Goal: Task Accomplishment & Management: Manage account settings

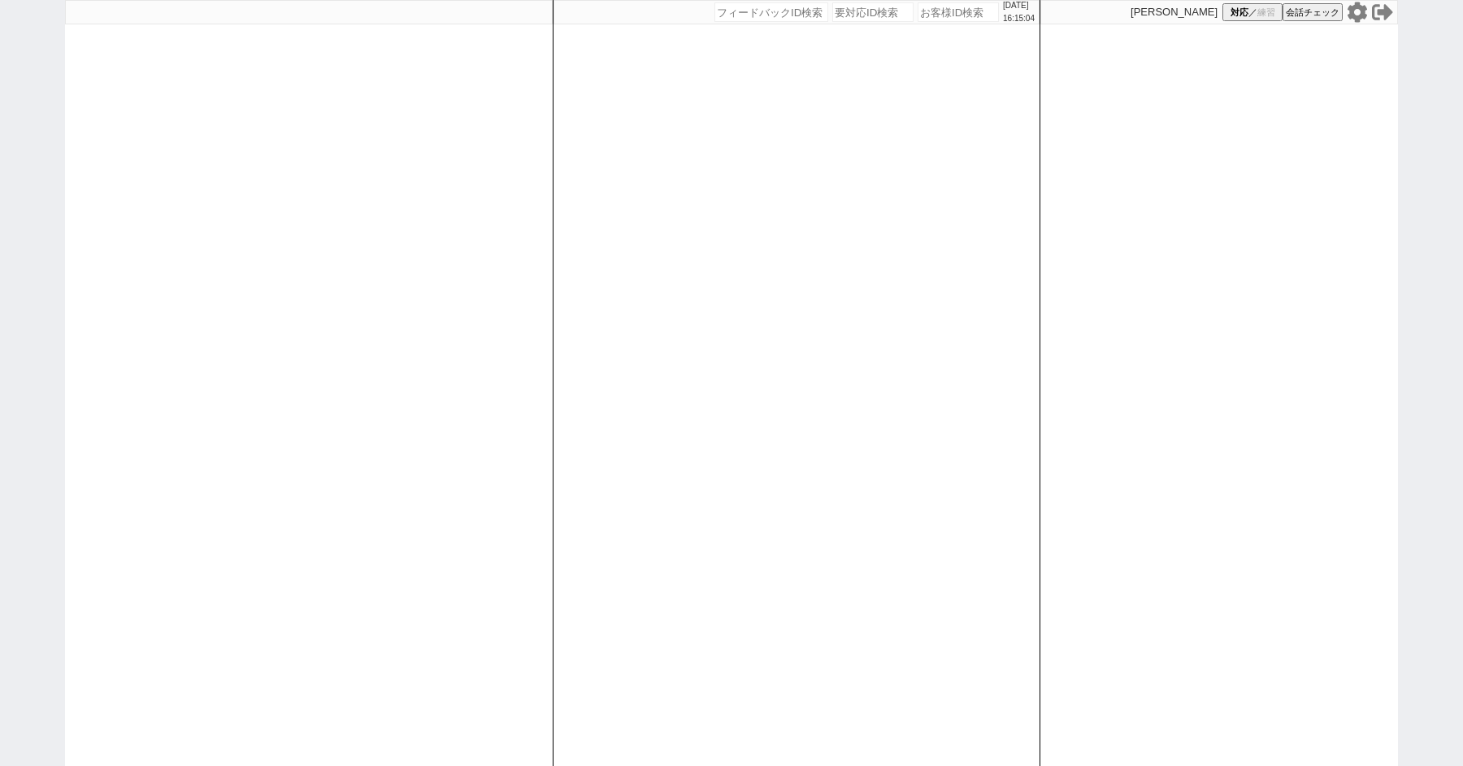
click at [50, 197] on div "[DATE] 16:15:04 候補物件を追加してしてください 紹介した物件一覧 他社物件を追加する 空室確認ページに追加・削除 紹介した物件一覧 他社物件を…" at bounding box center [731, 383] width 1463 height 766
paste input "615657"
type input "615657"
select select "1"
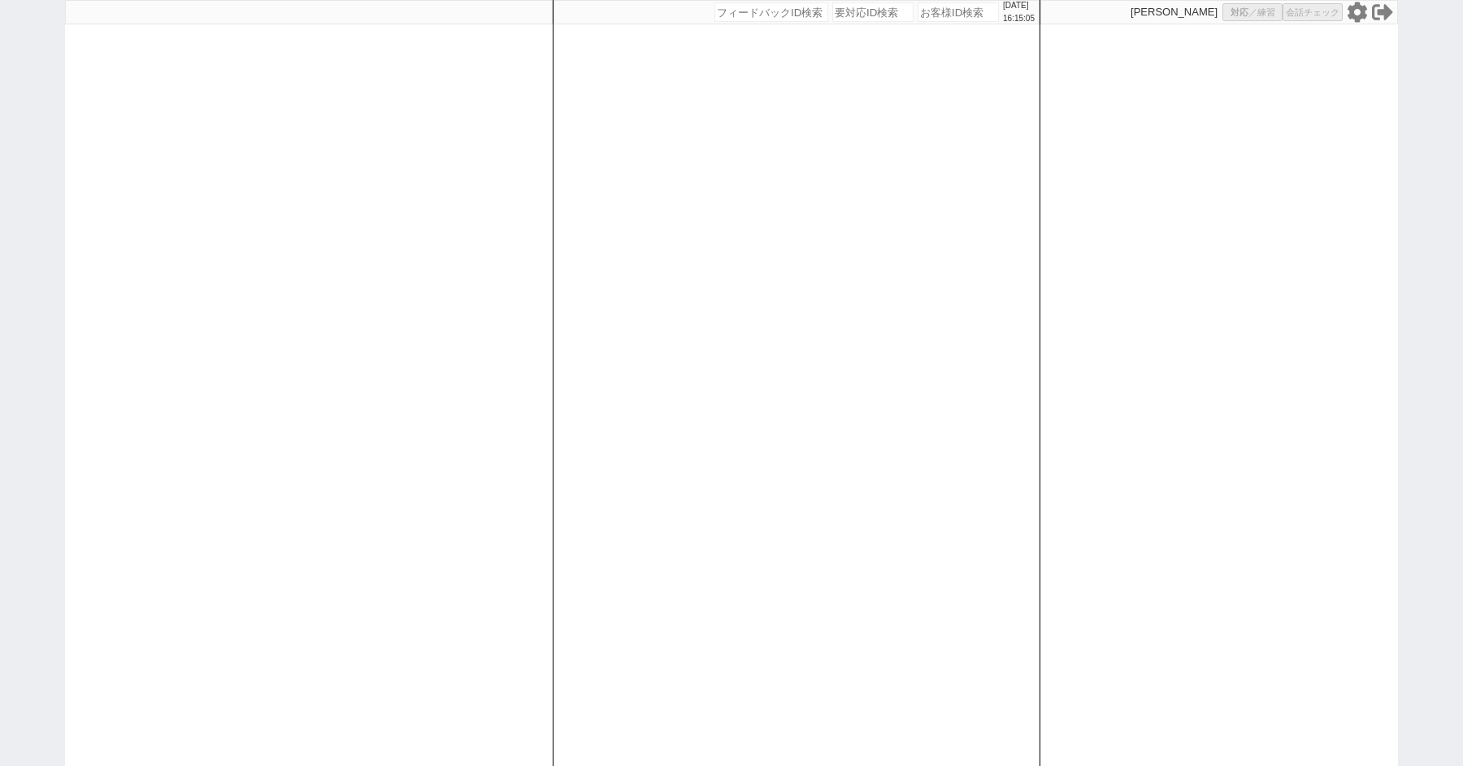
select select "6"
select select "2"
select select "3"
select select
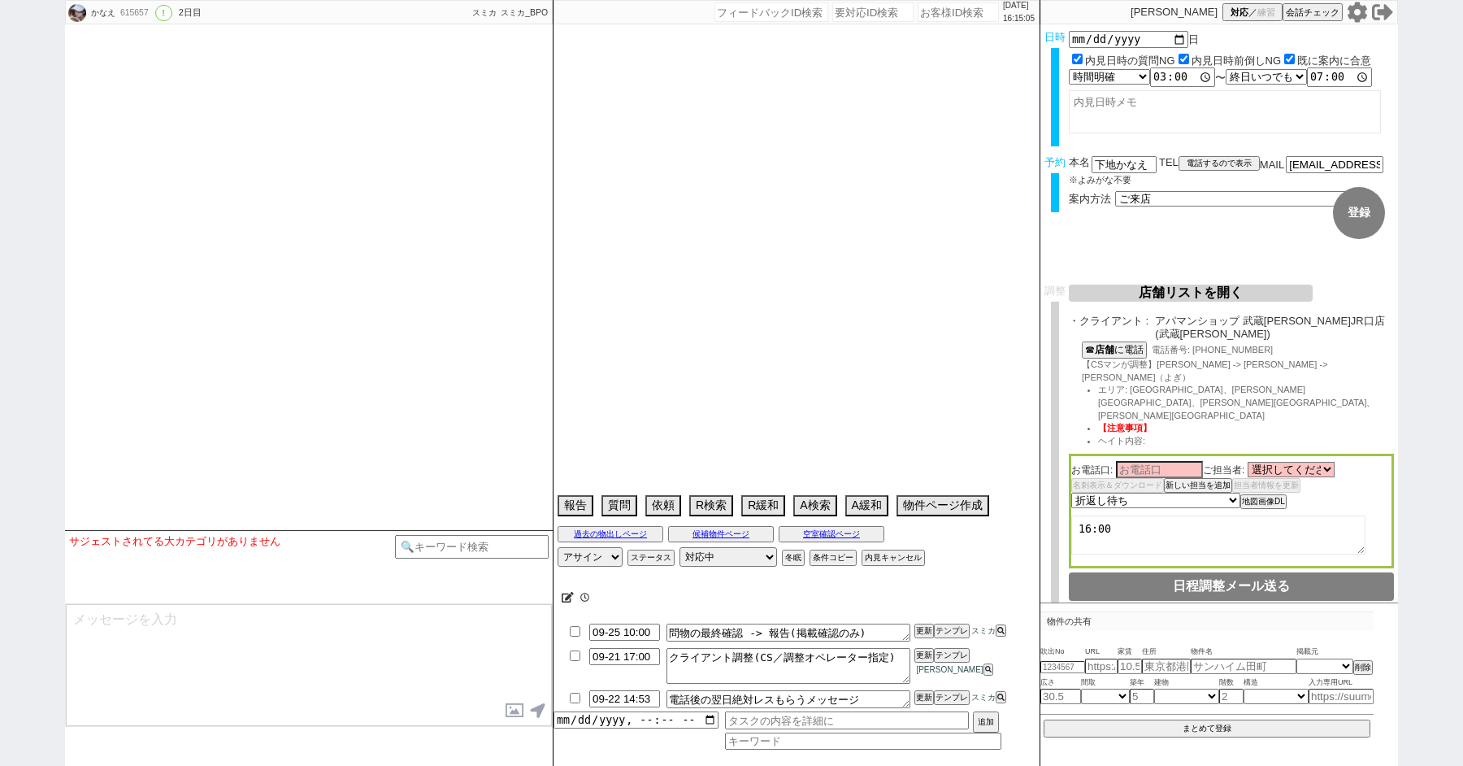
select select "15"
select select "0"
select select "53"
select select "15"
select select "508"
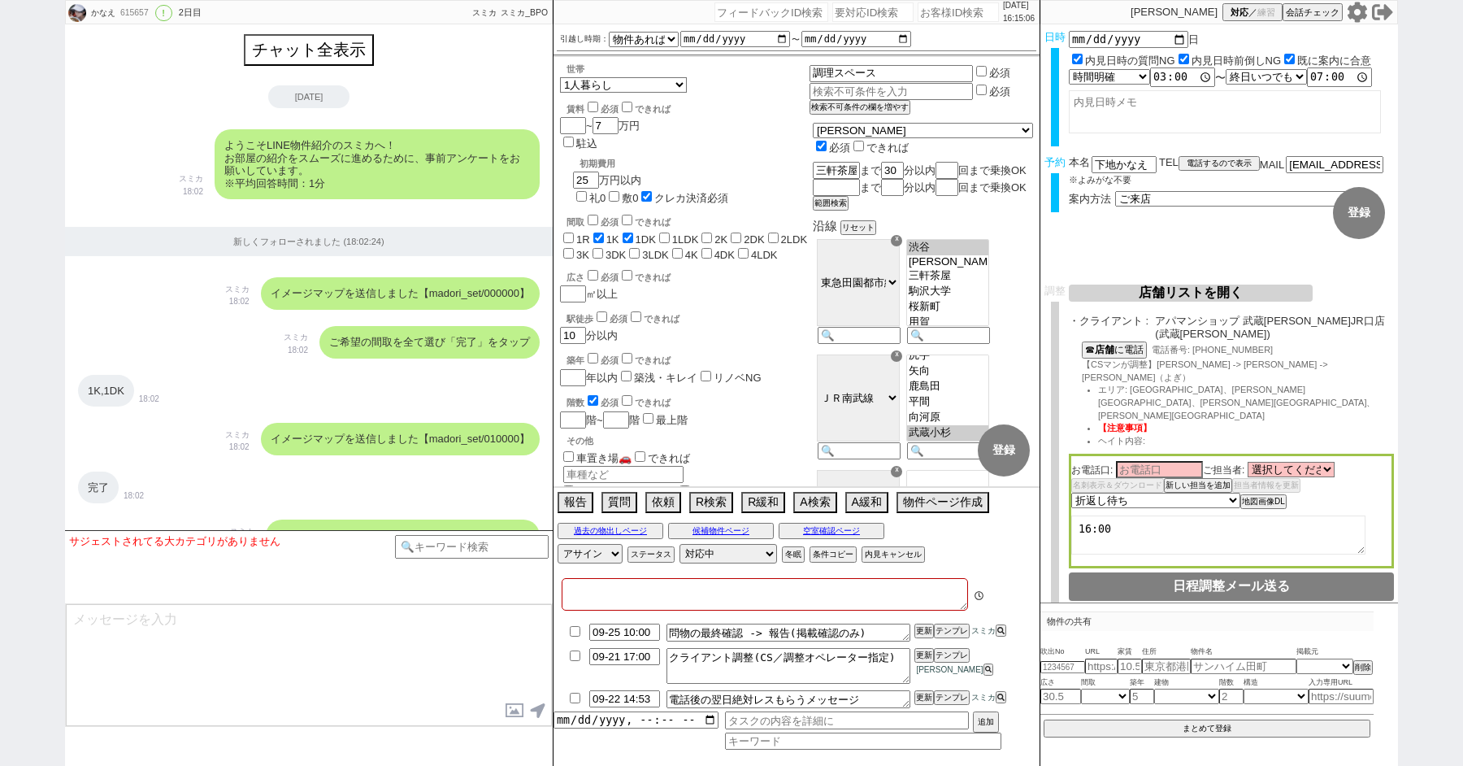
type textarea "他社なし ユニットバス キッチン狭いのが不満、年内で11月引っ越しが理想 正社員勤務、神奈川方面の紹介になるOK"
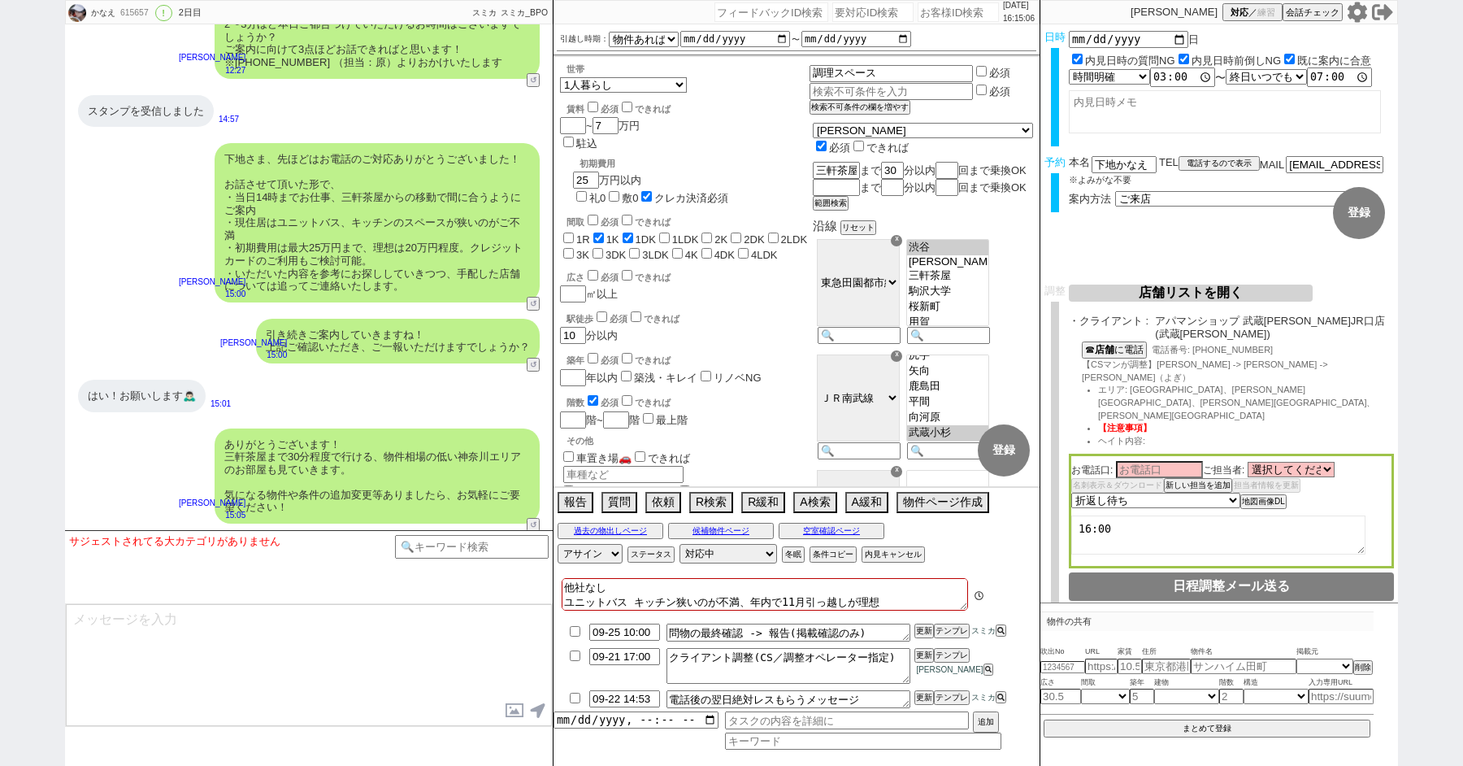
scroll to position [108, 0]
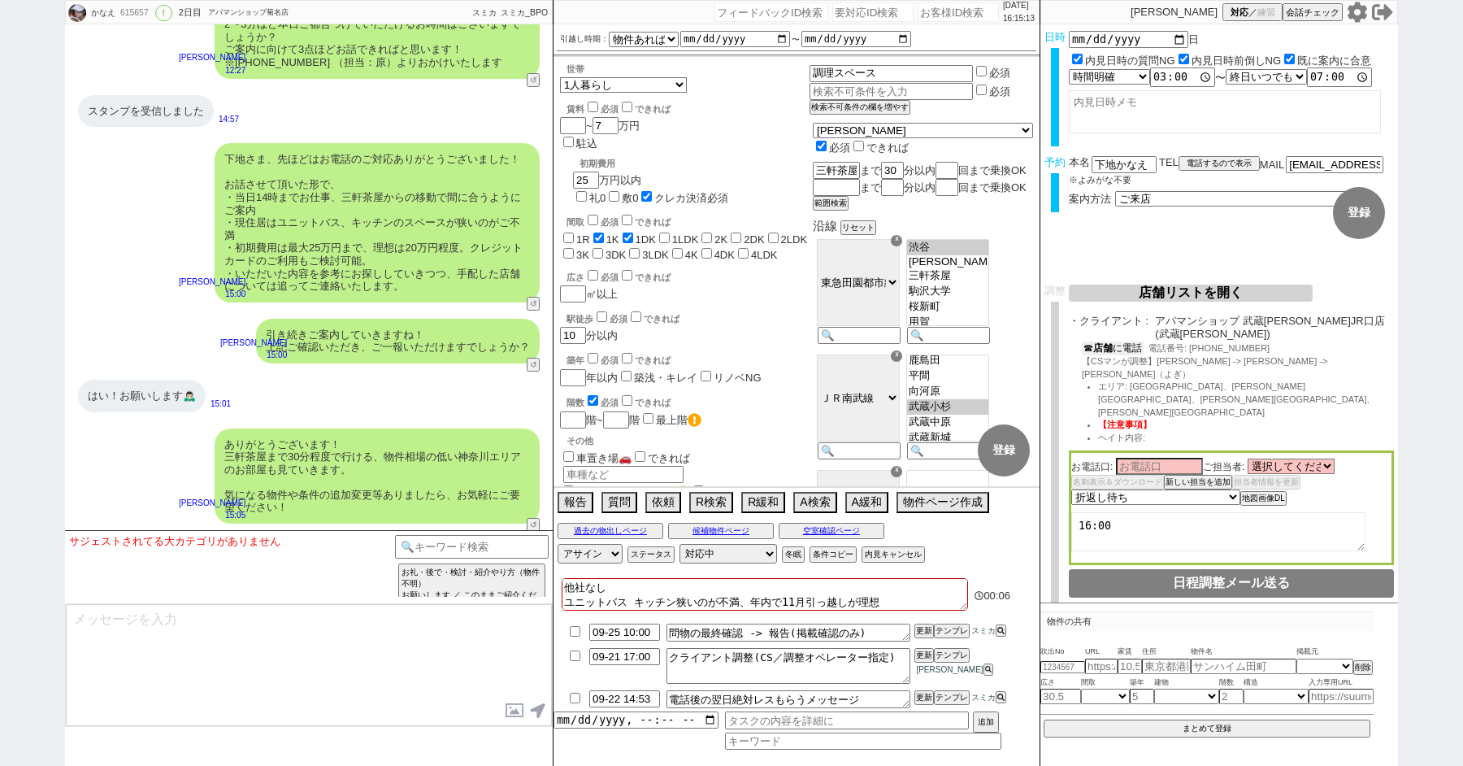
click at [1099, 342] on b "店舗" at bounding box center [1103, 347] width 20 height 11
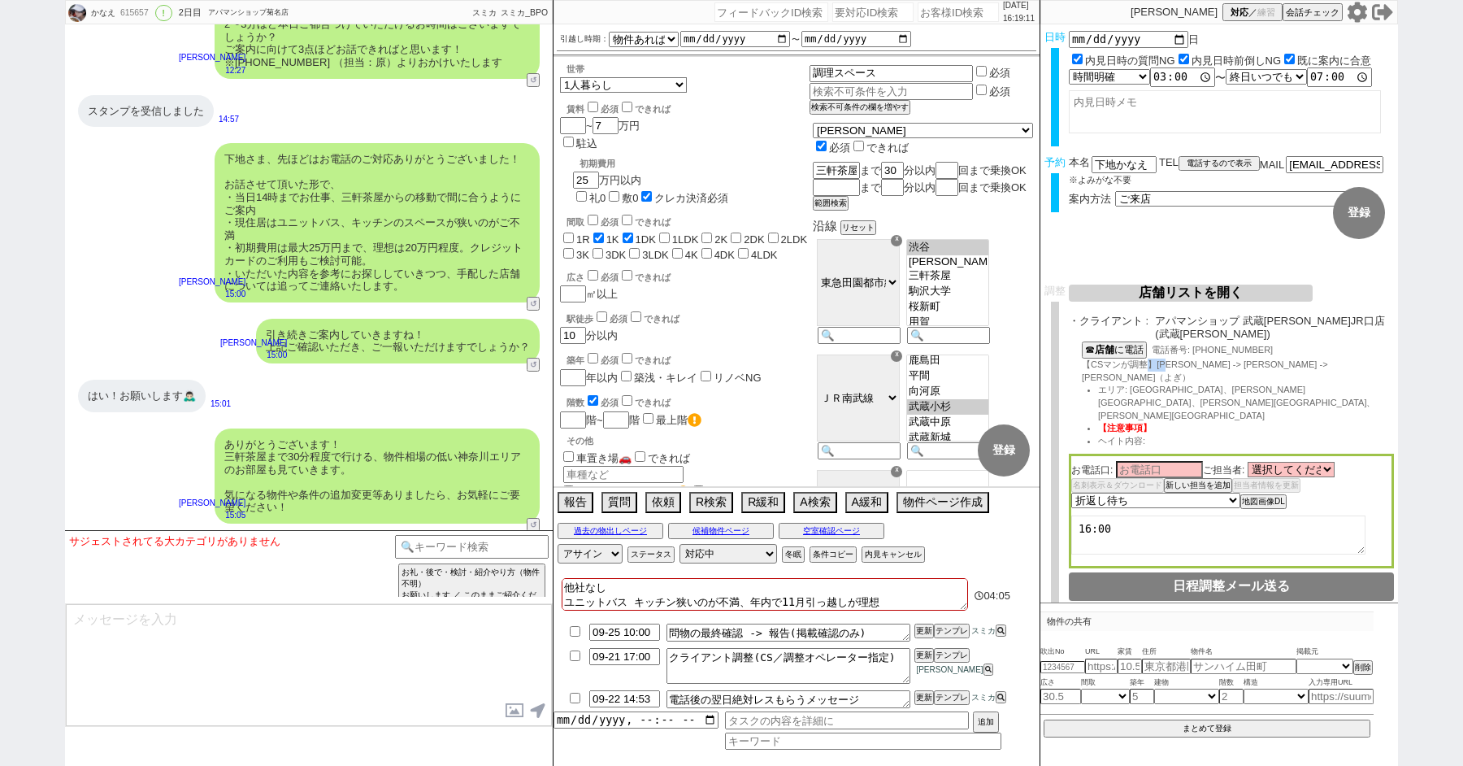
drag, startPoint x: 1173, startPoint y: 354, endPoint x: 1152, endPoint y: 354, distance: 21.1
click at [1152, 359] on span "【CSマンが調整】[PERSON_NAME] -> [PERSON_NAME] -> [PERSON_NAME]（よぎ）" at bounding box center [1205, 370] width 246 height 23
click at [1173, 385] on span "エリア: [GEOGRAPHIC_DATA]、[PERSON_NAME][GEOGRAPHIC_DATA]、[PERSON_NAME][GEOGRAPHIC_…" at bounding box center [1236, 402] width 277 height 35
drag, startPoint x: 1174, startPoint y: 356, endPoint x: 1158, endPoint y: 356, distance: 16.3
click at [1158, 359] on span "【CSマンが調整】[PERSON_NAME] -> [PERSON_NAME] -> [PERSON_NAME]（よぎ）" at bounding box center [1205, 370] width 246 height 23
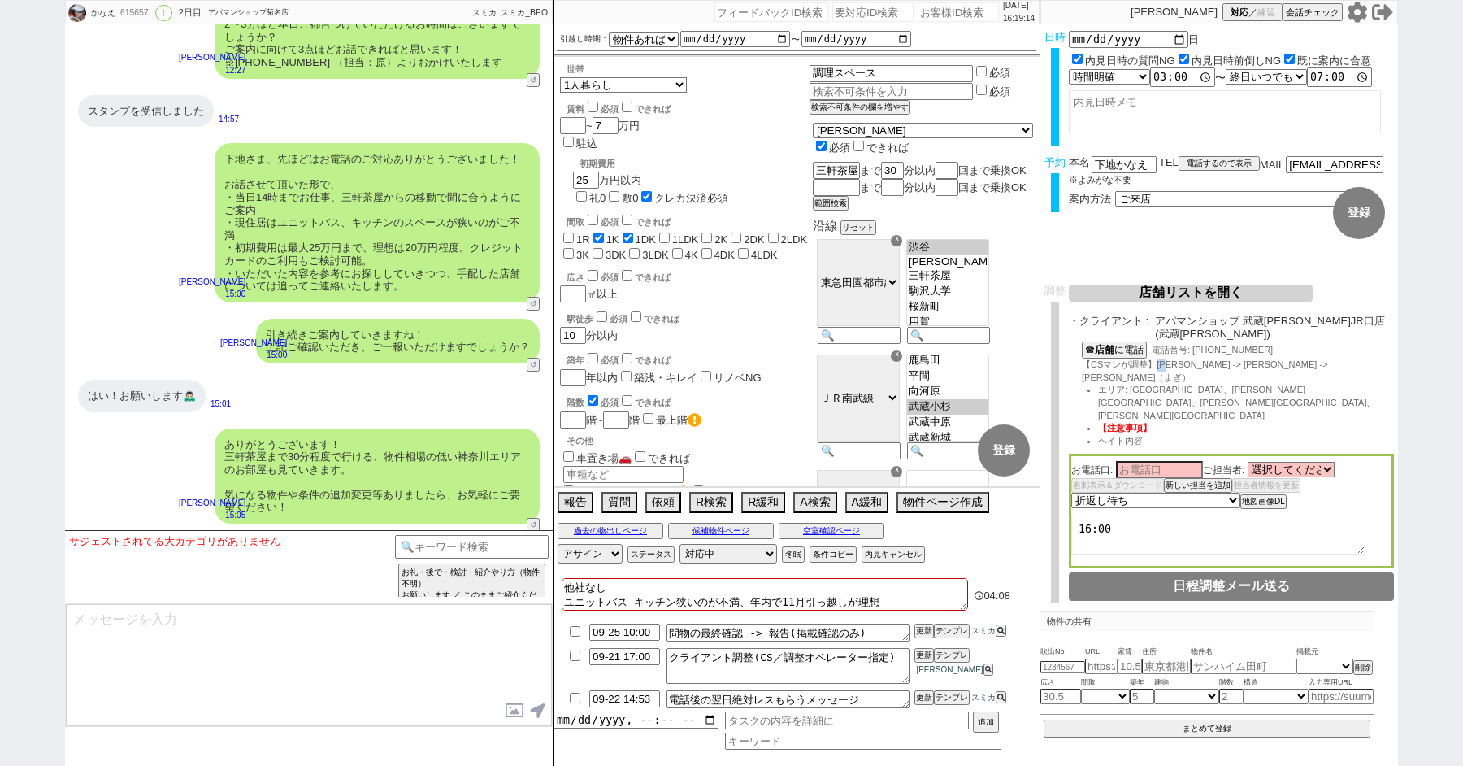
copy span "[PERSON_NAME]"
click at [1170, 462] on input at bounding box center [1159, 469] width 87 height 14
paste input "[PERSON_NAME]"
type input "[PERSON_NAME]"
click at [1305, 463] on select "選択してください [PERSON_NAME]" at bounding box center [1291, 470] width 87 height 14
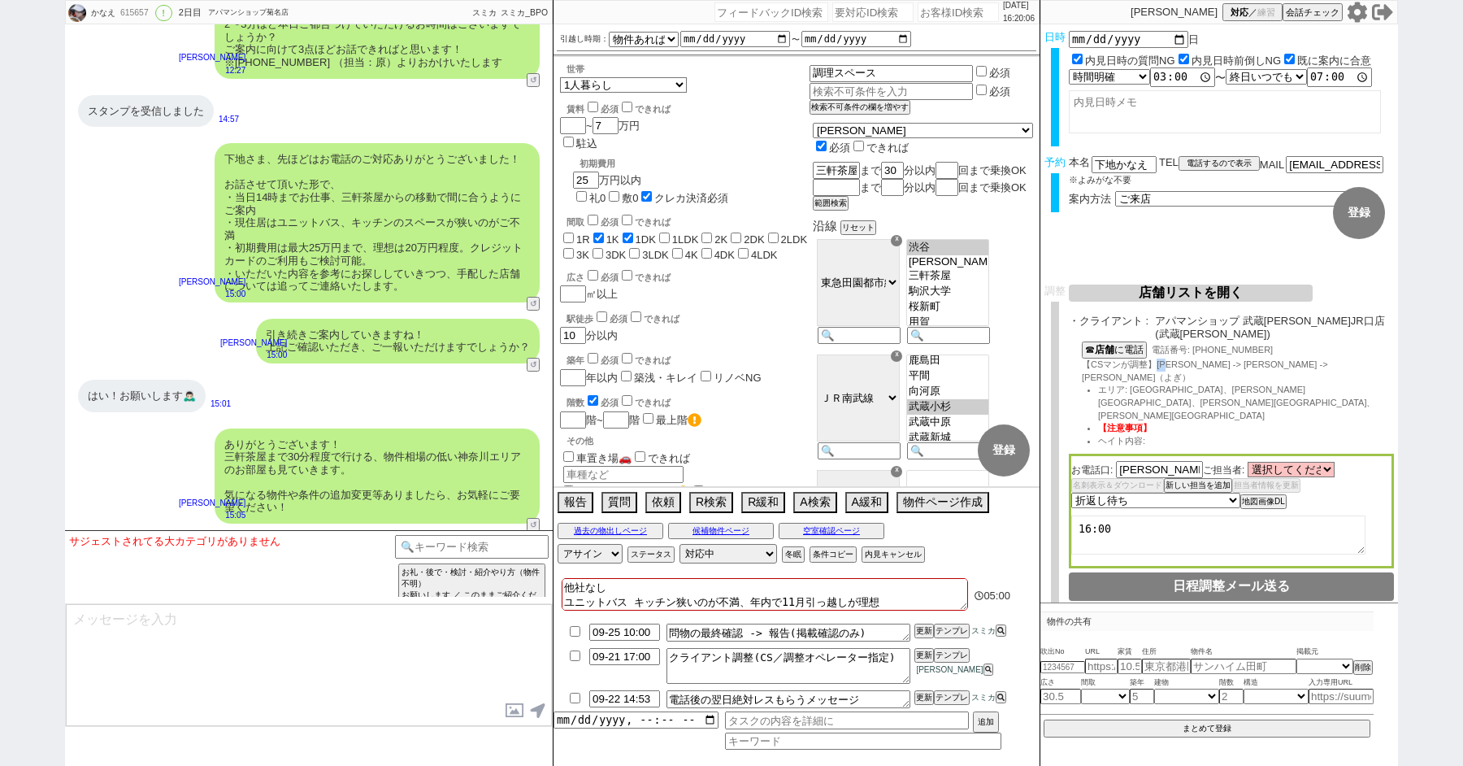
drag, startPoint x: 1174, startPoint y: 359, endPoint x: 1159, endPoint y: 359, distance: 14.6
click at [1159, 359] on span "【CSマンが調整】[PERSON_NAME] -> [PERSON_NAME] -> [PERSON_NAME]（よぎ）" at bounding box center [1205, 370] width 246 height 23
copy span "[PERSON_NAME]"
click at [1153, 515] on textarea "16:00" at bounding box center [1218, 534] width 294 height 39
click at [1142, 515] on textarea "16:00" at bounding box center [1218, 534] width 294 height 39
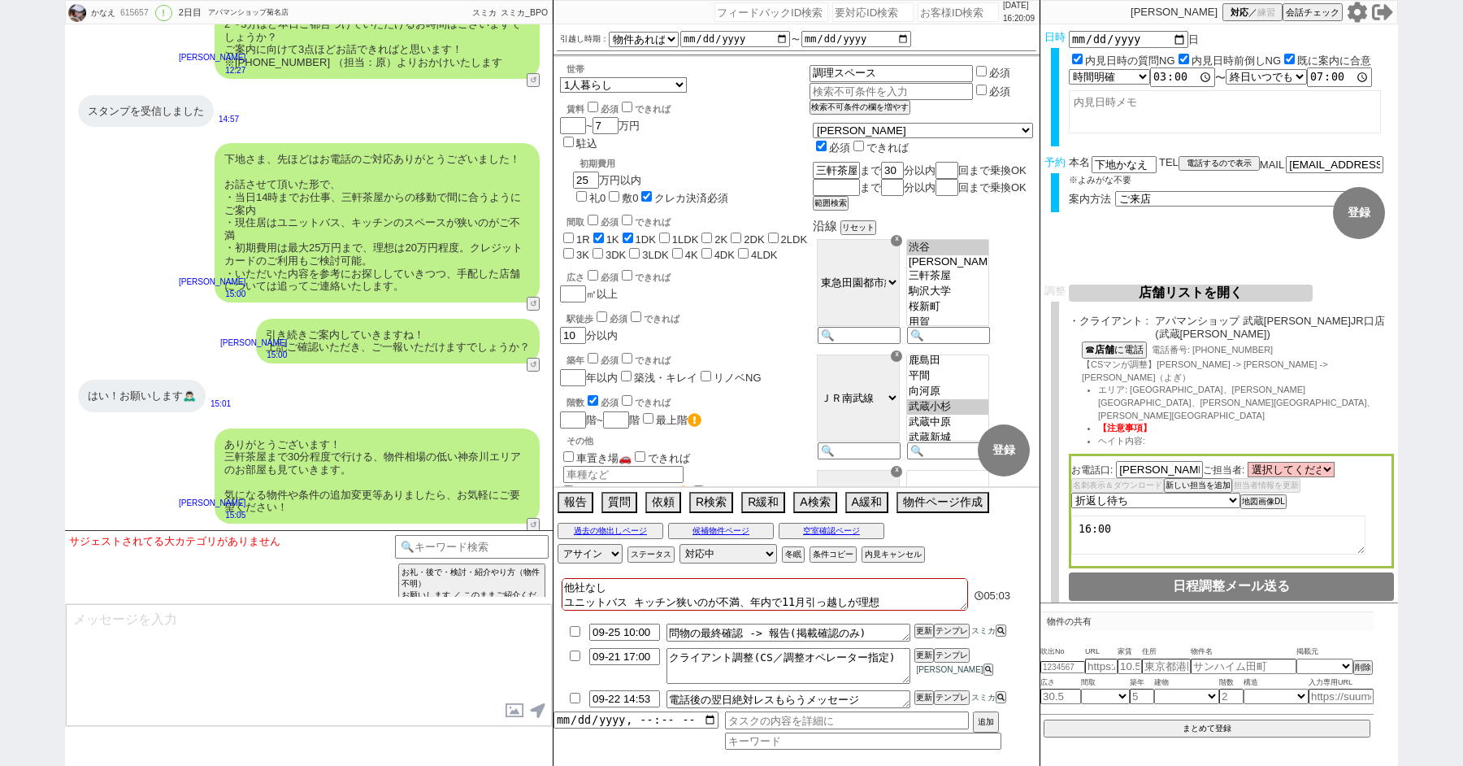
paste textarea "[PERSON_NAME]"
type textarea "16:00 [PERSON_NAME] 健　かんすうじのに けんじ"
click at [1275, 463] on select "選択してください [PERSON_NAME]" at bounding box center [1291, 470] width 87 height 14
click at [1187, 480] on button "新しい担当を追加" at bounding box center [1196, 485] width 65 height 11
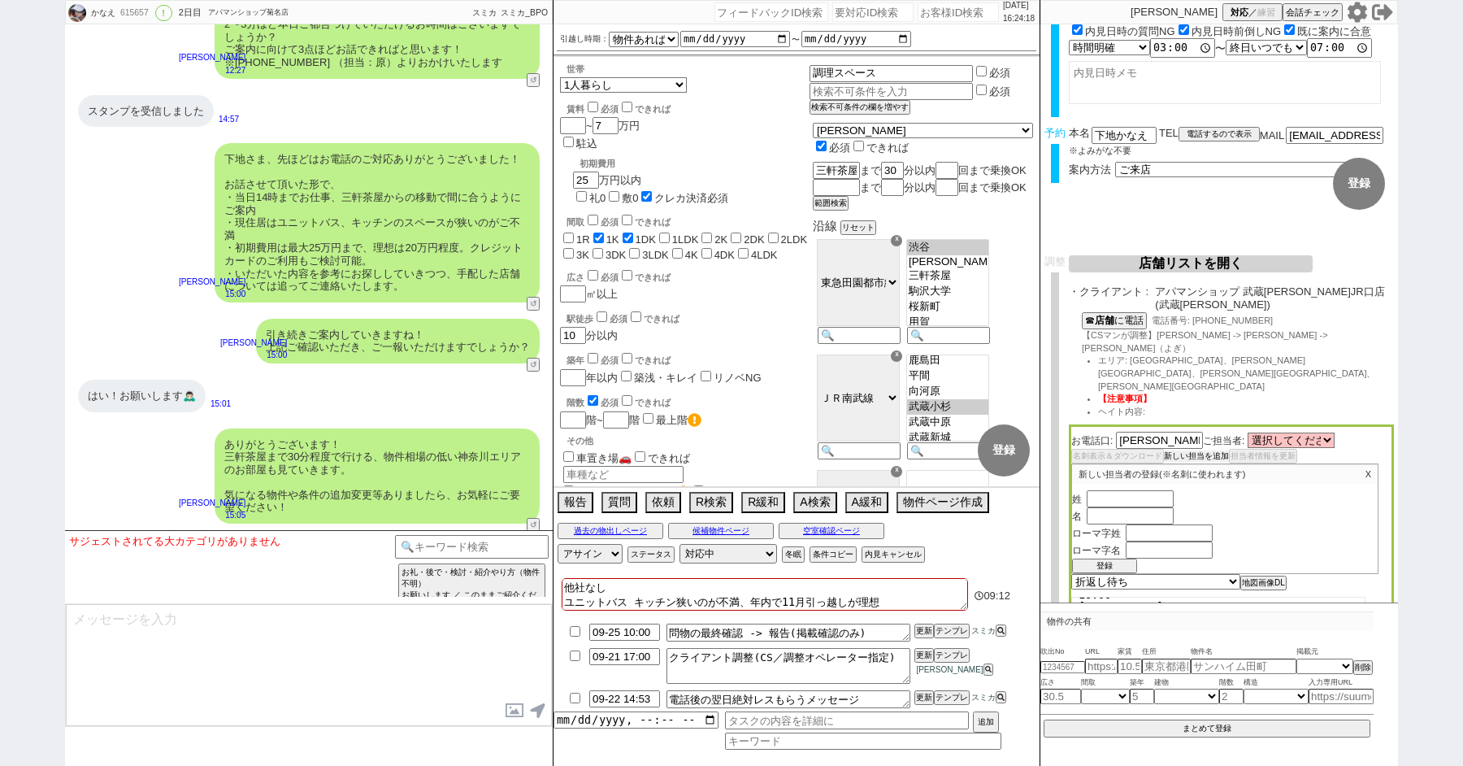
scroll to position [98, 0]
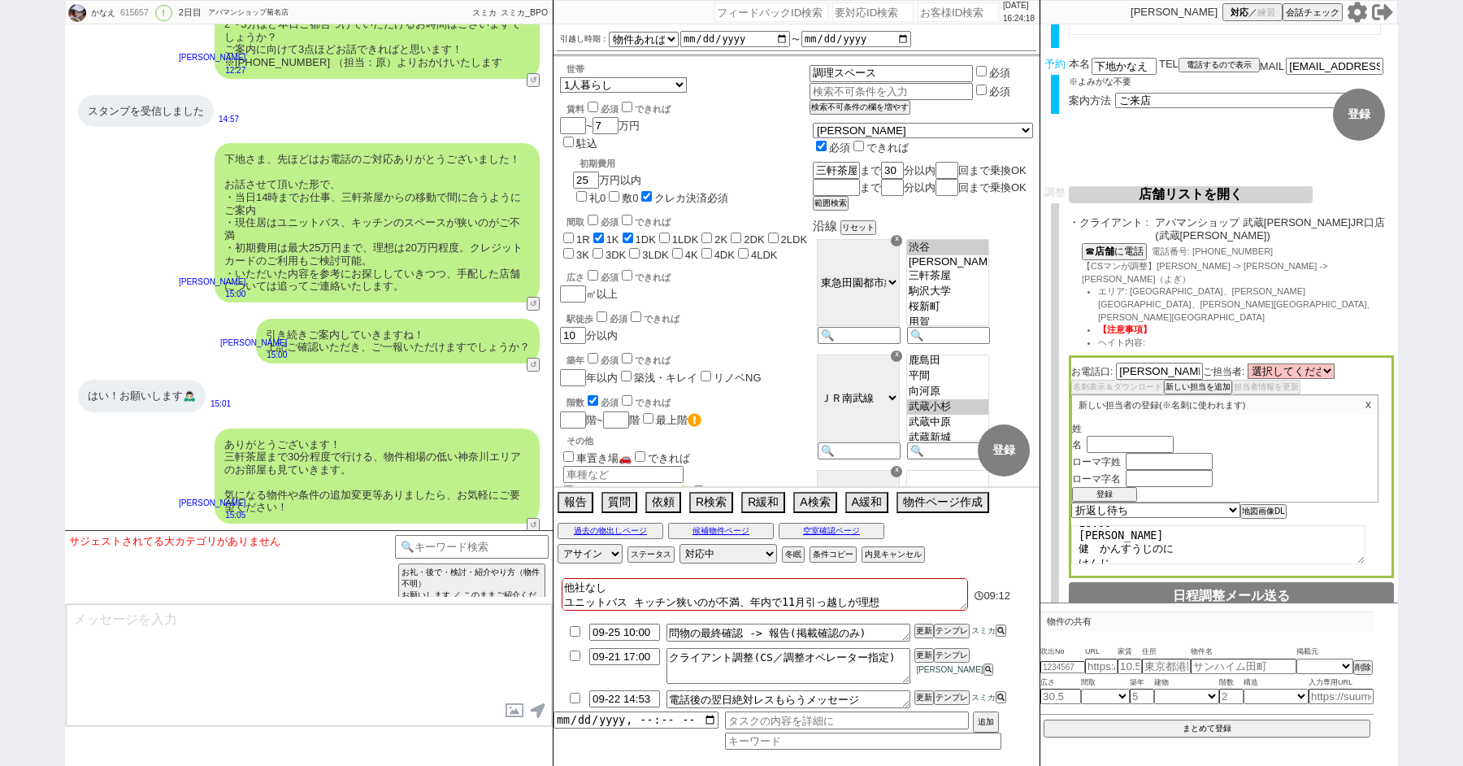
click at [1107, 421] on input "text" at bounding box center [1130, 428] width 87 height 14
type input "[PERSON_NAME]"
click at [1269, 364] on select "選択してください [PERSON_NAME]" at bounding box center [1291, 371] width 87 height 14
click at [1120, 438] on input "text" at bounding box center [1130, 445] width 87 height 14
type input "[PERSON_NAME]"
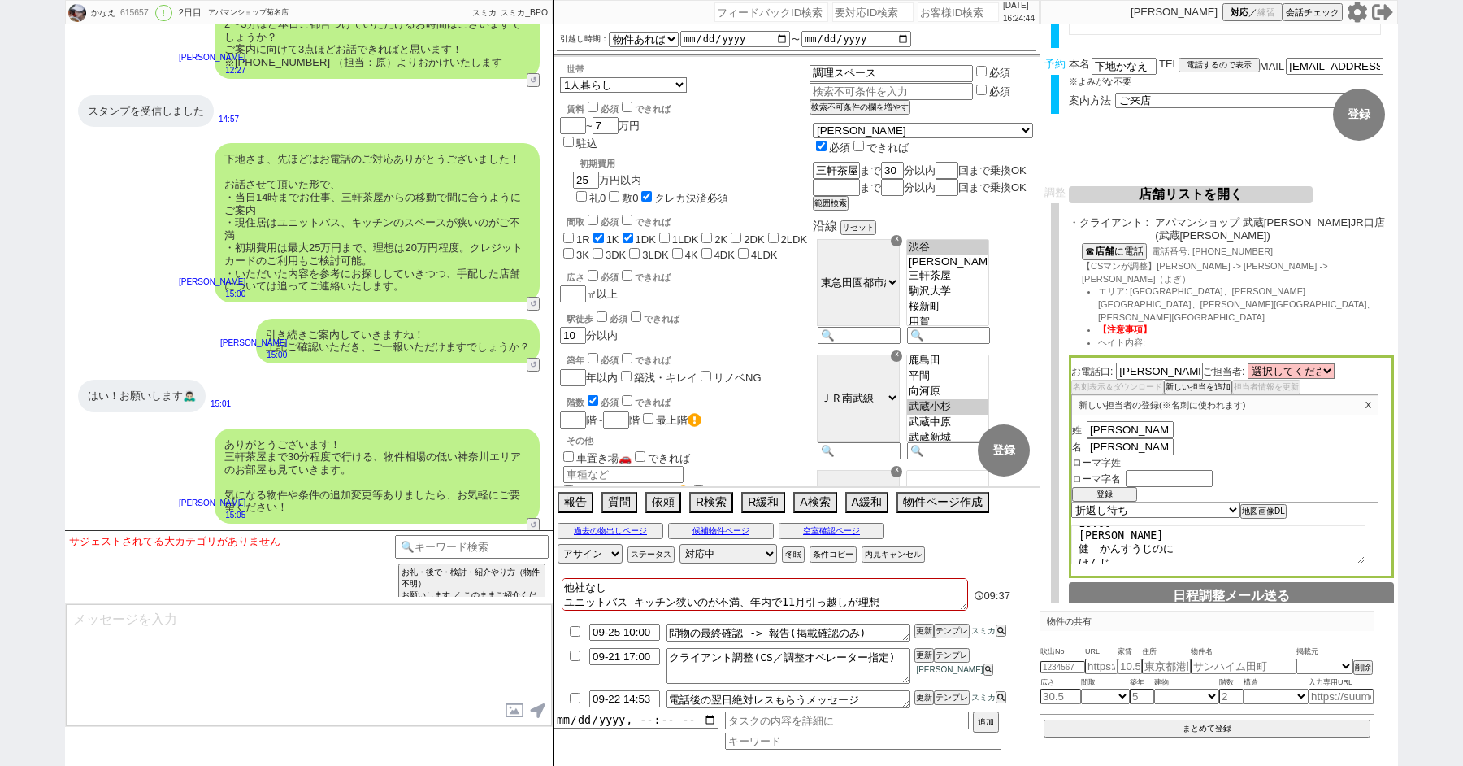
click at [1141, 455] on input "text" at bounding box center [1169, 462] width 87 height 14
click at [1139, 455] on input "[PERSON_NAME]" at bounding box center [1169, 462] width 87 height 14
type input "[PERSON_NAME]"
click at [1149, 472] on input "text" at bounding box center [1169, 479] width 87 height 14
type input "Kenji"
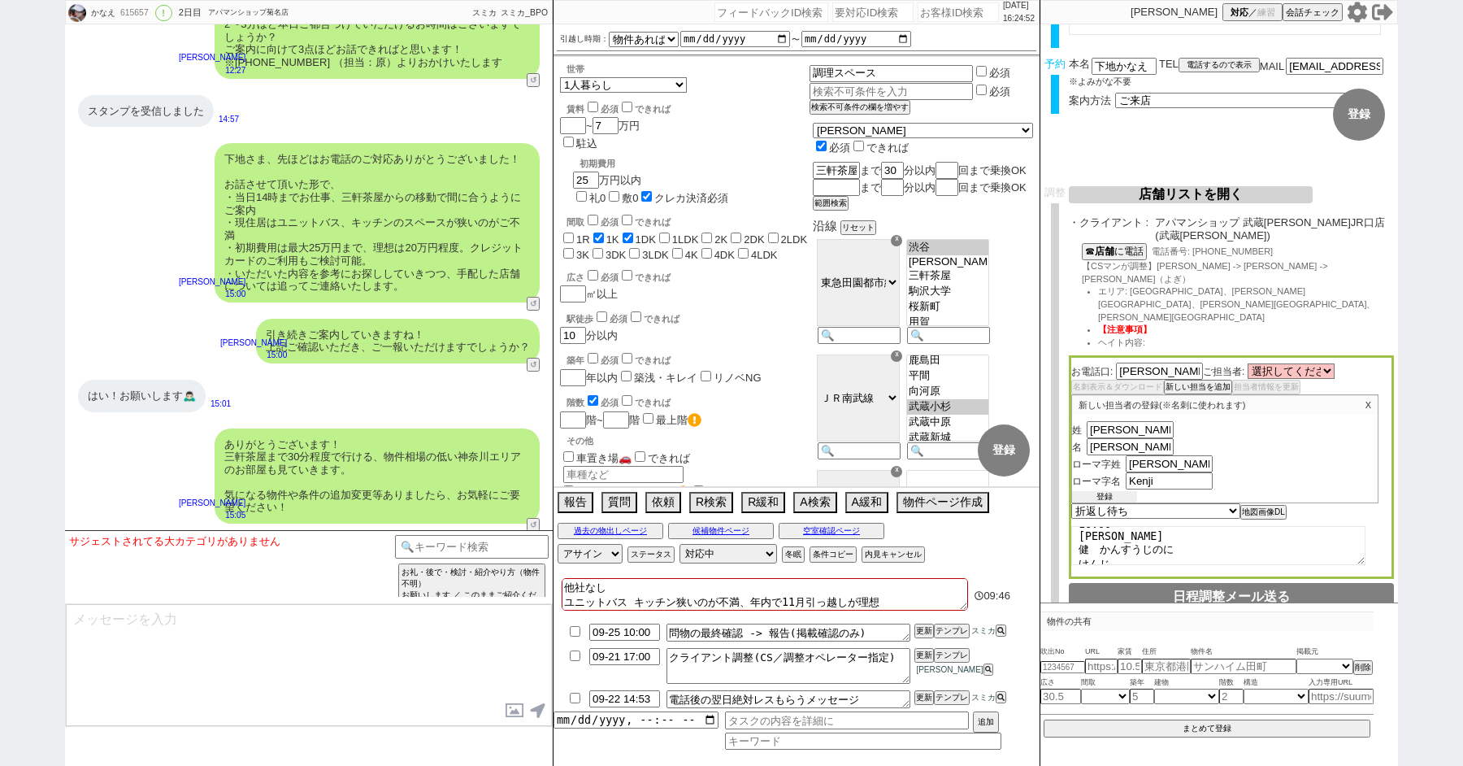
click at [1101, 491] on button "登録" at bounding box center [1104, 496] width 65 height 11
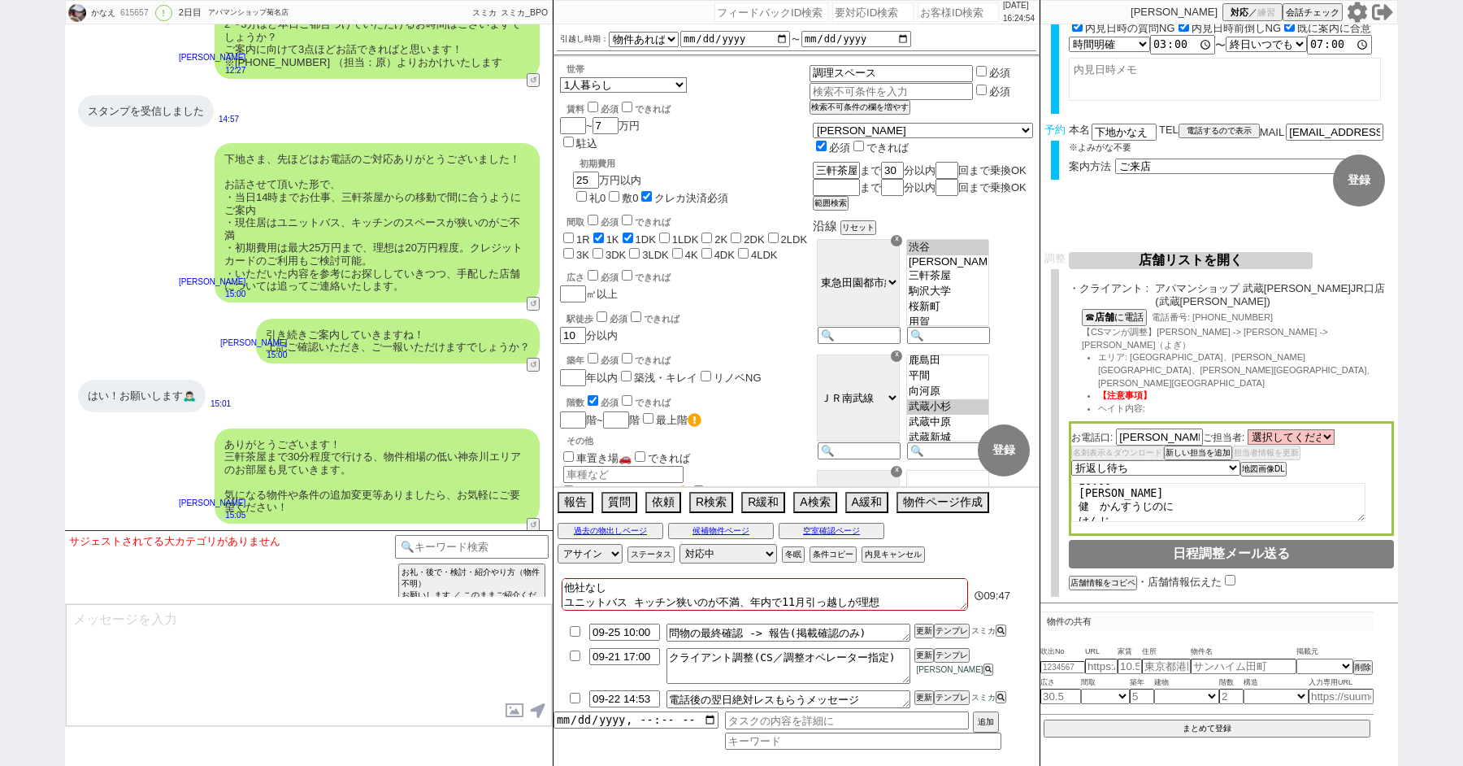
scroll to position [0, 0]
drag, startPoint x: 1123, startPoint y: 463, endPoint x: 1021, endPoint y: 386, distance: 127.1
click at [1027, 390] on div "かなえ 615657 ! 0 2日目 アパマンショップ[PERSON_NAME]店 冬眠中 自社客 スミカ スミカ_BPO チャット全表示 [DATE] よう…" at bounding box center [731, 383] width 1333 height 766
click at [1272, 430] on select "選択してください [PERSON_NAME] [PERSON_NAME]" at bounding box center [1291, 437] width 87 height 14
select select "2838"
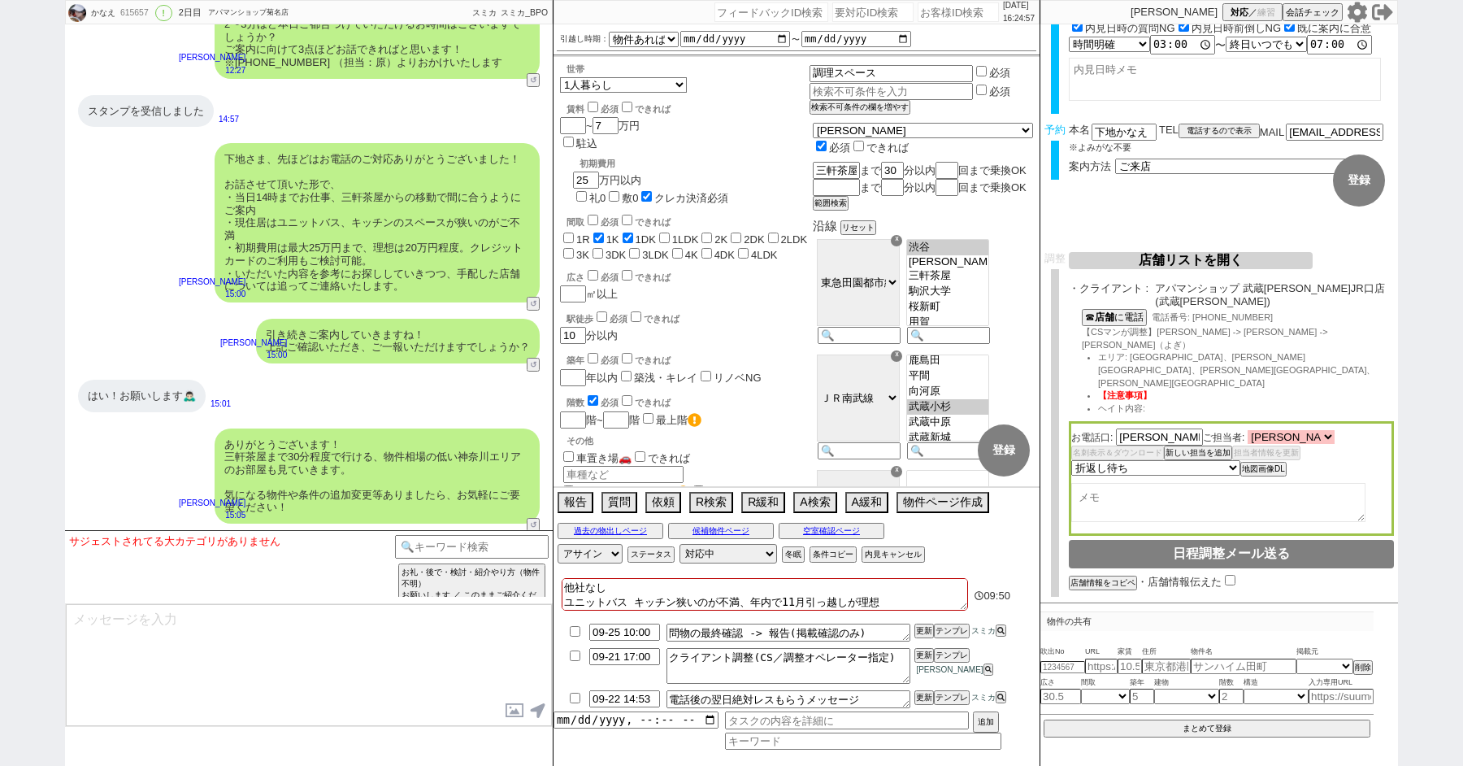
click at [1248, 430] on select "選択してください [PERSON_NAME] [PERSON_NAME]" at bounding box center [1291, 437] width 87 height 14
click at [1171, 460] on select "未定 希望で最短でOK 最短以外でOK 日程がNG(直近で別日提案可) 日程がNG(直近はNG) お客様ごとNG 折返し待ち 店舗が定休/終業後で連絡取れず" at bounding box center [1154, 467] width 167 height 14
select select "5"
click at [1071, 460] on select "未定 希望で最短でOK 最短以外でOK 日程がNG(直近で別日提案可) 日程がNG(直近はNG) お客様ごとNG 折返し待ち 店舗が定休/終業後で連絡取れず" at bounding box center [1154, 467] width 167 height 14
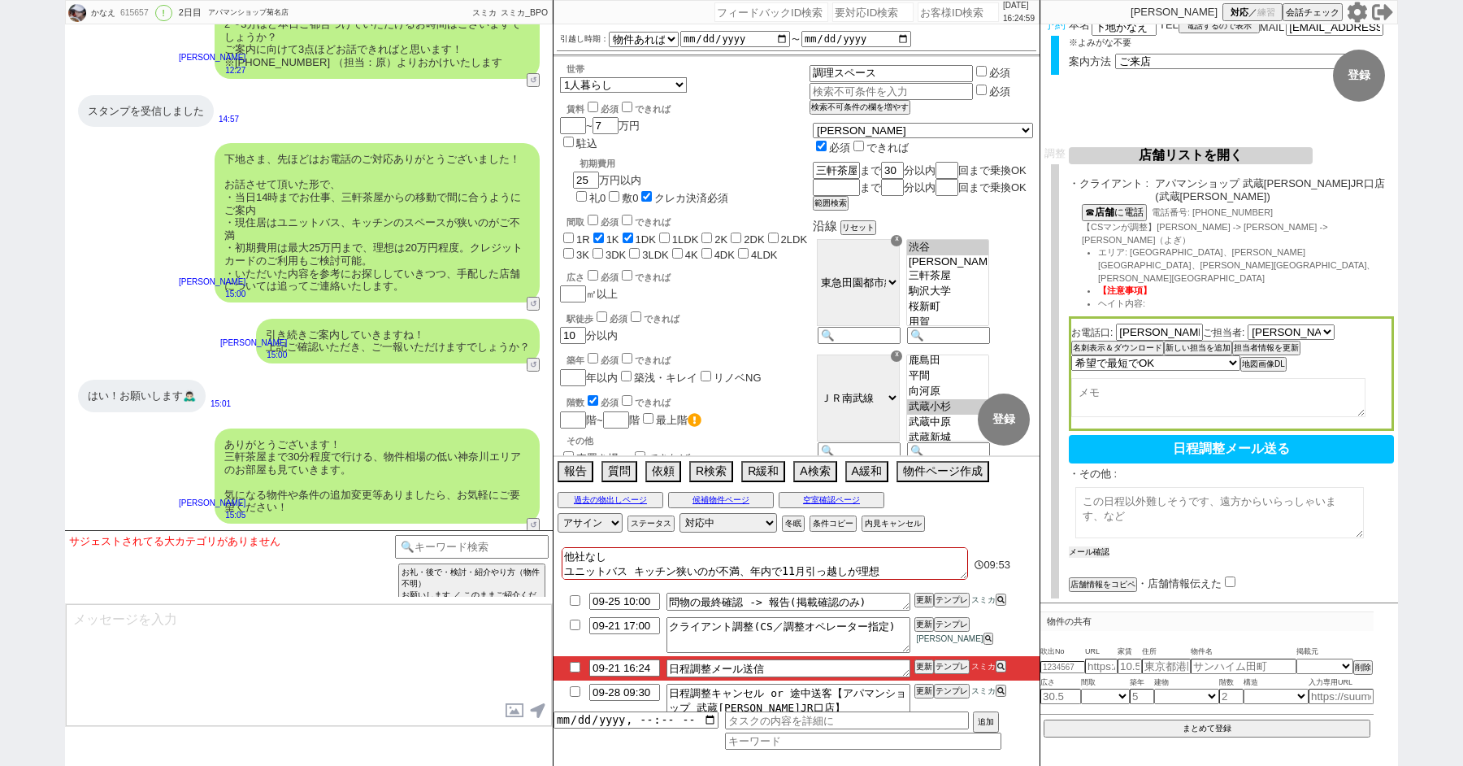
click at [1099, 546] on button "メール確認" at bounding box center [1089, 551] width 41 height 11
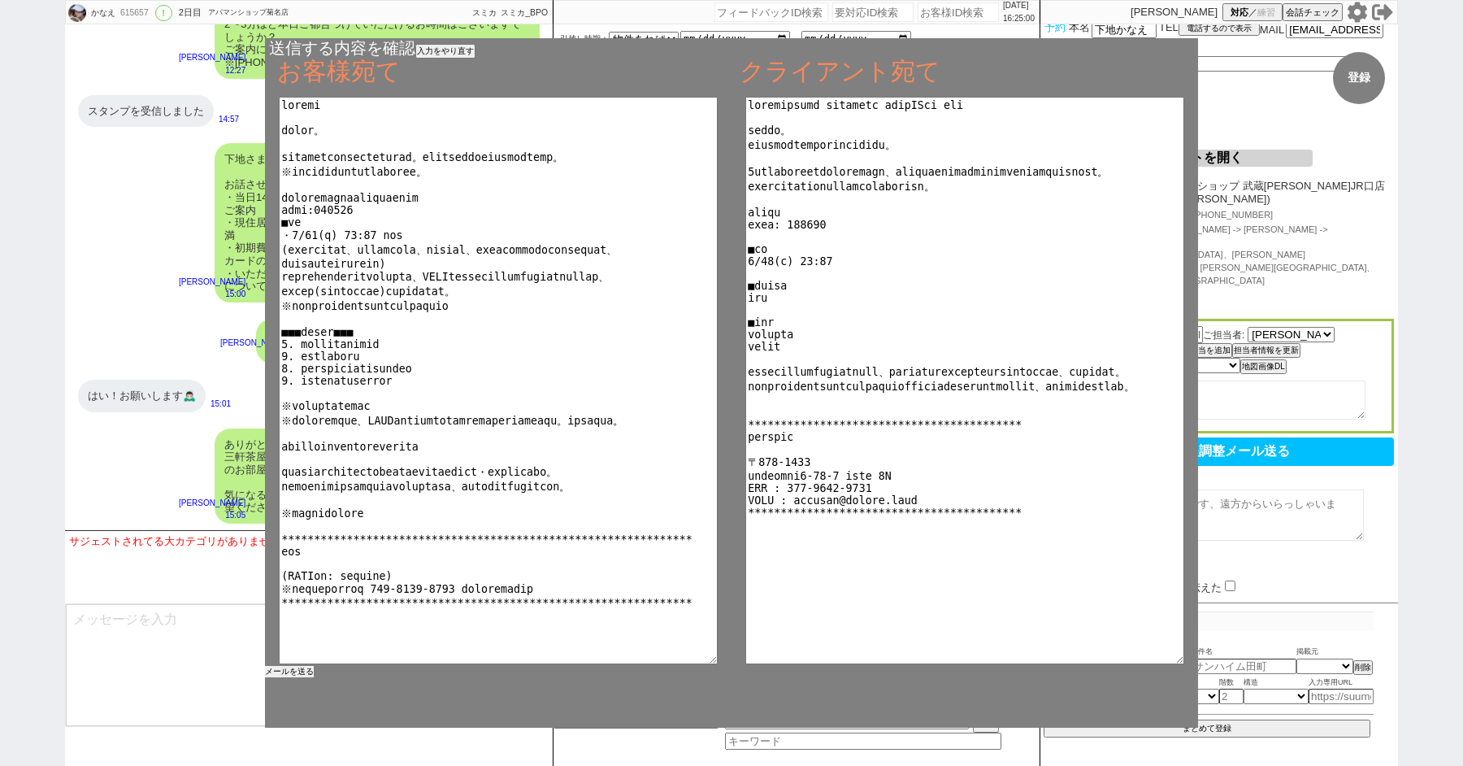
click at [288, 671] on button "メールを送る" at bounding box center [289, 671] width 49 height 11
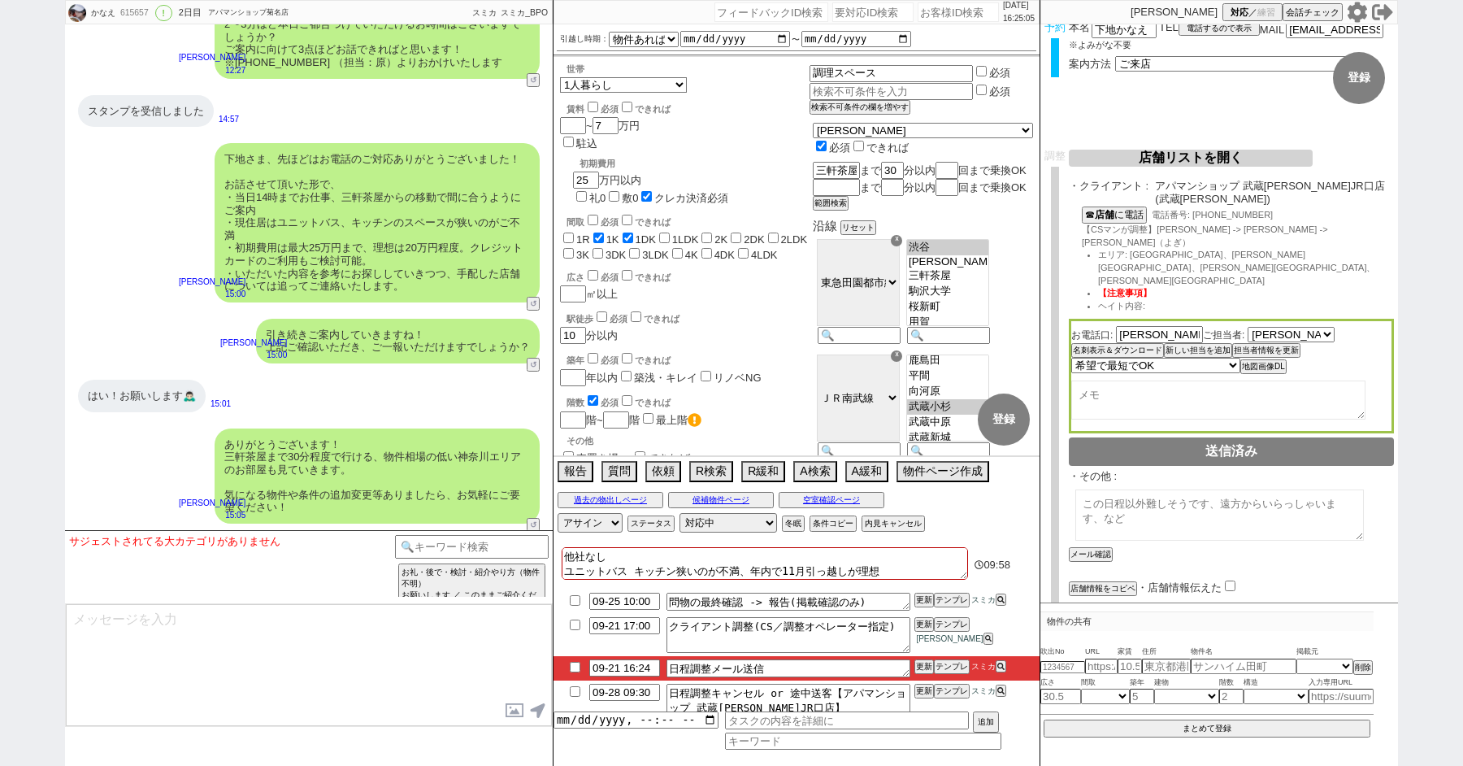
click at [575, 663] on input "checkbox" at bounding box center [575, 667] width 24 height 11
checkbox input "true"
click at [949, 621] on button "テンプレ" at bounding box center [952, 624] width 36 height 11
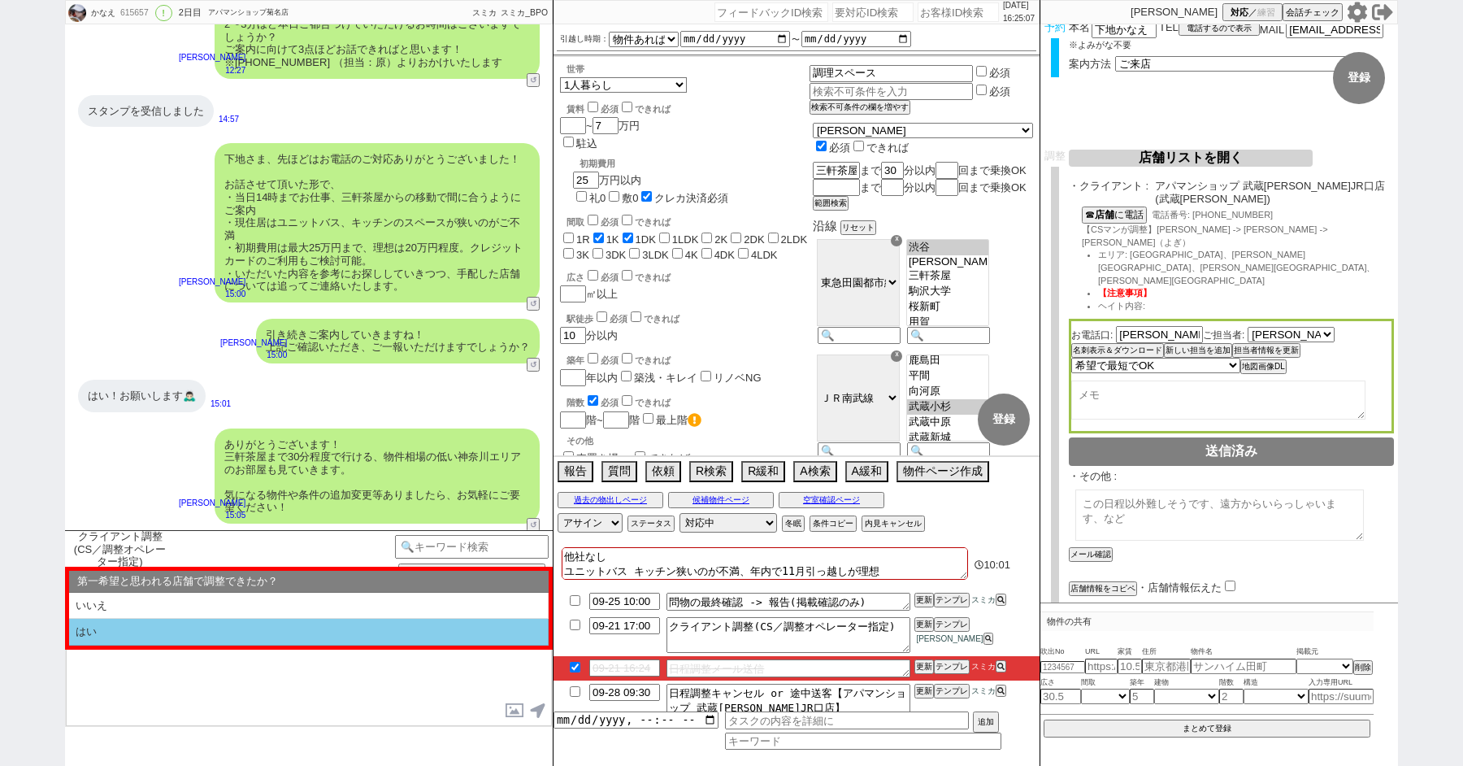
click at [189, 619] on li "はい" at bounding box center [309, 632] width 480 height 27
click at [189, 619] on li "近い" at bounding box center [309, 632] width 480 height 27
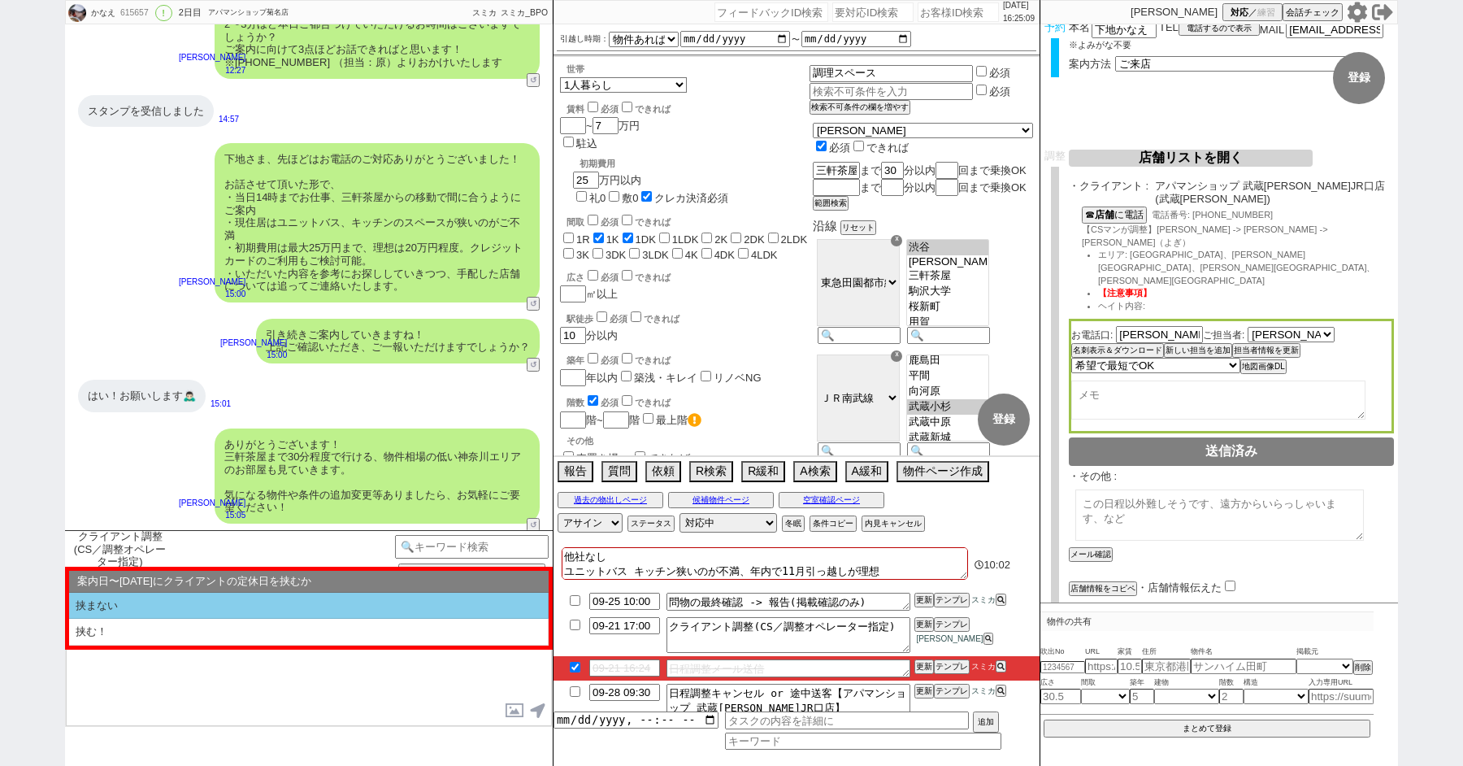
click at [189, 605] on li "挟まない" at bounding box center [309, 606] width 480 height 27
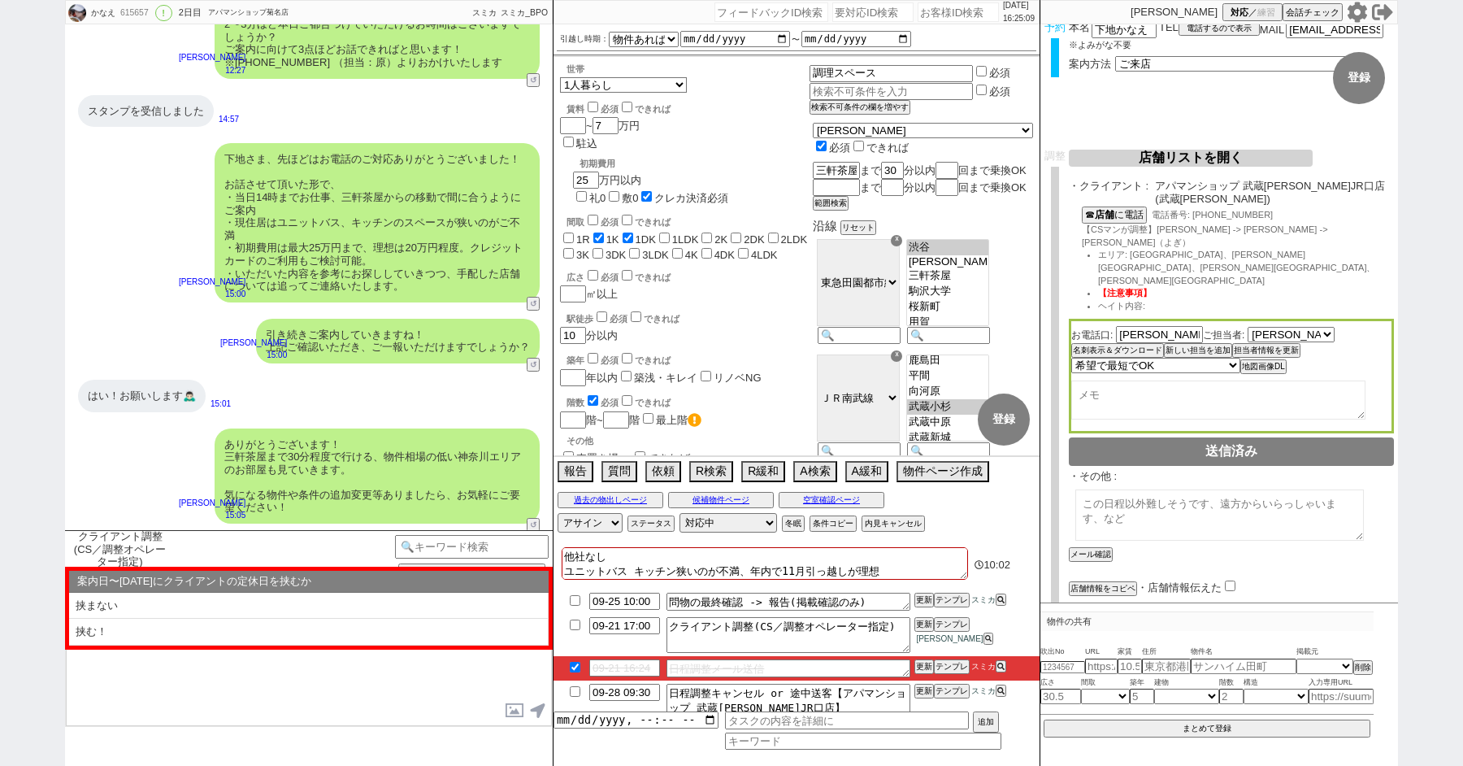
select select "はい"
select select "近い"
select select "挟まない"
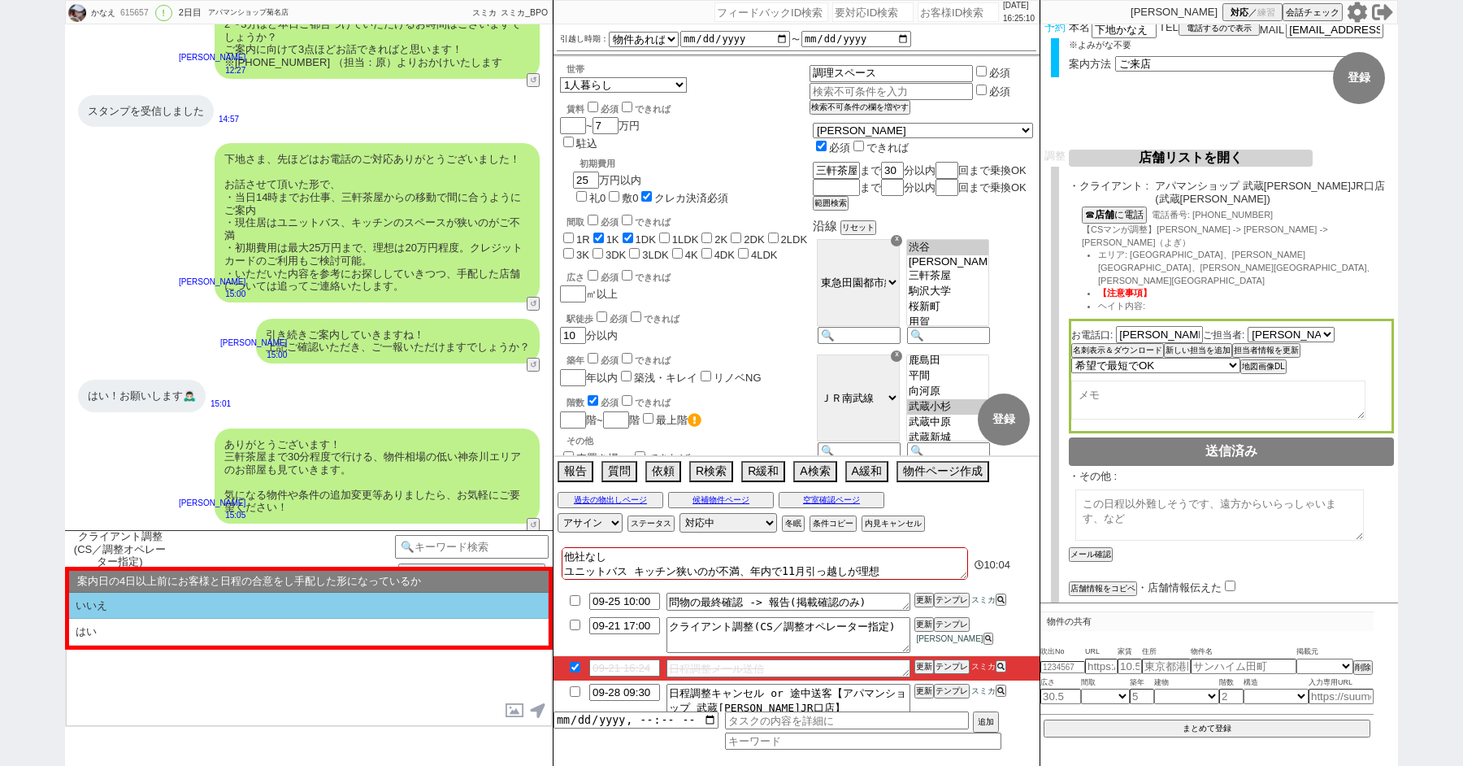
click at [187, 615] on li "いいえ" at bounding box center [309, 606] width 480 height 27
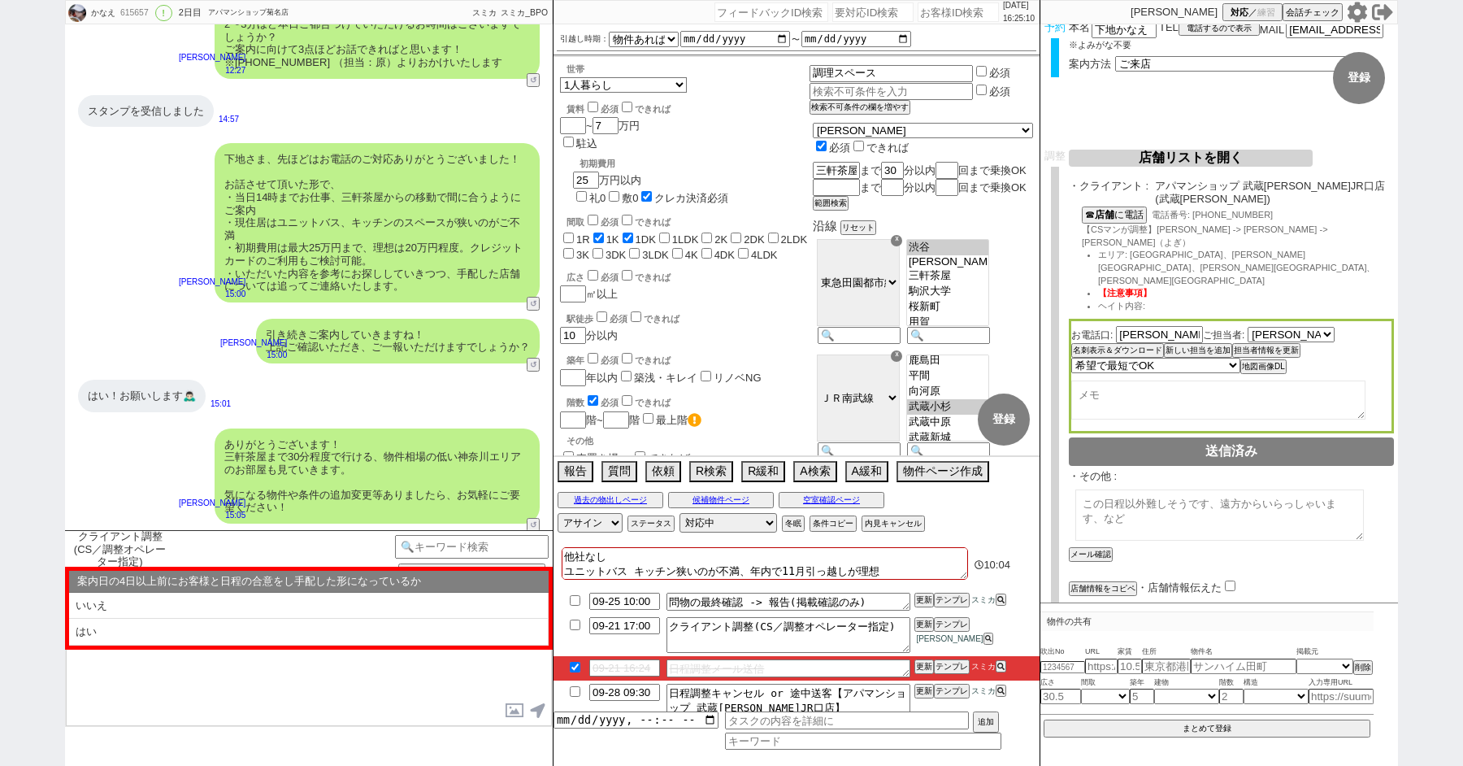
select select "はい"
select select "近い"
select select "挟まない"
select select "いいえ"
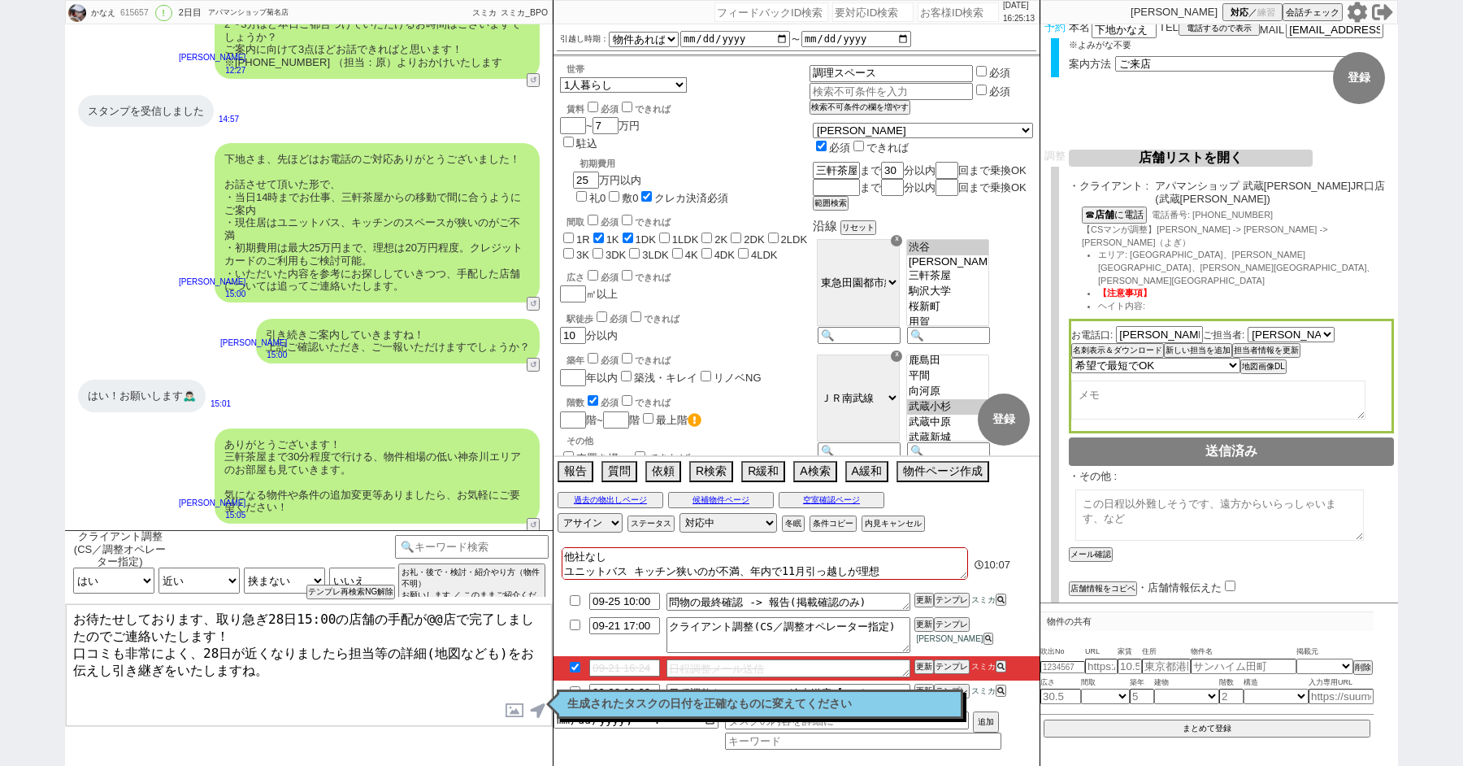
click at [430, 615] on textarea "お待たせしております、取り急ぎ28日15:00の店舗の手配が@@店で完了しましたのでご連絡いたします！ 口コミも非常によく、28日が近くなりましたら担当等の詳…" at bounding box center [309, 665] width 486 height 122
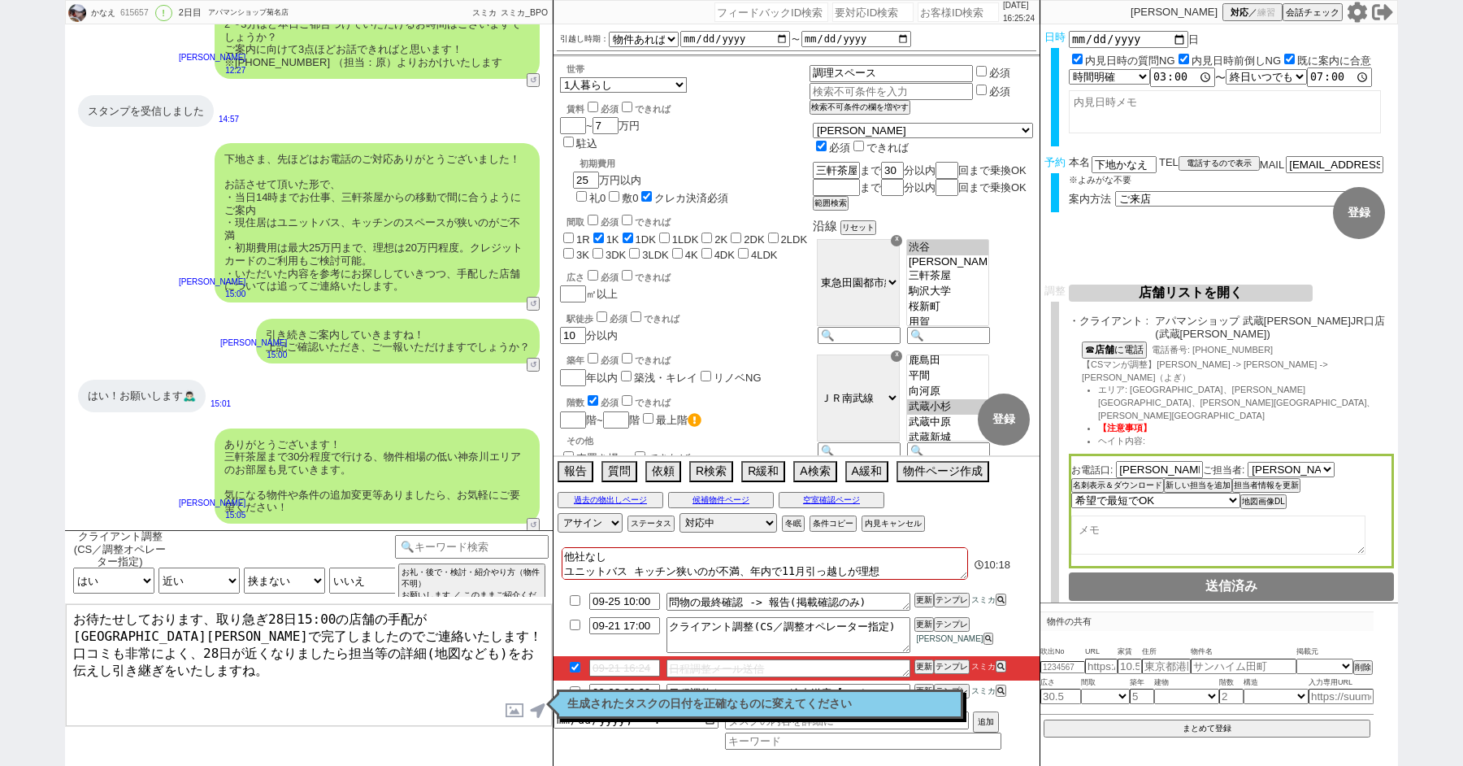
click at [293, 633] on textarea "お待たせしております、取り急ぎ28日15:00の店舗の手配が[GEOGRAPHIC_DATA][PERSON_NAME]で完了しましたのでご連絡いたします！ …" at bounding box center [309, 665] width 486 height 122
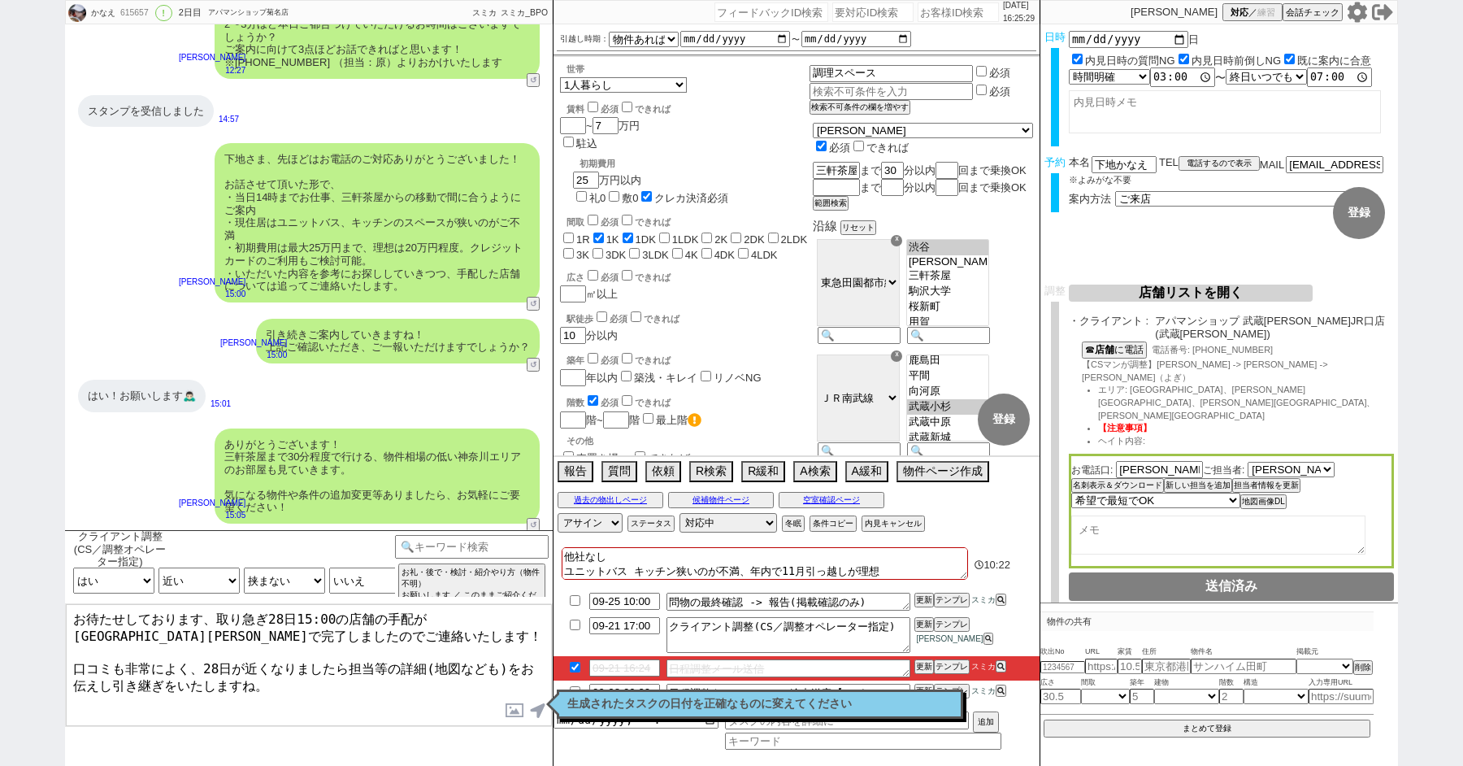
type textarea "お待たせしております、取り急ぎ28日15:00の店舗の手配が[GEOGRAPHIC_DATA][PERSON_NAME]で完了しましたのでご連絡いたします！ …"
checkbox input "true"
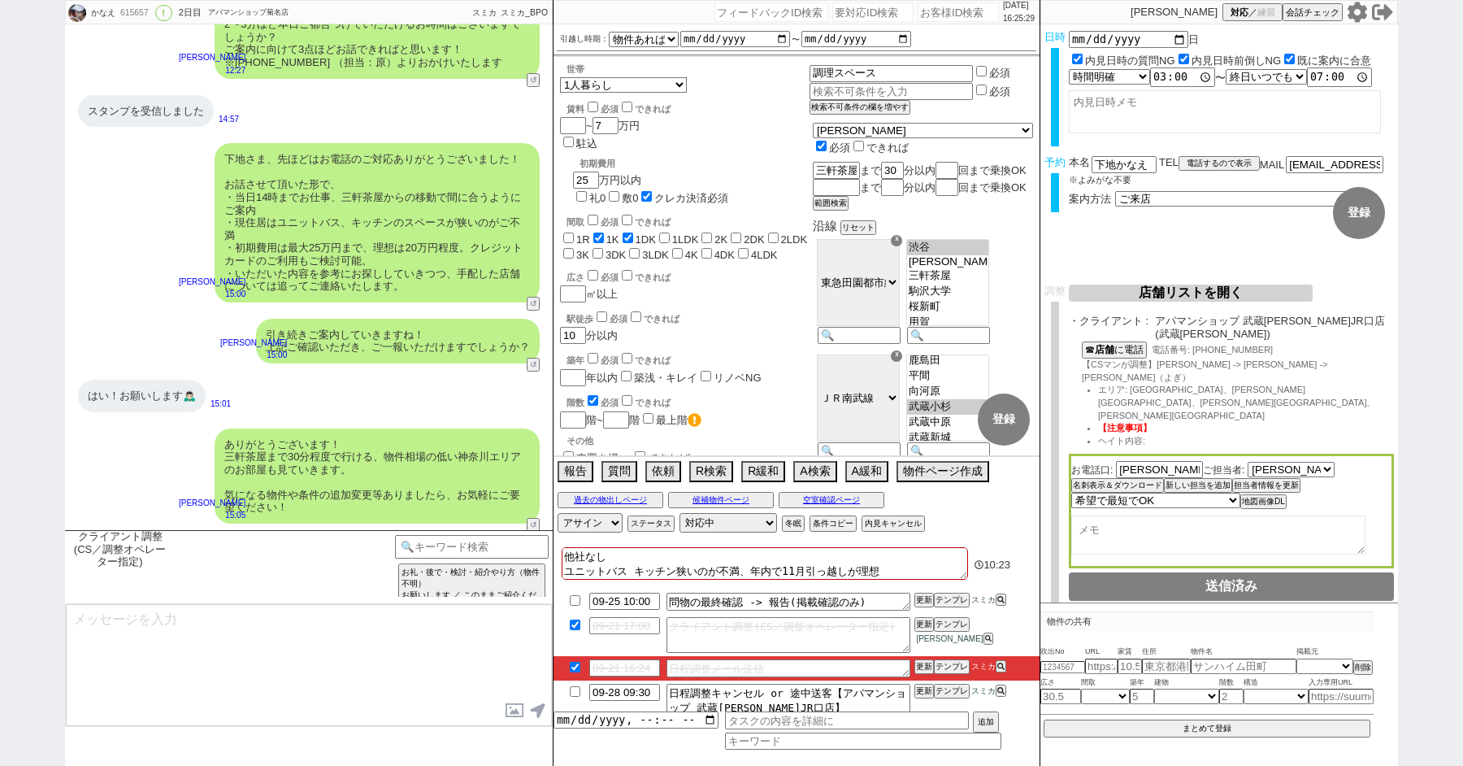
scroll to position [6179, 0]
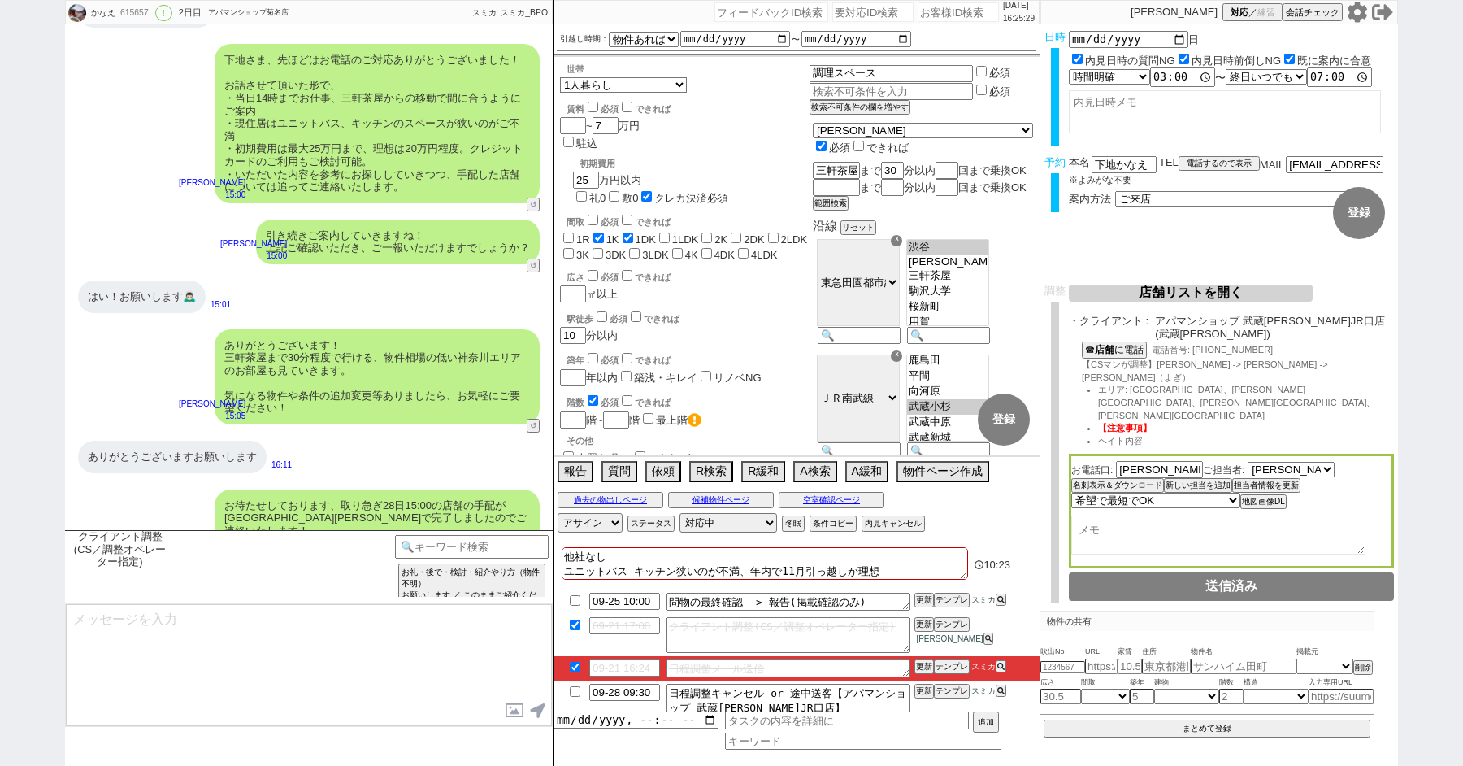
type input "09-25 08:00"
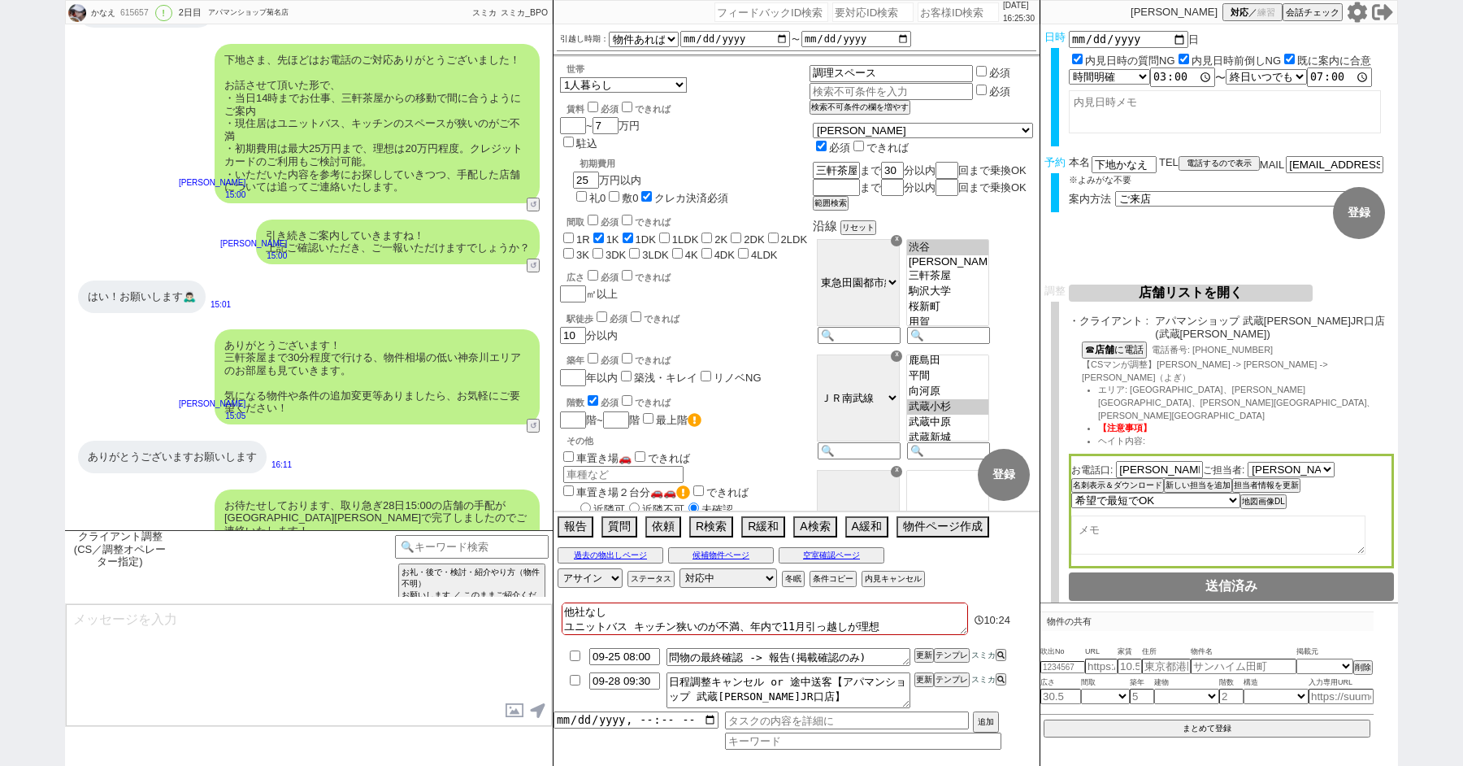
type textarea "日時等のご確認頂けましたらご一報だけお願いします！"
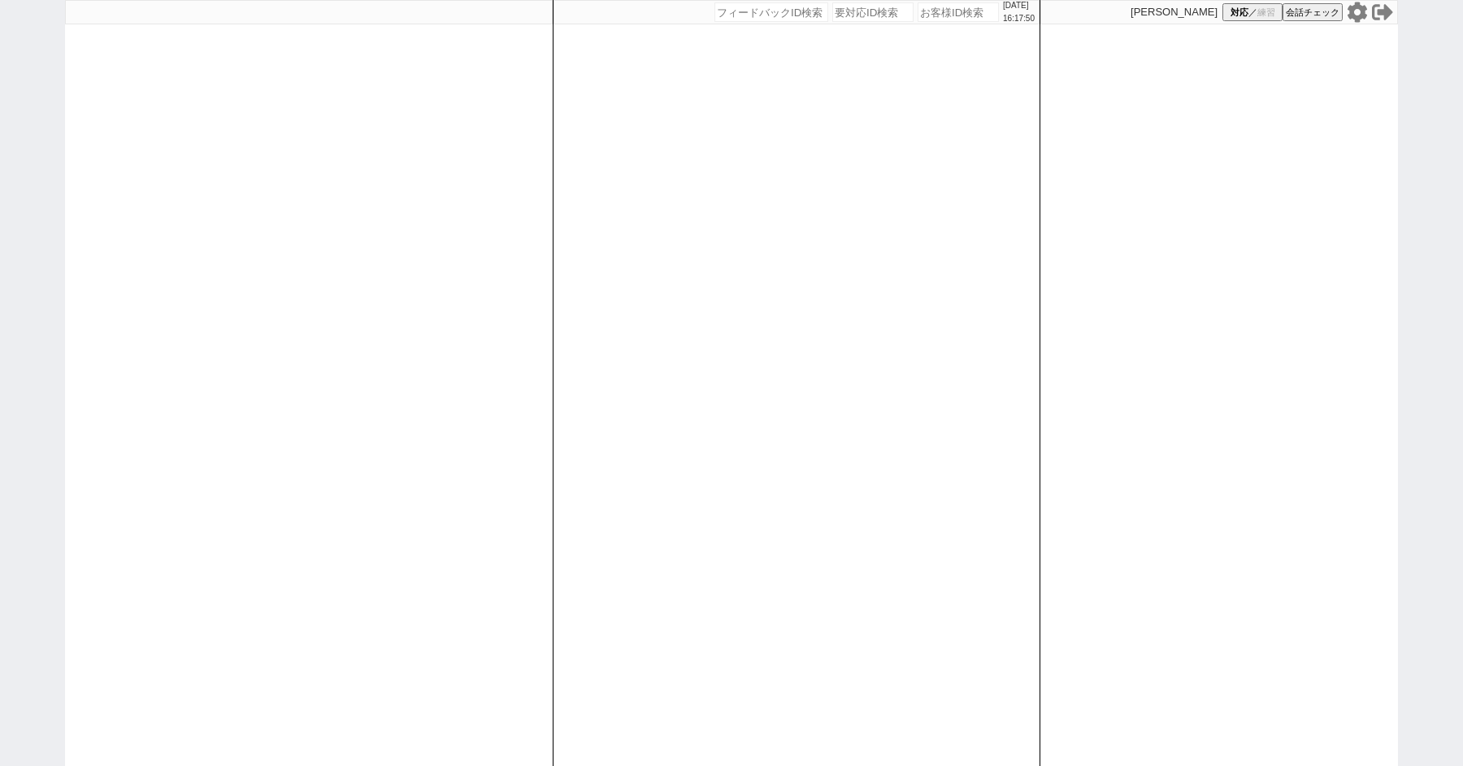
click at [15, 211] on div "[DATE] 16:17:50 候補物件を追加してしてください 紹介した物件一覧 他社物件を追加する 空室確認ページに追加・削除 紹介した物件一覧 他社物件を…" at bounding box center [731, 383] width 1463 height 766
paste input "615040"
type input "615040"
select select "100"
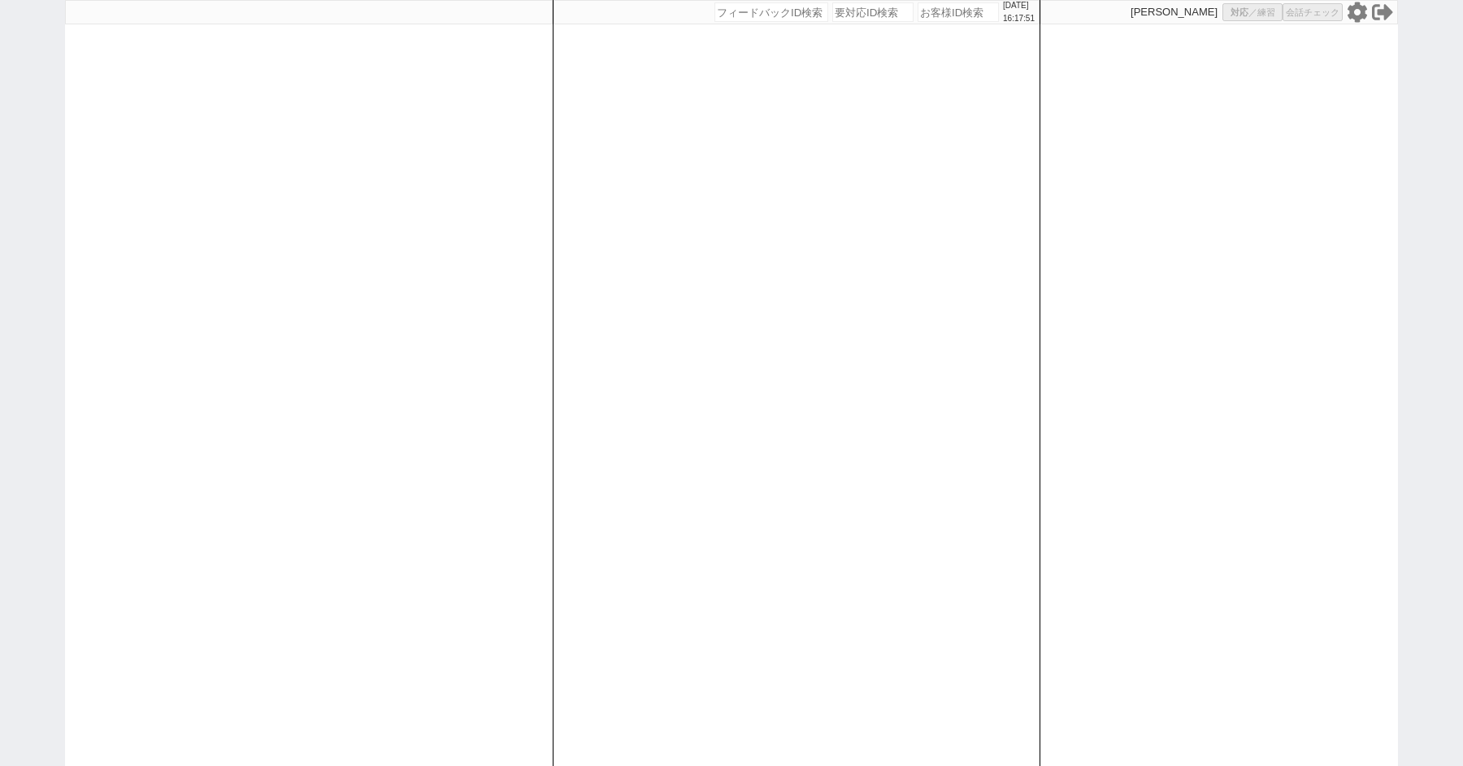
select select "1"
select select "6"
select select "2"
select select "5"
select select "3"
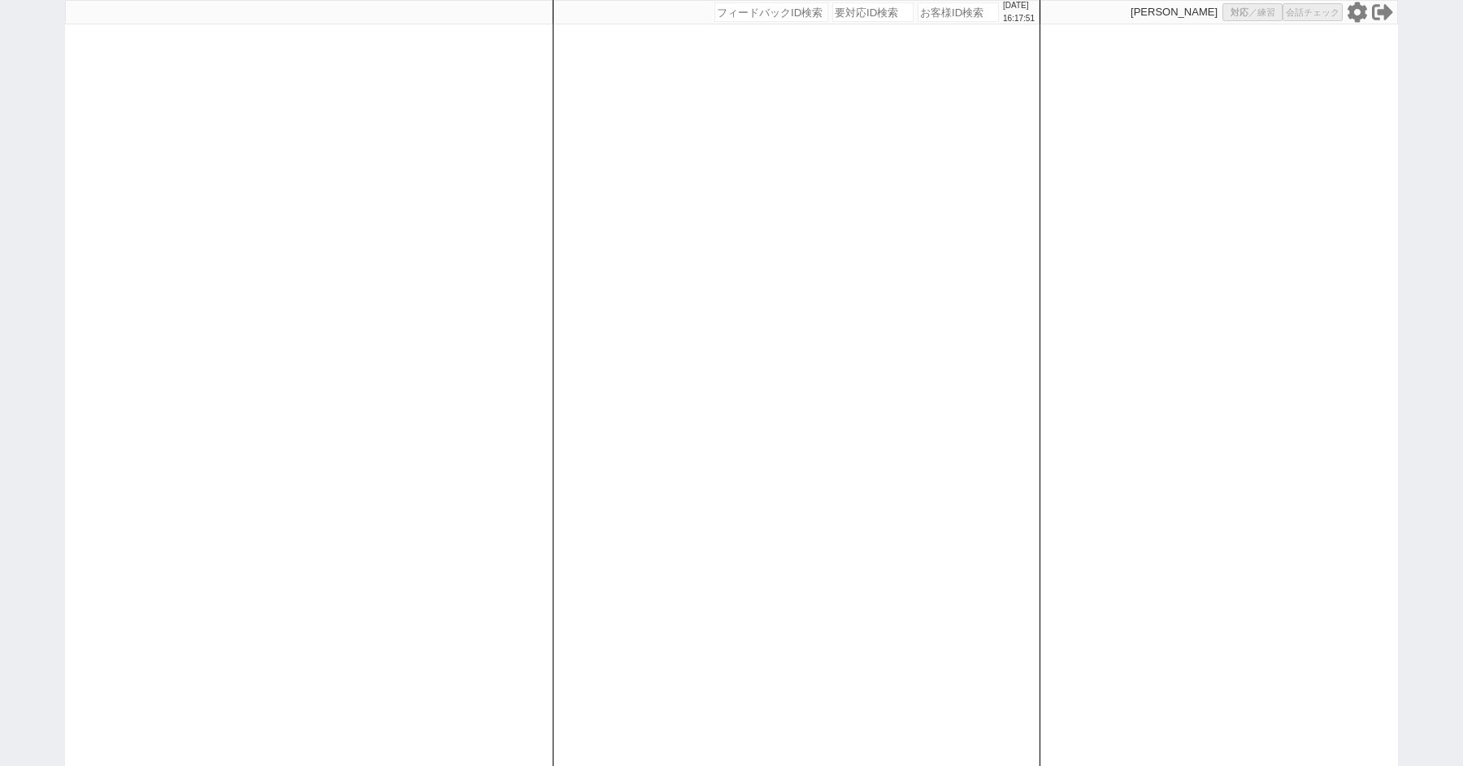
select select "8"
select select
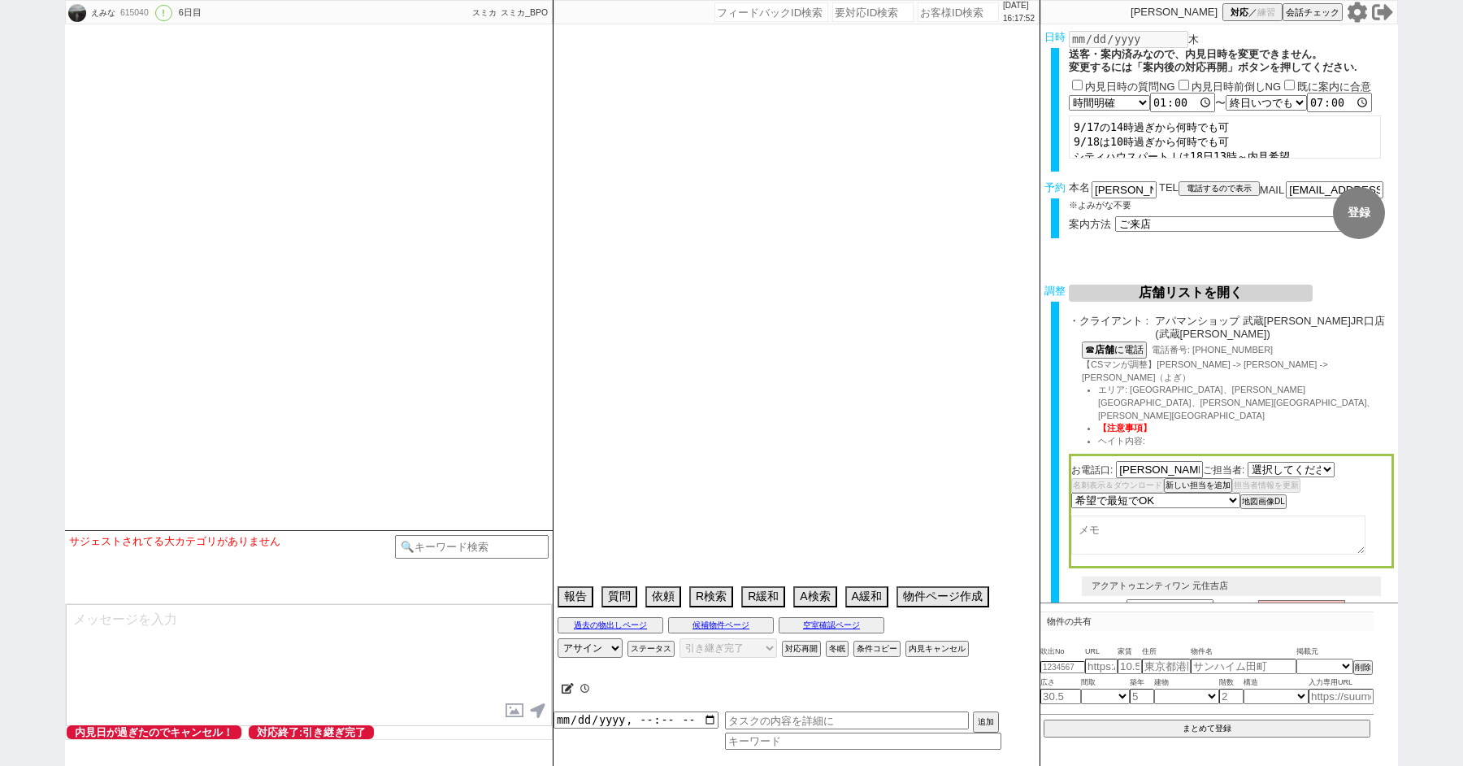
select select "2836"
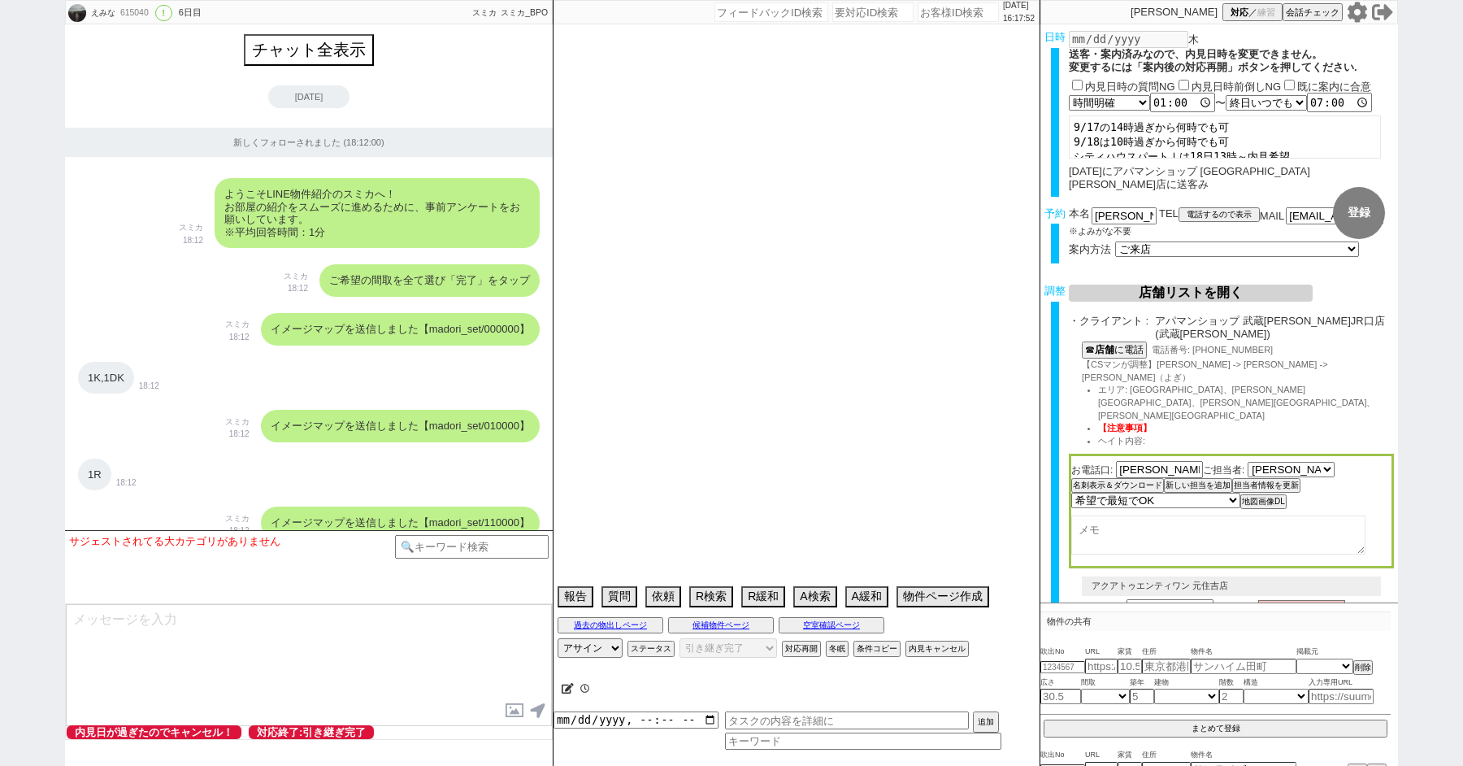
scroll to position [12848, 0]
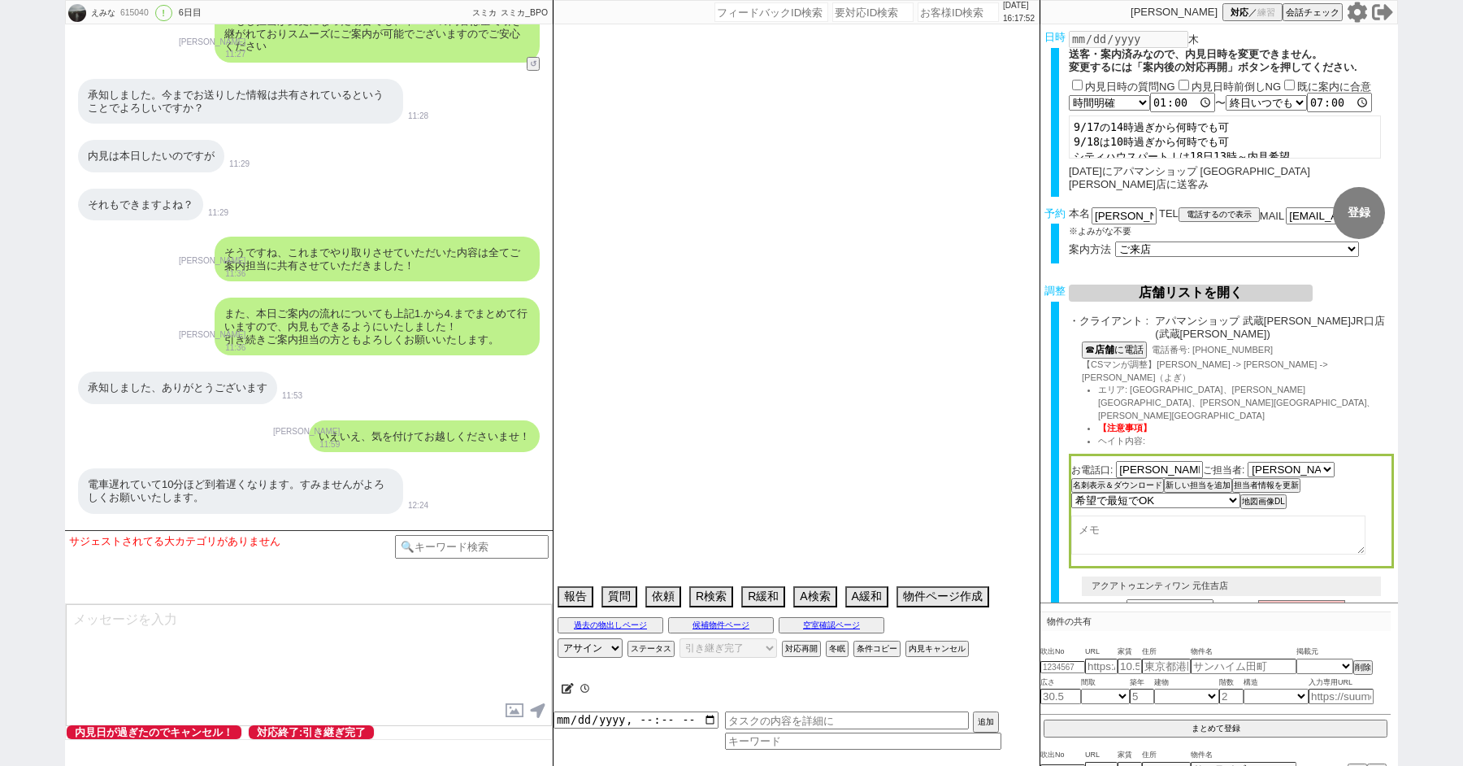
type textarea "18日 10:58 出ない ネゴ：知り合いの業者で契約するマン。希望の1件だけ見て帰った 再対応はどのアカウントでも禁止"
select select "2025"
select select "9"
select select "36"
select select "0"
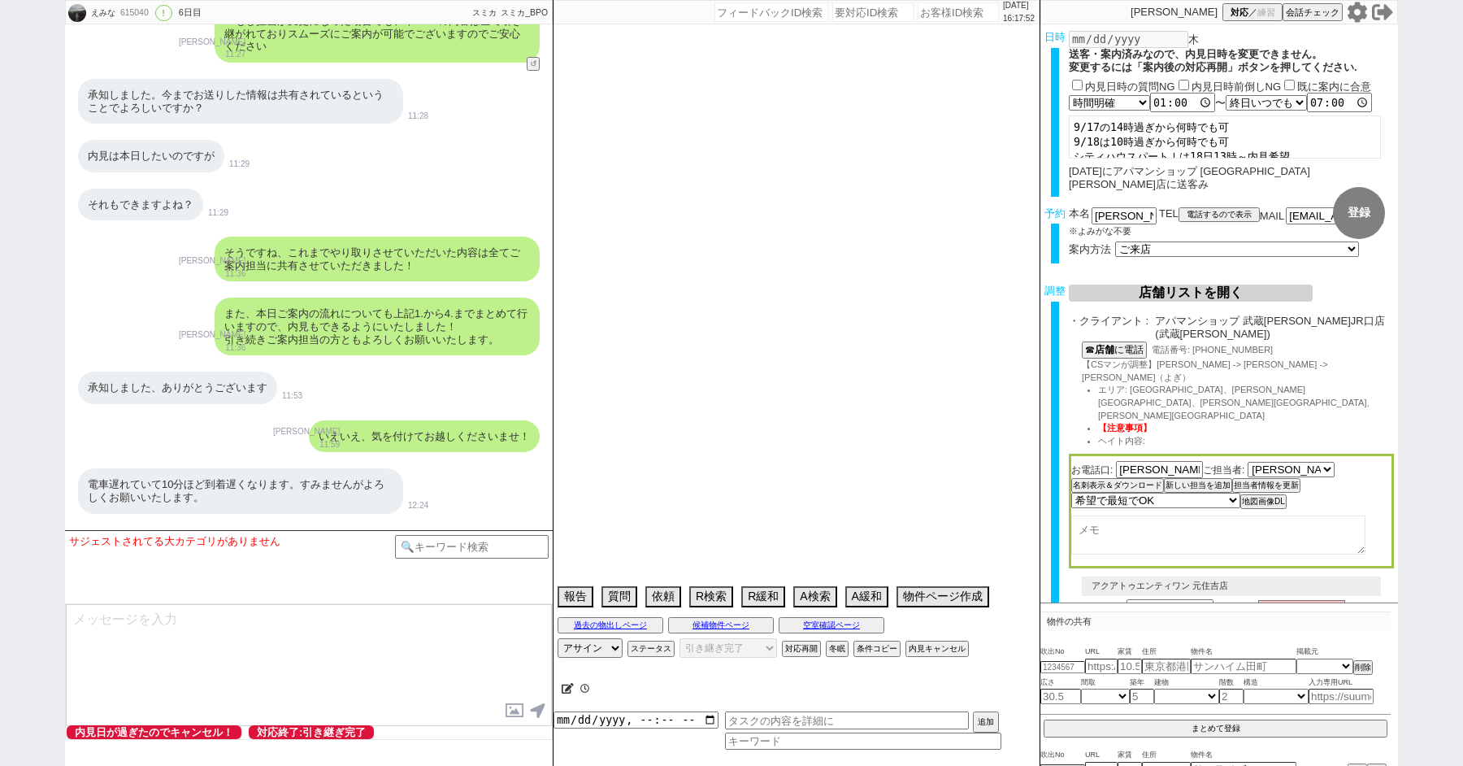
select select "44"
select select "19"
select select "601"
select select "50"
select select "48"
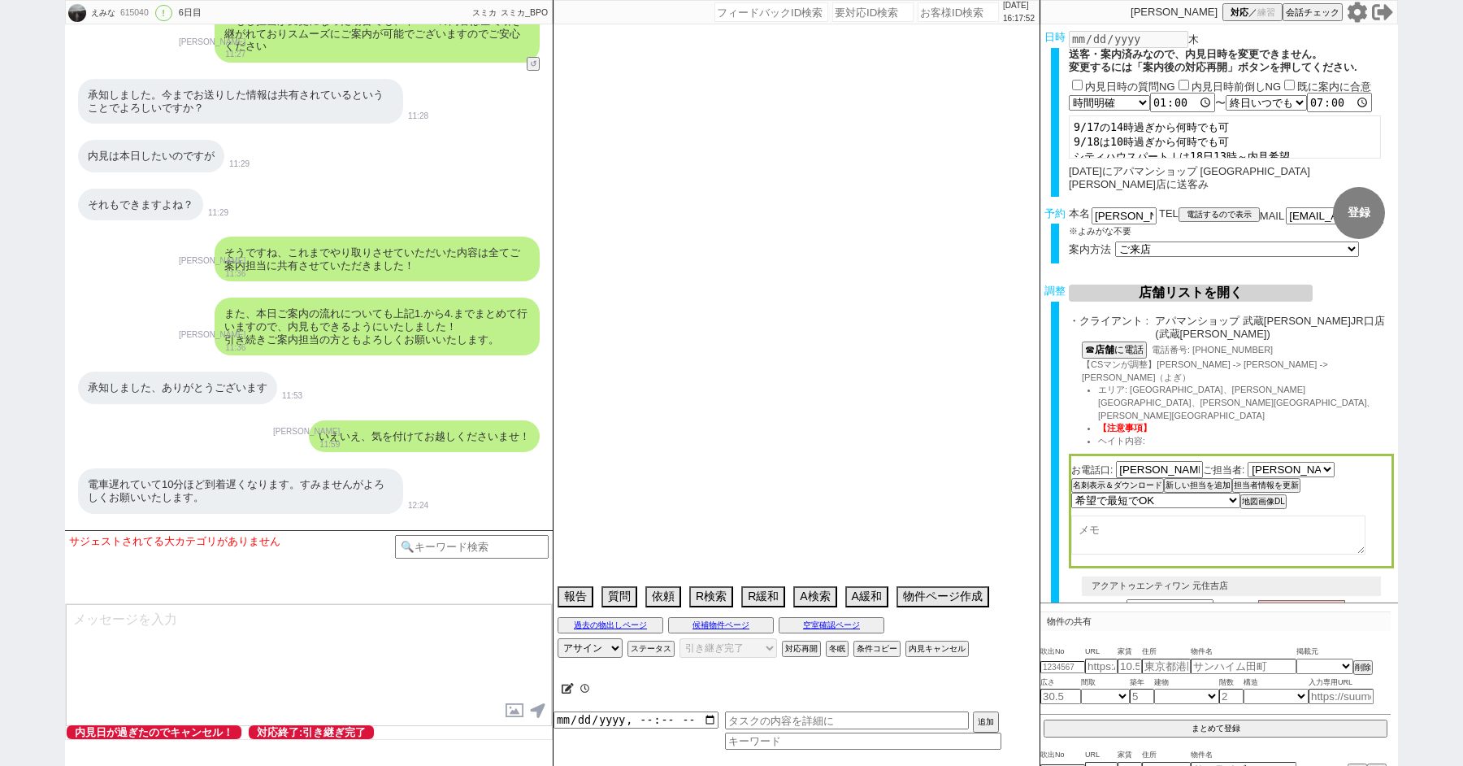
select select "47"
select select "54"
select select "53"
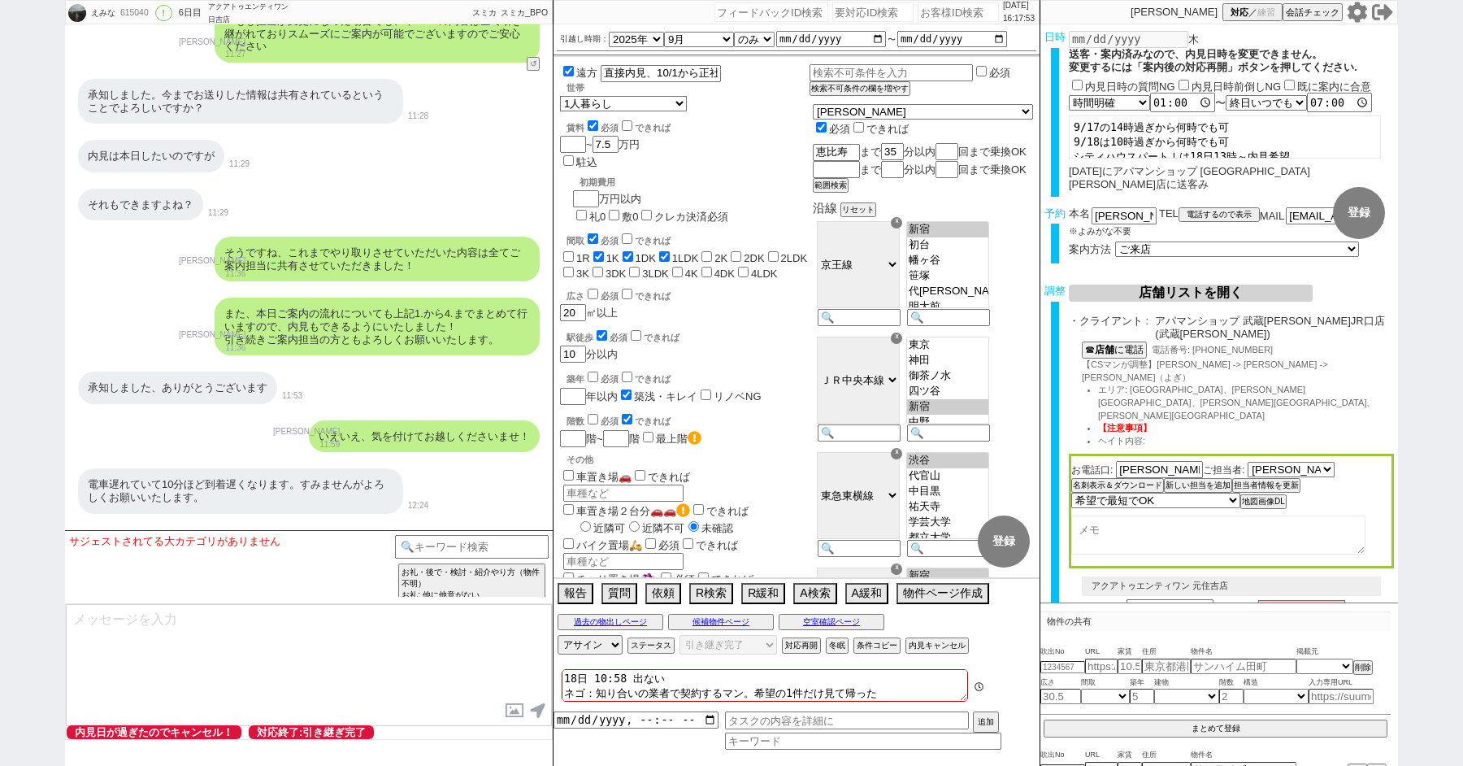
scroll to position [2, 0]
click at [928, 643] on button "内見キャンセル" at bounding box center [936, 645] width 60 height 13
radio input "true"
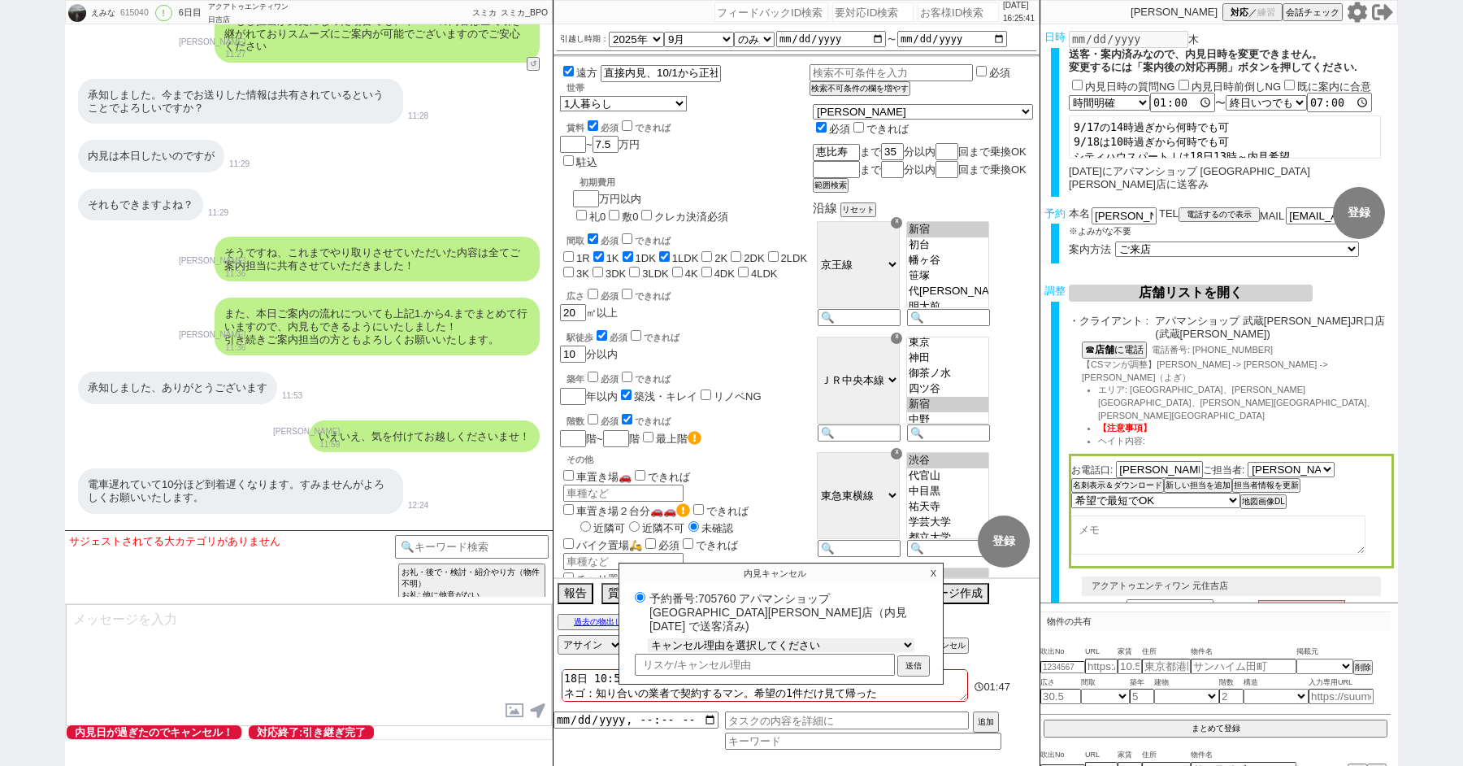
click at [723, 638] on select "キャンセル理由を選択してください 希望物件が出なかった 希望物件が見れなかった 返信がこなくなった 他決(日程調整前) 引越し自体消滅(日程調整前) 都合が変…" at bounding box center [781, 645] width 267 height 14
select select "120"
click at [648, 638] on select "キャンセル理由を選択してください 希望物件が出なかった 希望物件が見れなかった 返信がこなくなった 他決(日程調整前) 引越し自体消滅(日程調整前) 都合が変…" at bounding box center [781, 645] width 267 height 14
radio input "true"
click at [684, 655] on input "text" at bounding box center [765, 664] width 260 height 19
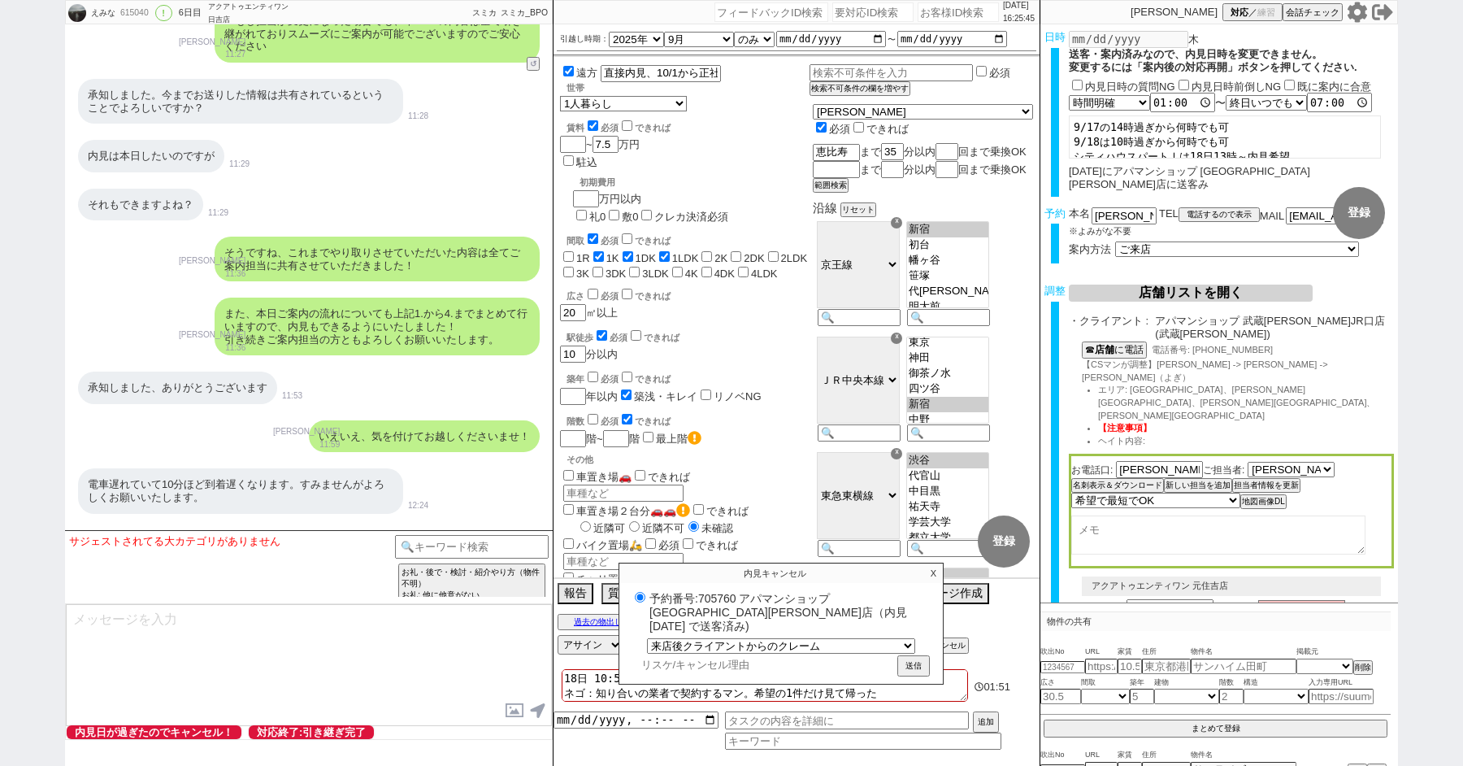
radio input "true"
type input "あ"
radio input "true"
type input "あn"
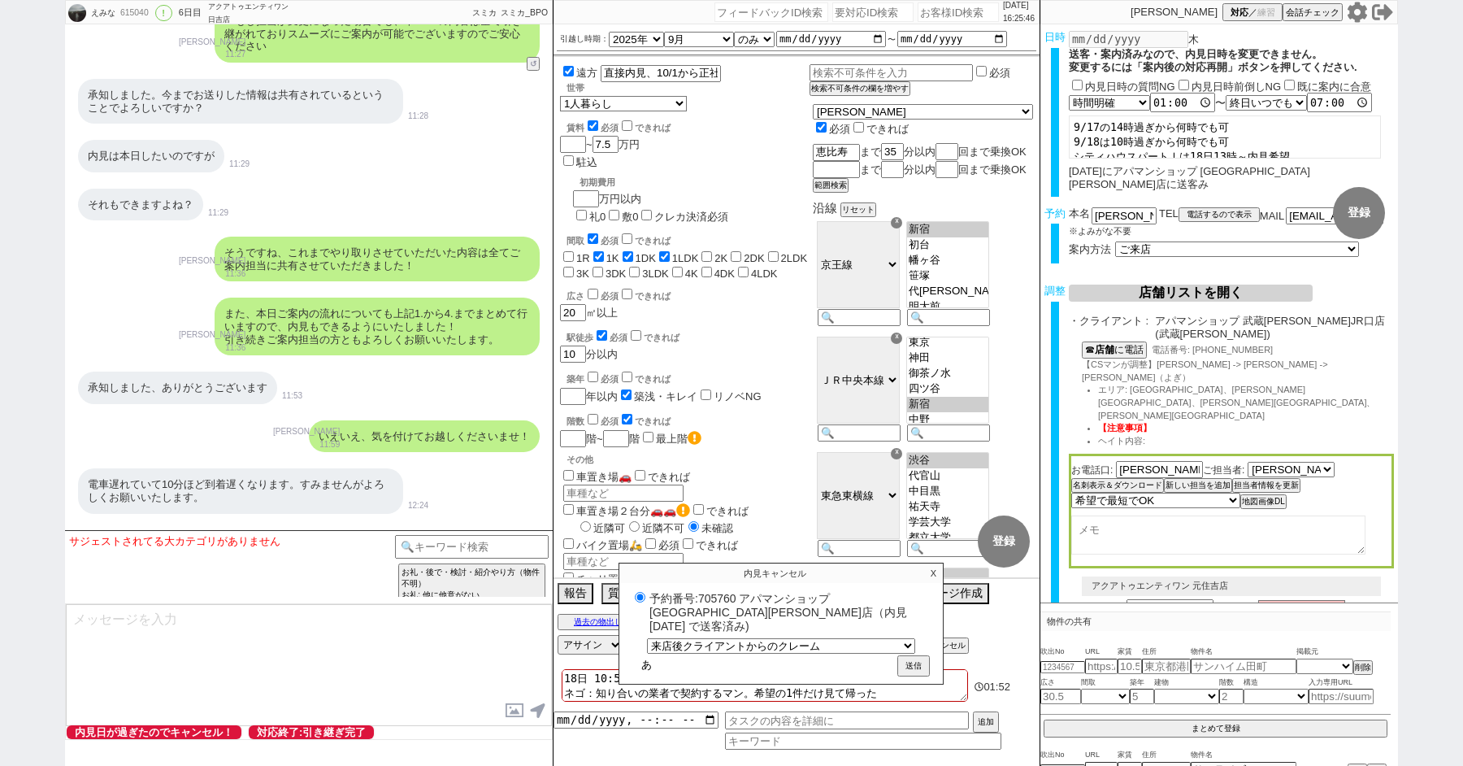
radio input "true"
type input "あん"
radio input "true"
type input "あんn"
radio input "true"
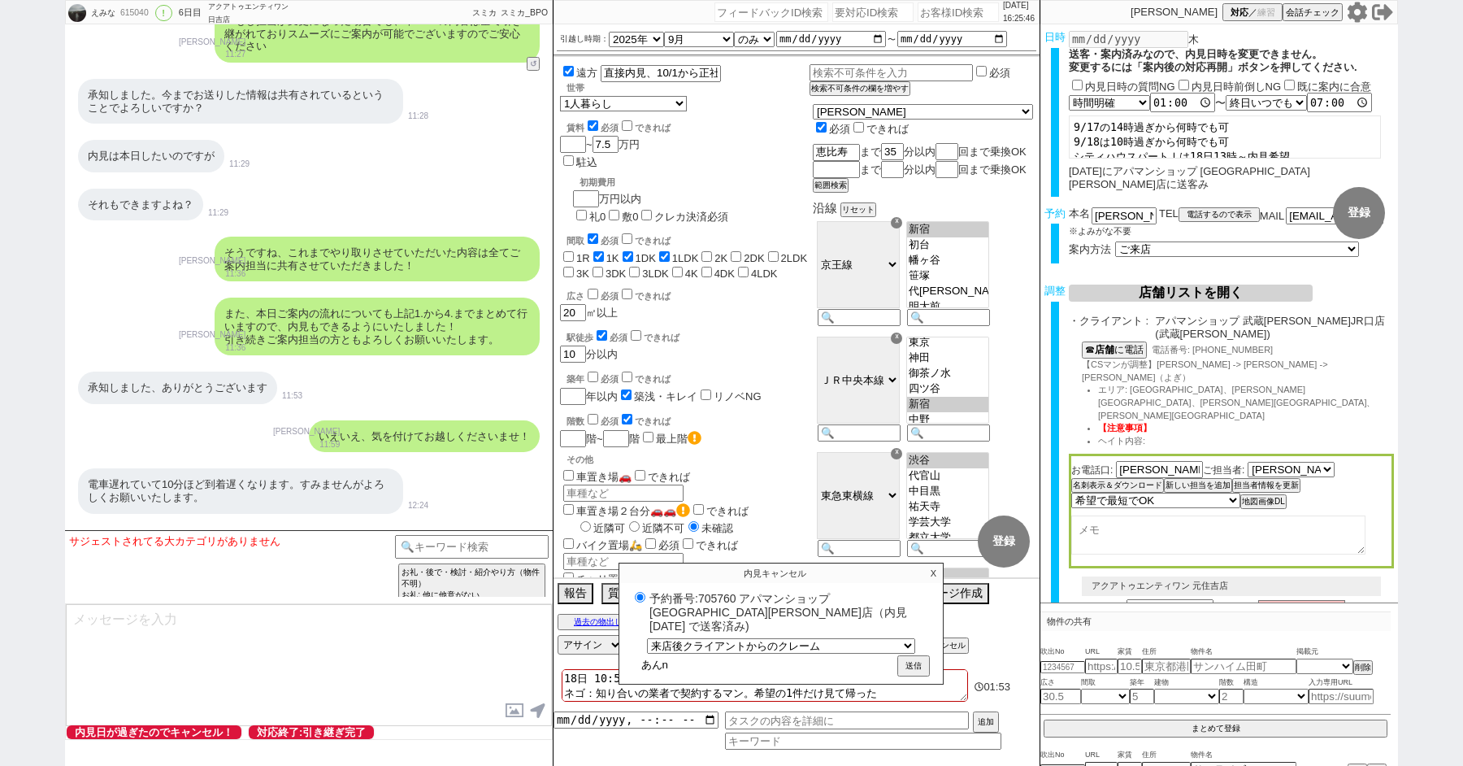
type input "あんな"
radio input "true"
type input "あんない"
radio input "true"
type input "案内"
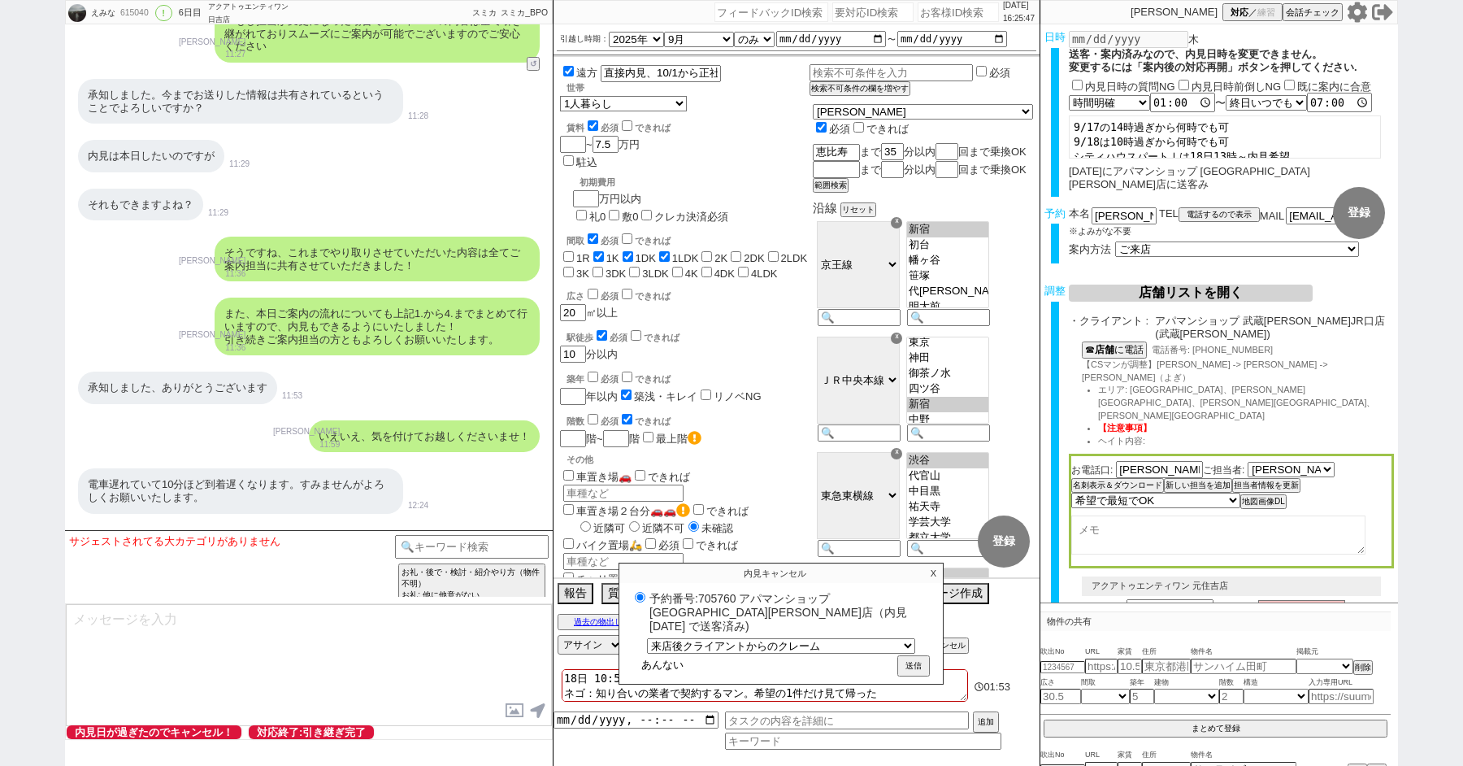
radio input "true"
type input "案内d"
radio input "true"
type input "案内だ"
radio input "true"
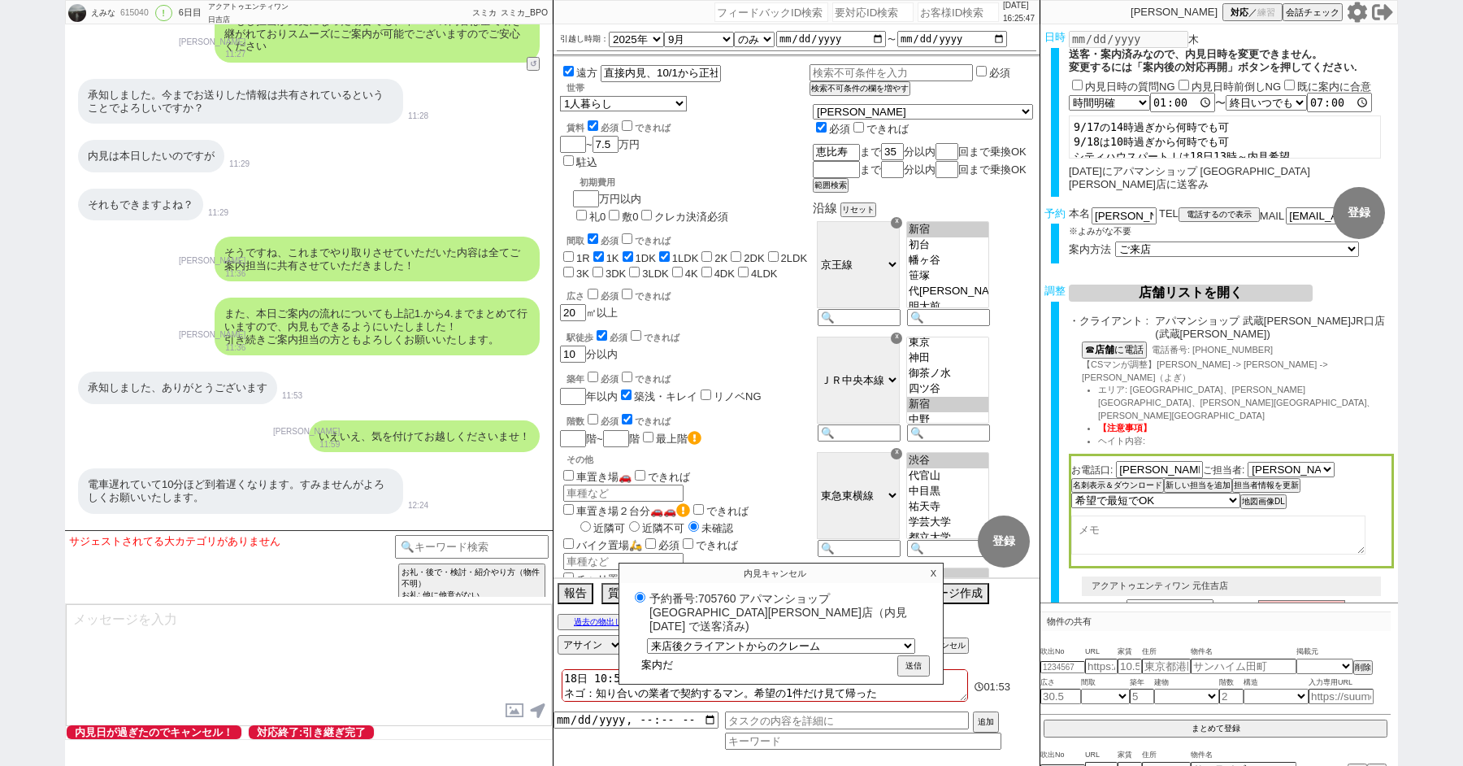
type input "案内だk"
radio input "true"
type input "案内だけ"
radio input "true"
type input "案内だけs"
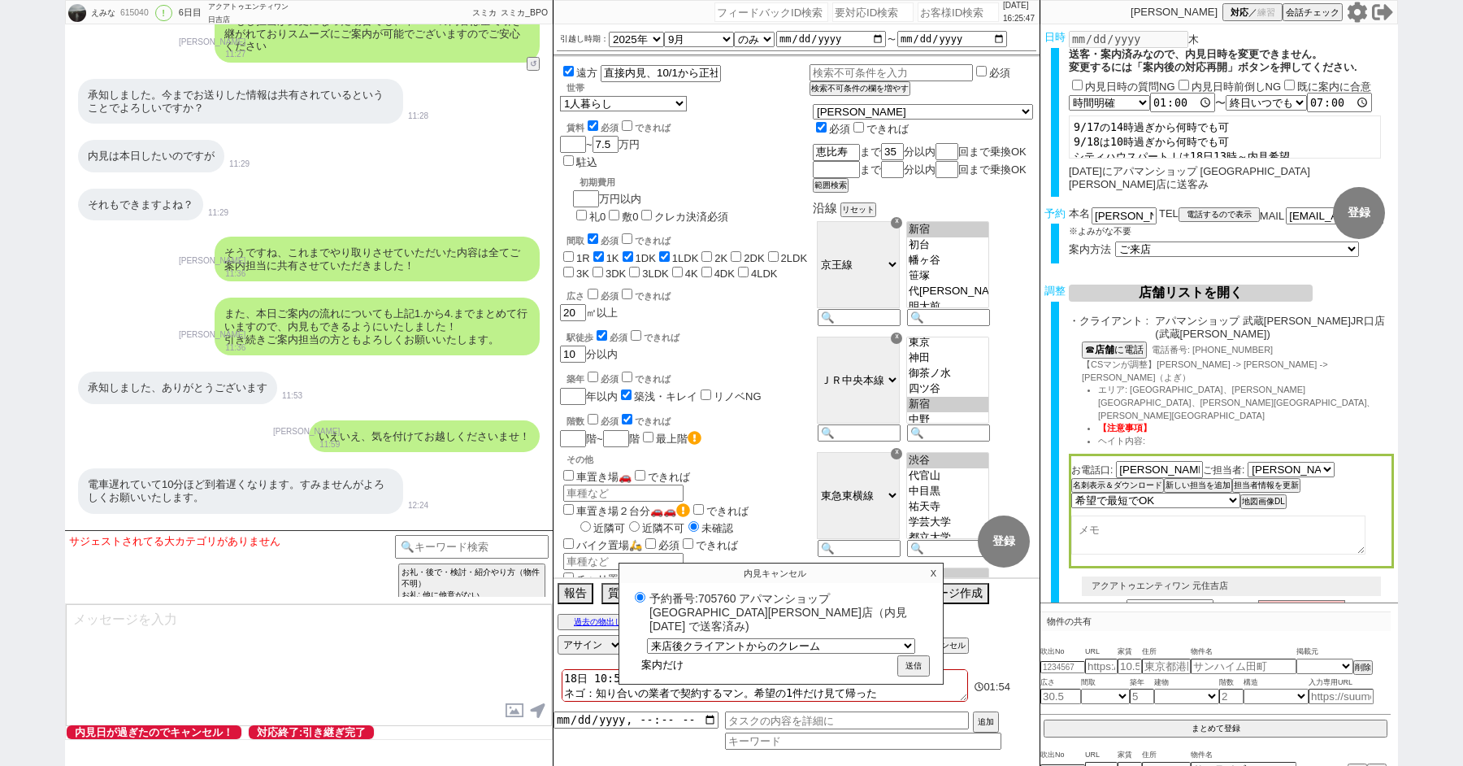
radio input "true"
type input "案内だけさ"
radio input "true"
type input "案内だけさs"
radio input "true"
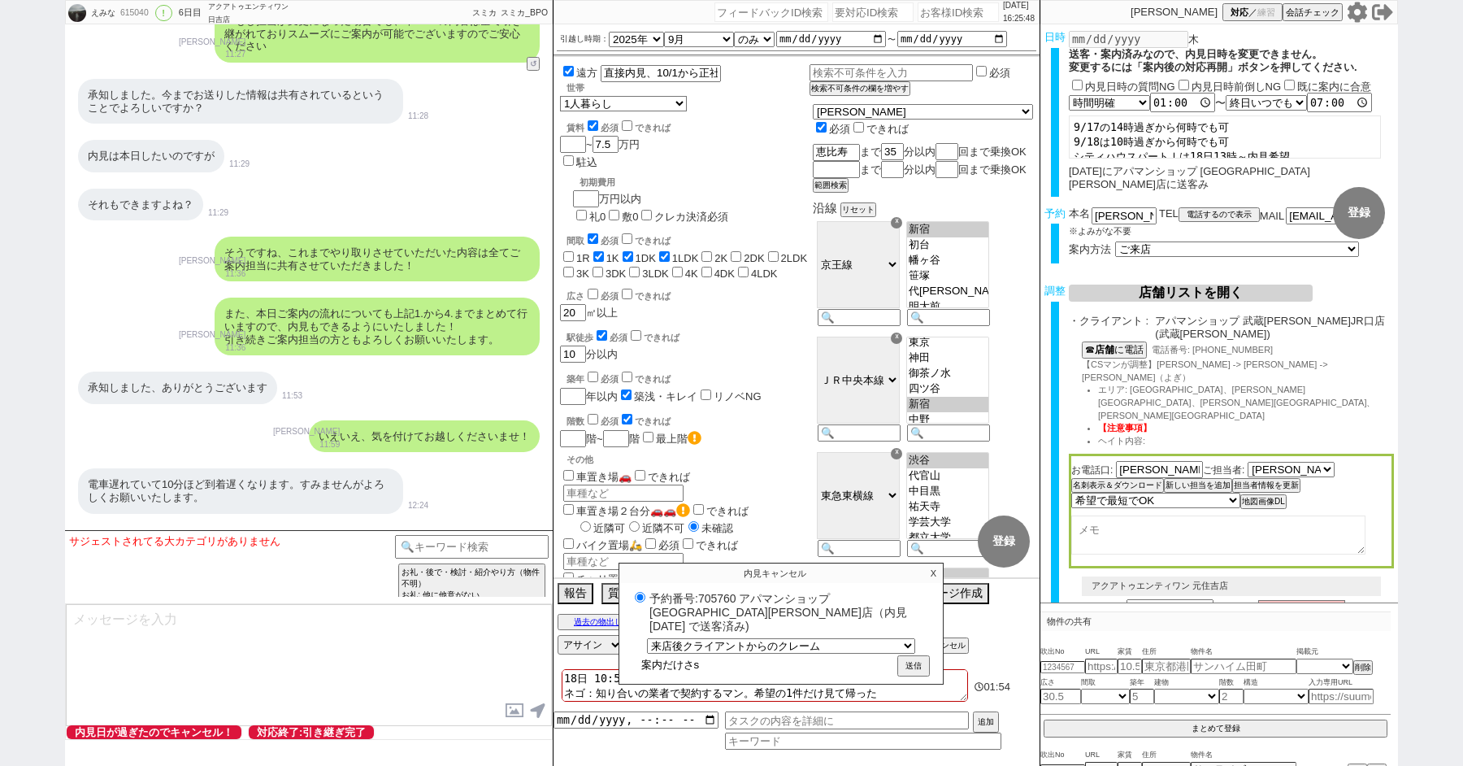
type input "案内だけさせ"
radio input "true"
type input "案内だけさせr"
radio input "true"
type input "案内だけさせら"
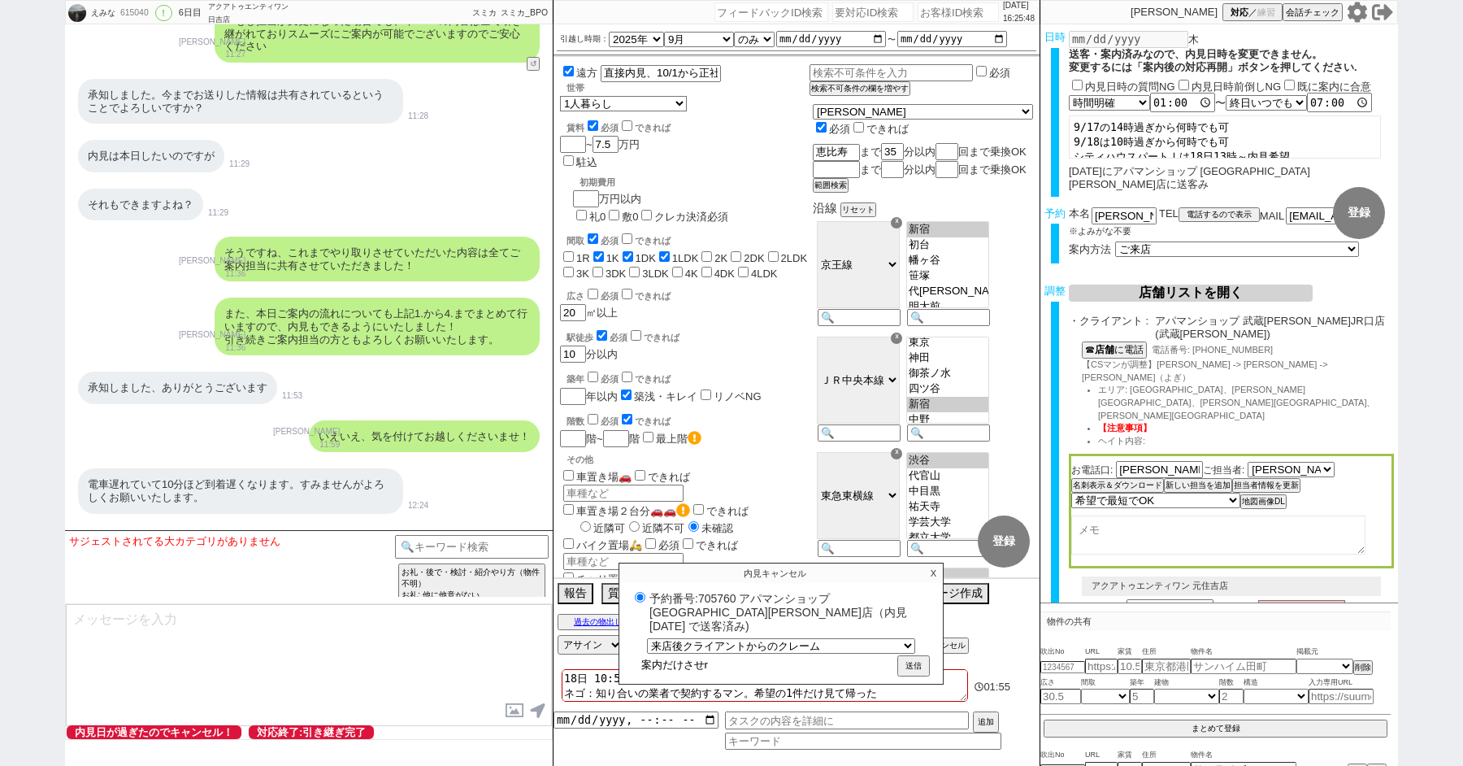
radio input "true"
type input "案内だけさせらr"
radio input "true"
type input "案内だけさせられ"
radio input "true"
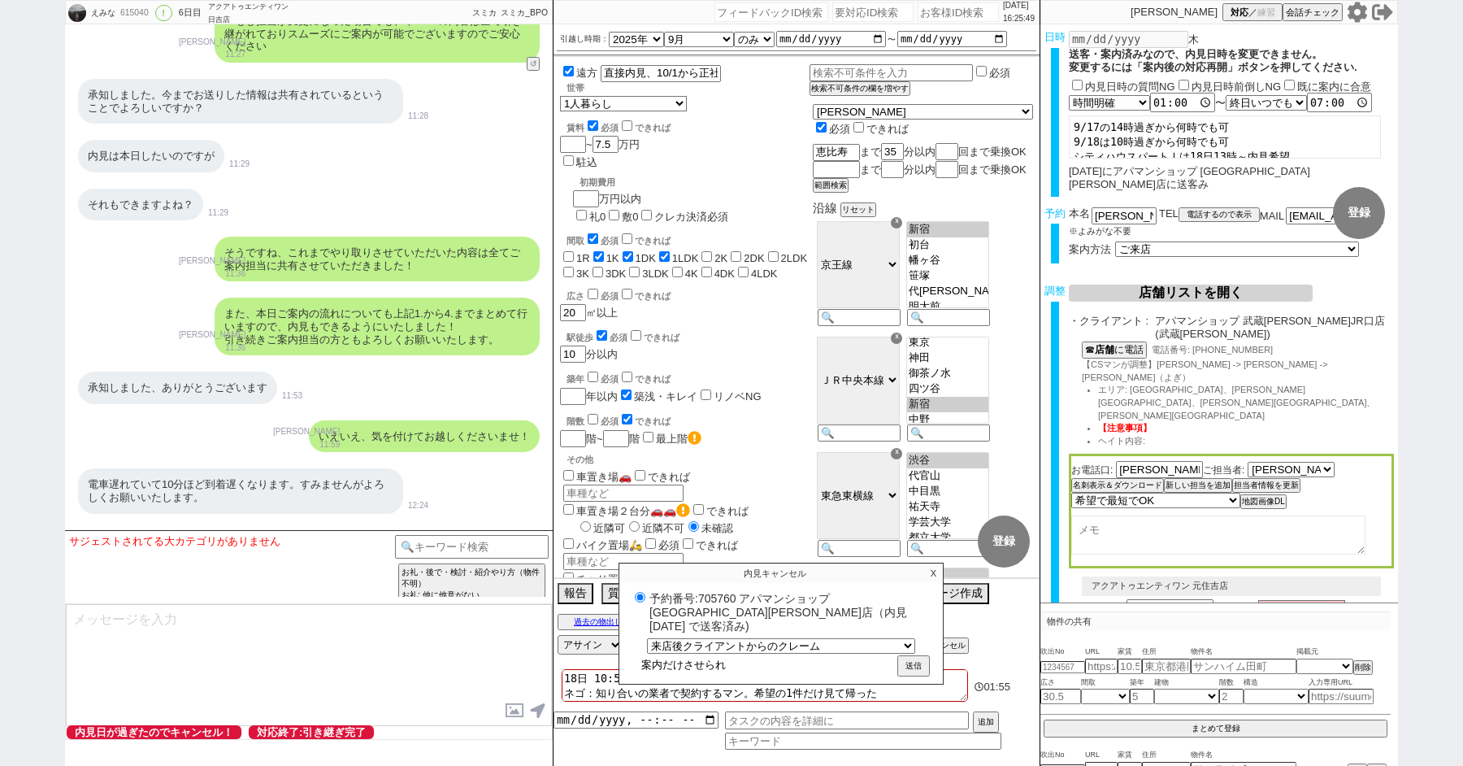
type input "案内だけさせられt"
radio input "true"
type input "案内だけさせられた"
radio input "true"
click at [780, 656] on input "案内だけさせられた" at bounding box center [765, 664] width 260 height 19
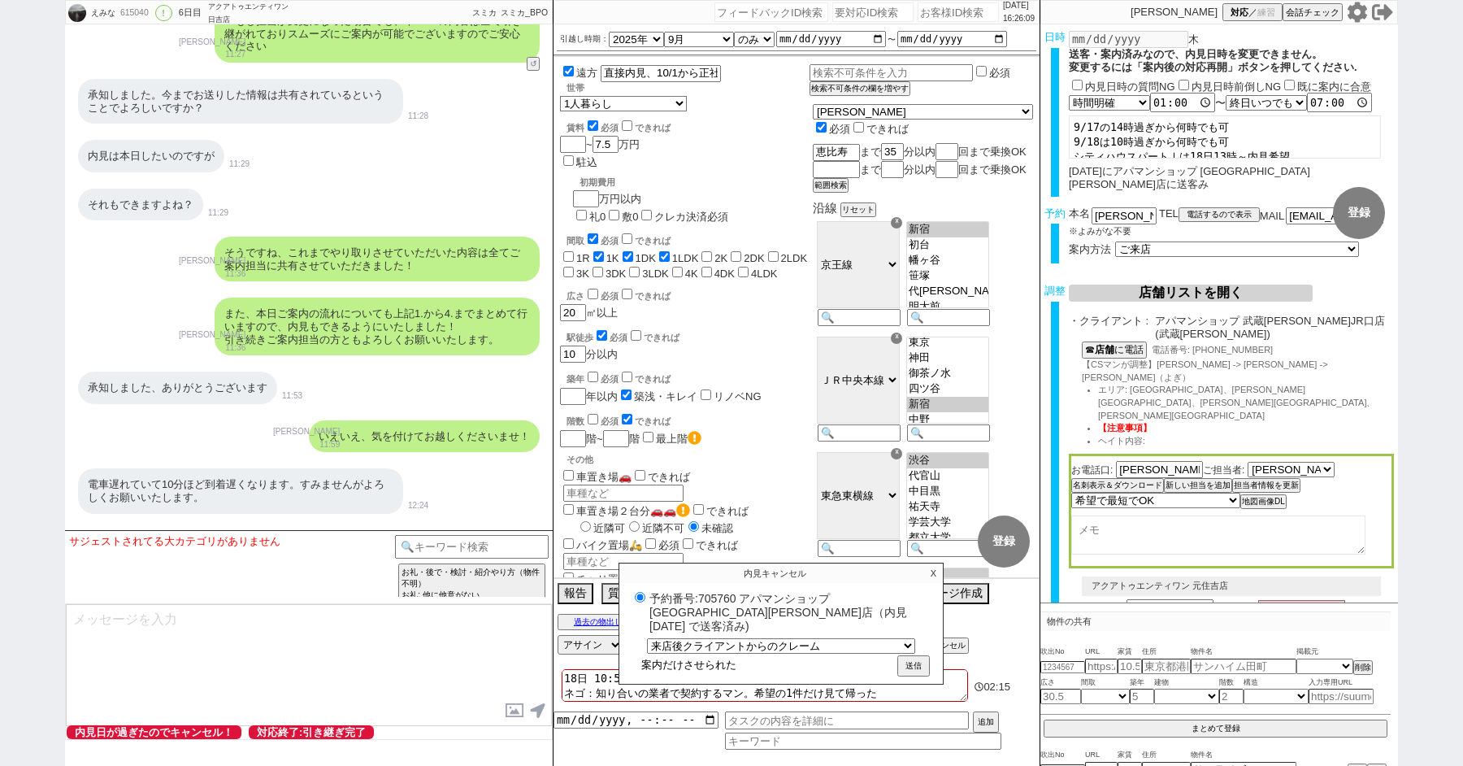
type input "案内だけさせられ"
radio input "true"
type input "案内だけさせられt"
radio input "true"
type input "案内だけさせられて"
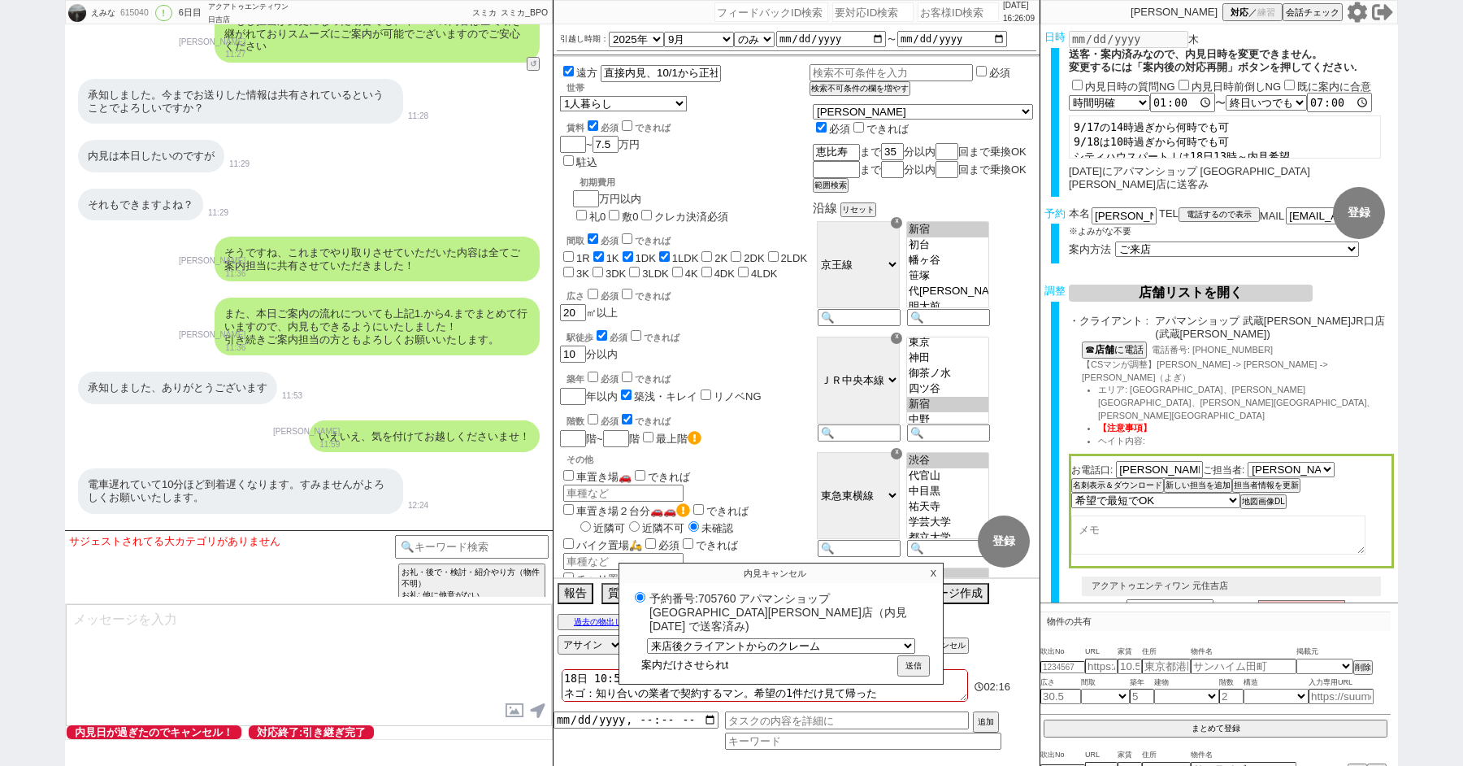
radio input "true"
type input "案内だけさせられて、"
radio input "true"
type input "案内だけさせられて、y"
radio input "true"
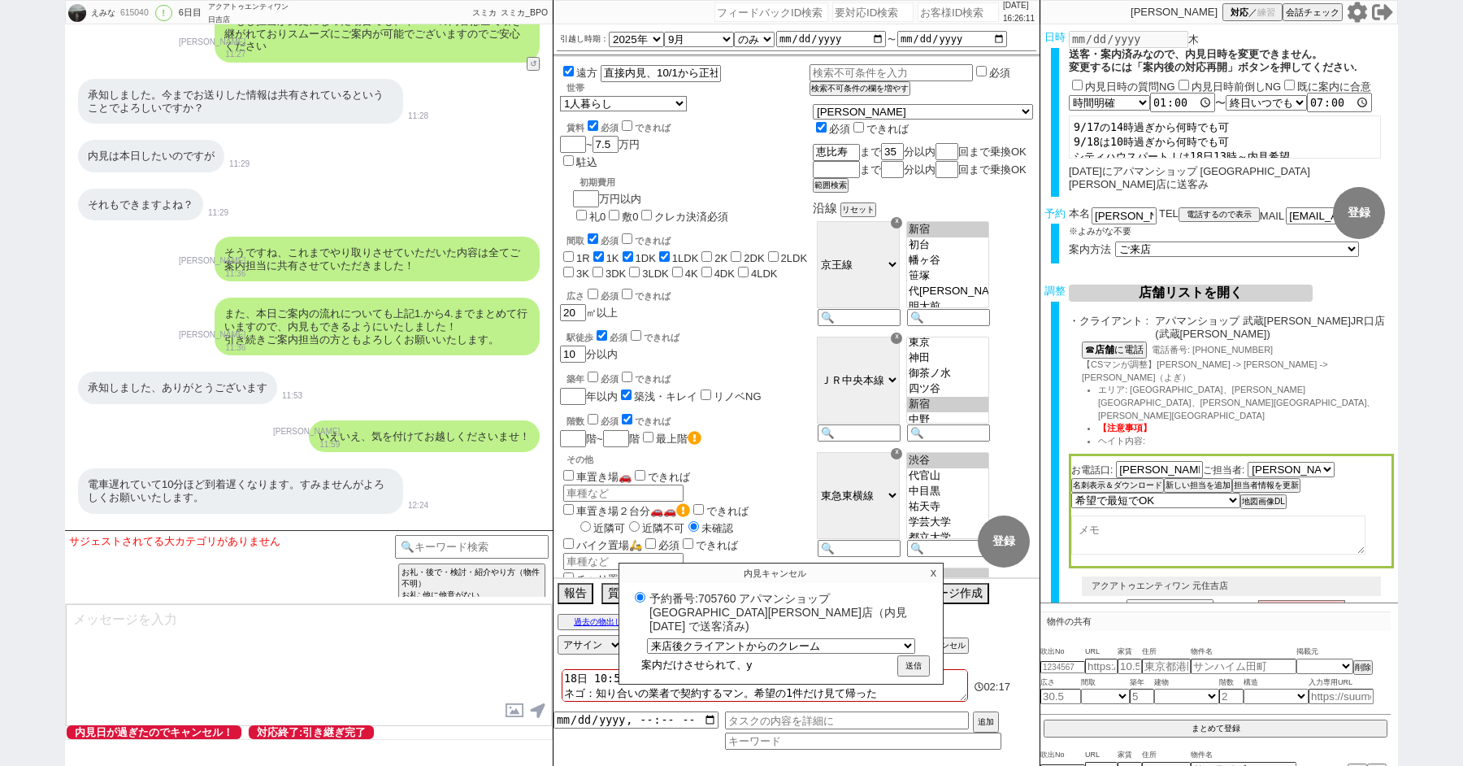
type input "案内だけさせられて、ゆ"
radio input "true"
type input "案内だけさせられて、ゆう"
radio input "true"
type input "案内だけさせられて、ゆうj"
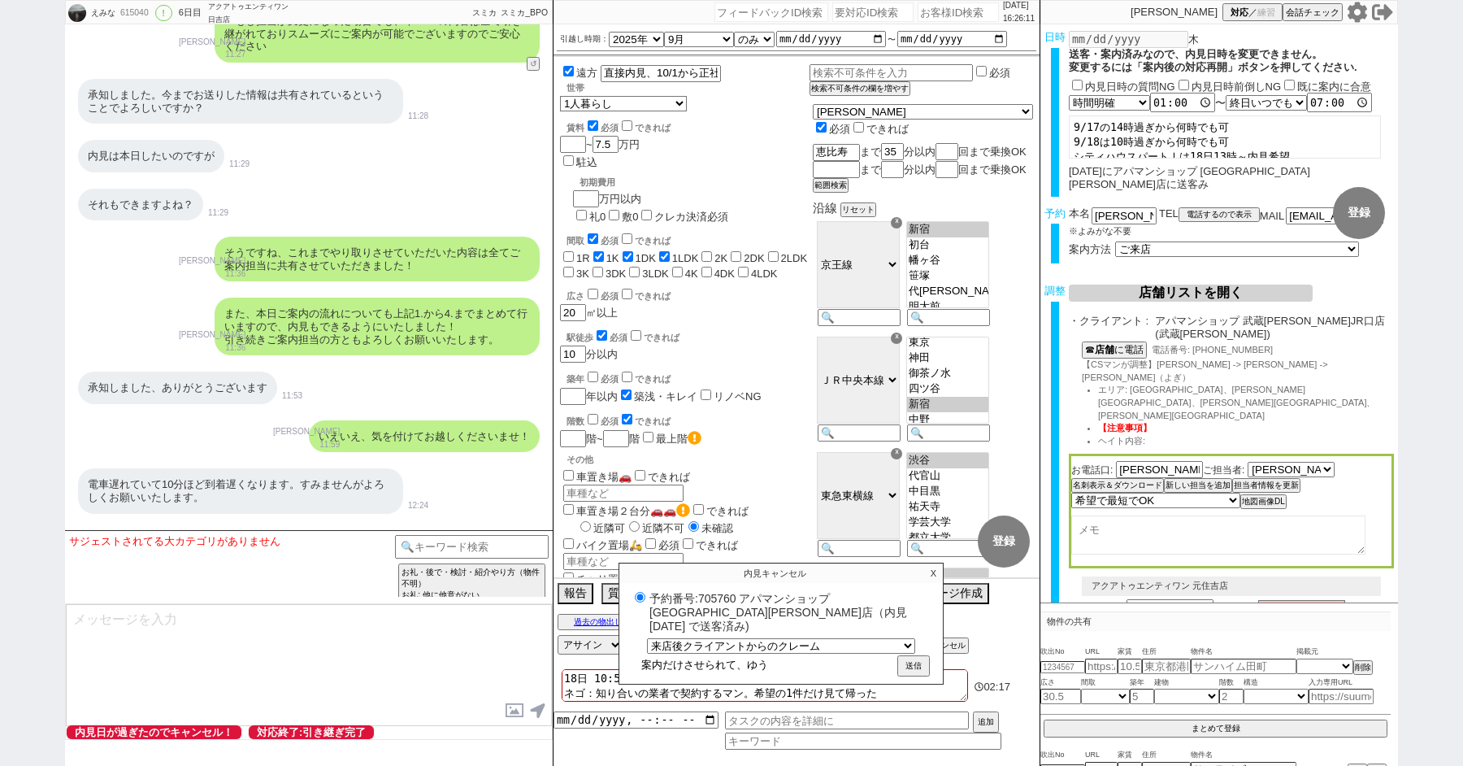
radio input "true"
type input "案内だけさせられて、ゆうじ"
radio input "true"
type input "案内だけさせられて、ゆうじn"
radio input "true"
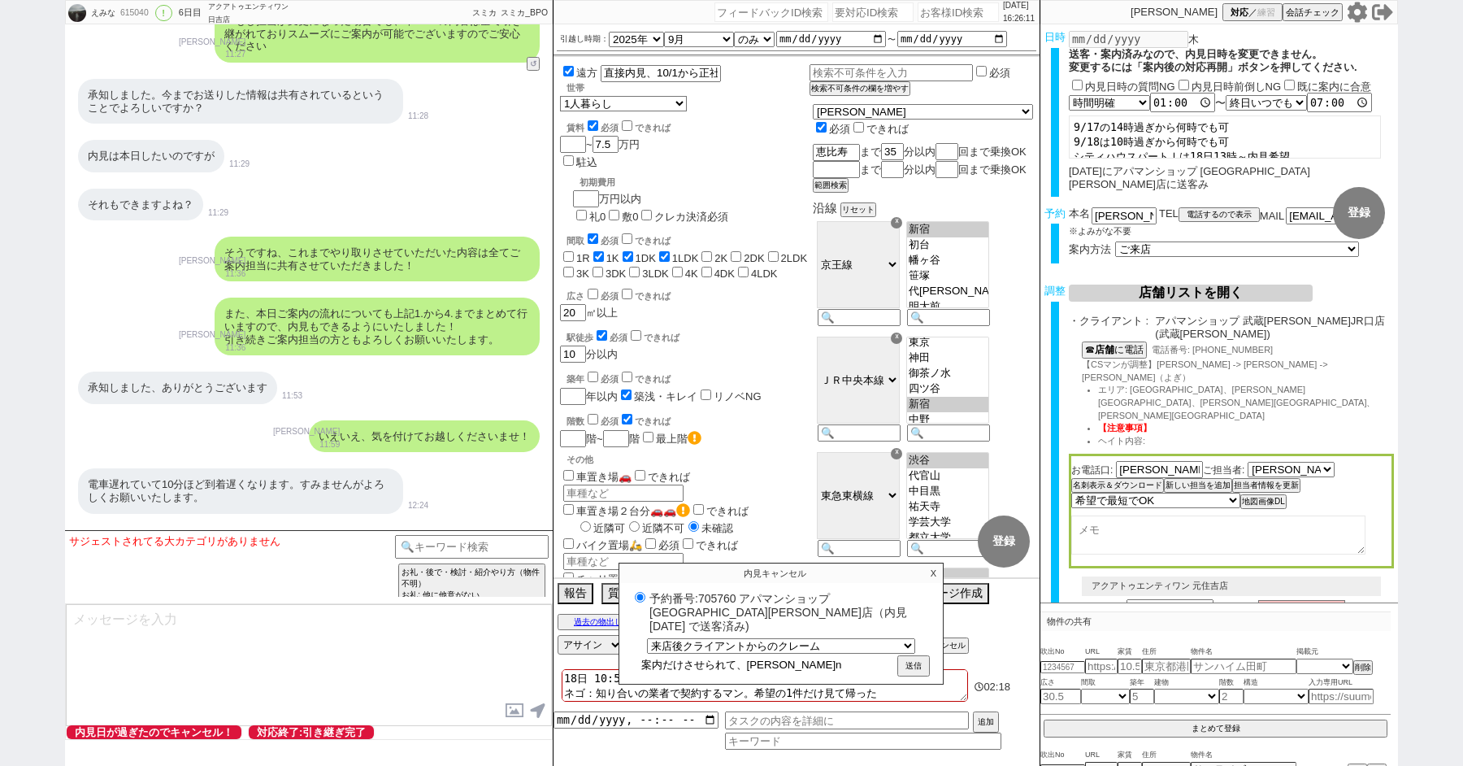
type input "案内だけさせられて、ゆうじん"
radio input "true"
type input "案内だけさせられて、ゆうじんn"
radio input "true"
type input "案内だけさせられて、ゆうじんの"
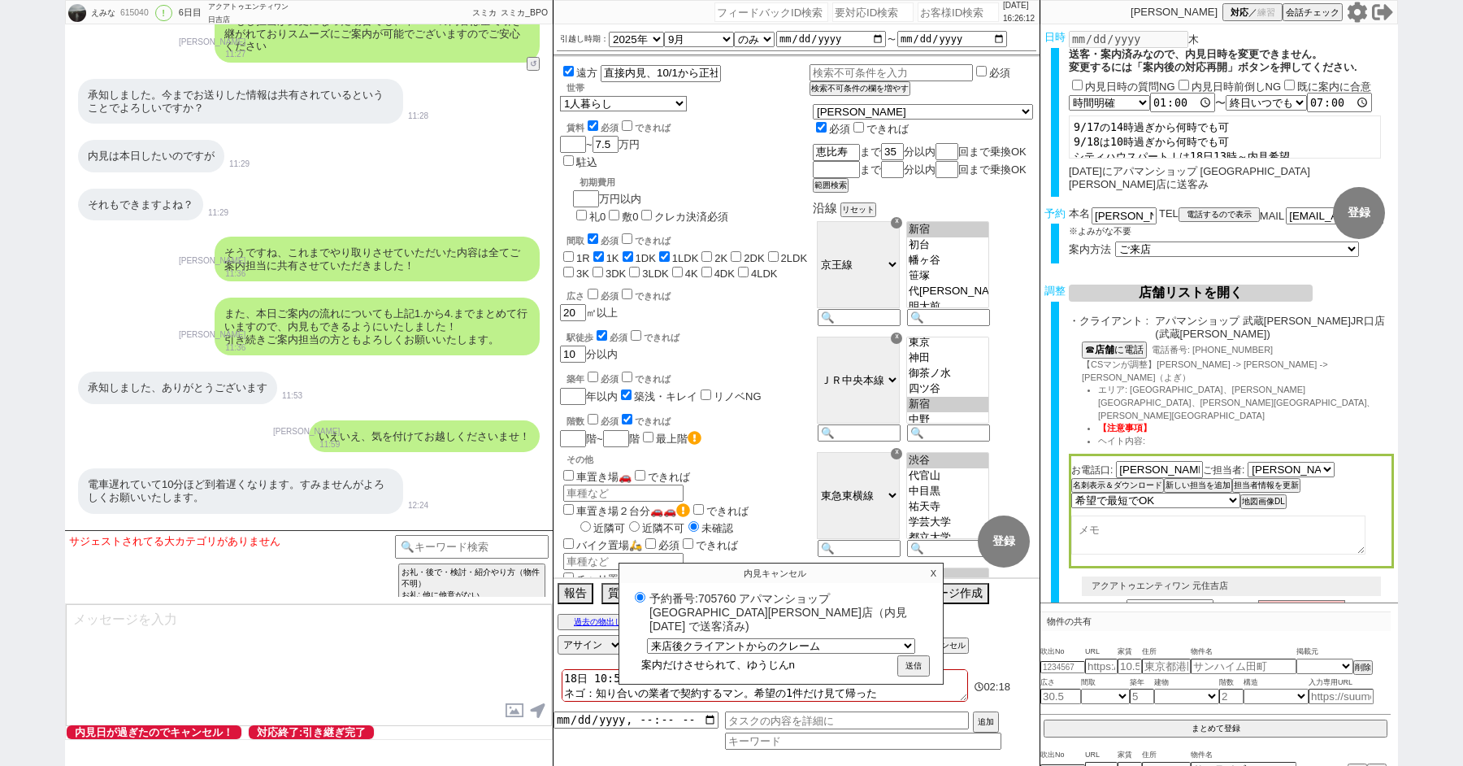
radio input "true"
type input "案内だけさせられて、友人の"
radio input "true"
type input "案内だけさせられて、友人のh"
radio input "true"
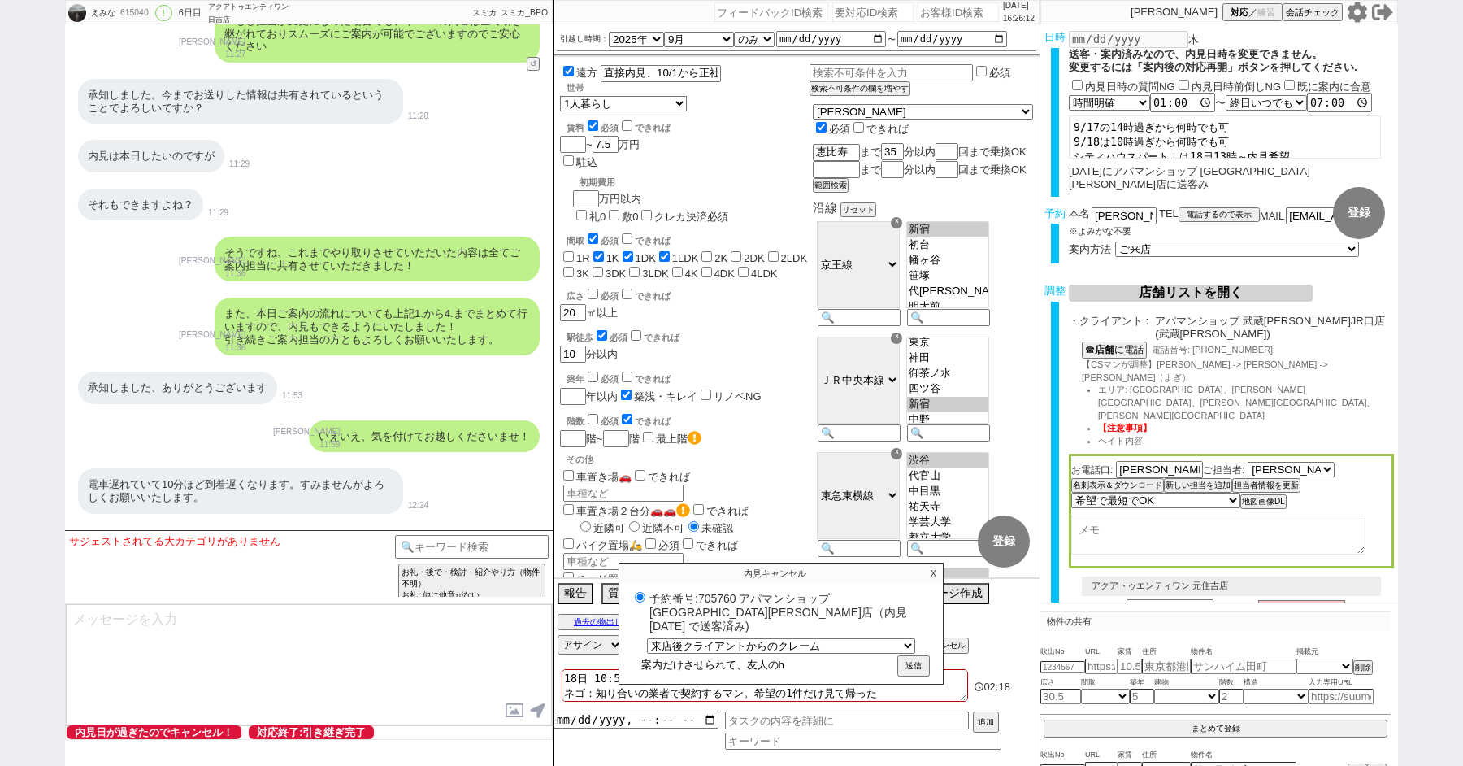
type input "案内だけさせられて、友人のふ"
radio input "true"
type input "案内だけさせられて、友人のふd"
radio input "true"
type input "案内だけさせられて、友人のふど"
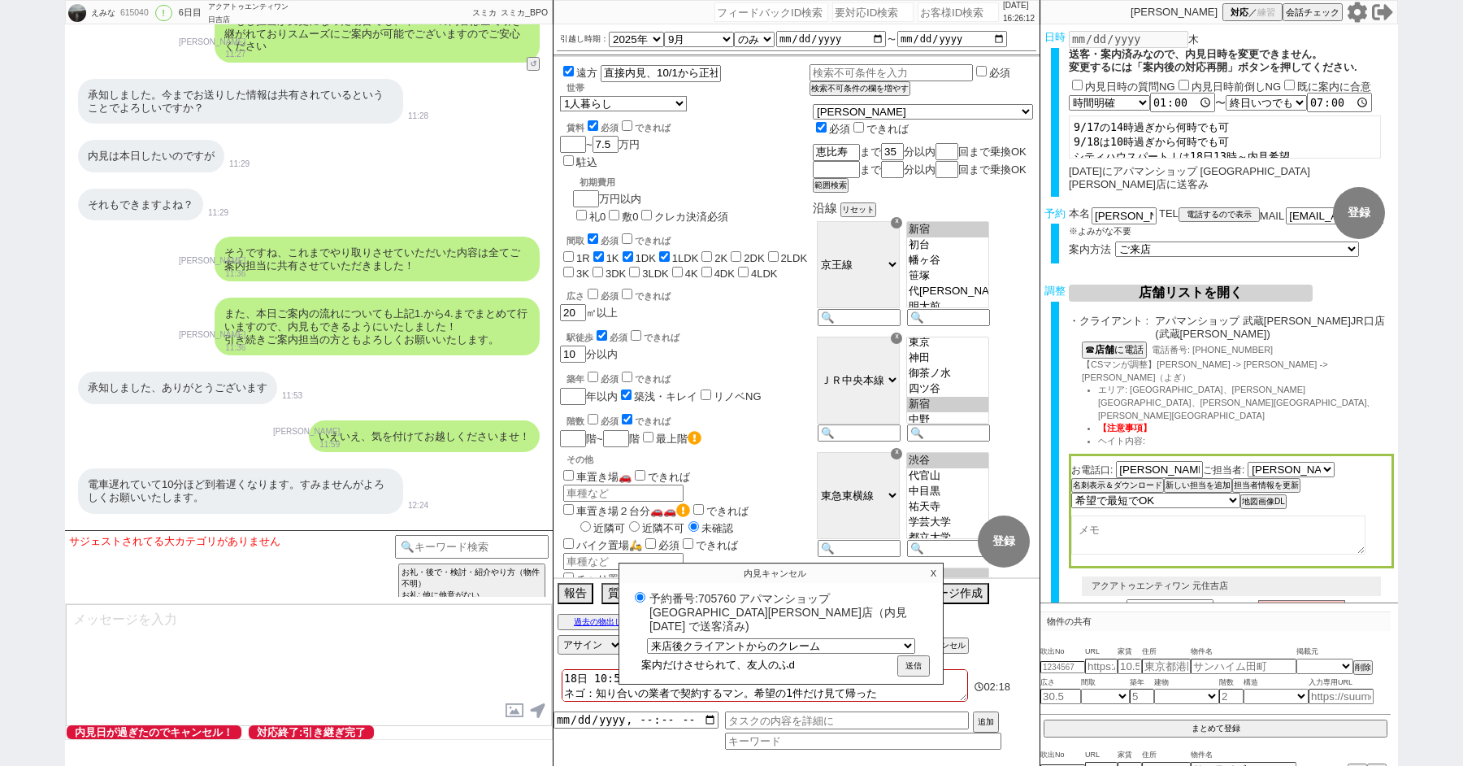
radio input "true"
type input "案内だけさせられて、友人のふどう"
radio input "true"
type input "案内だけさせられて、友人のふどうs"
radio input "true"
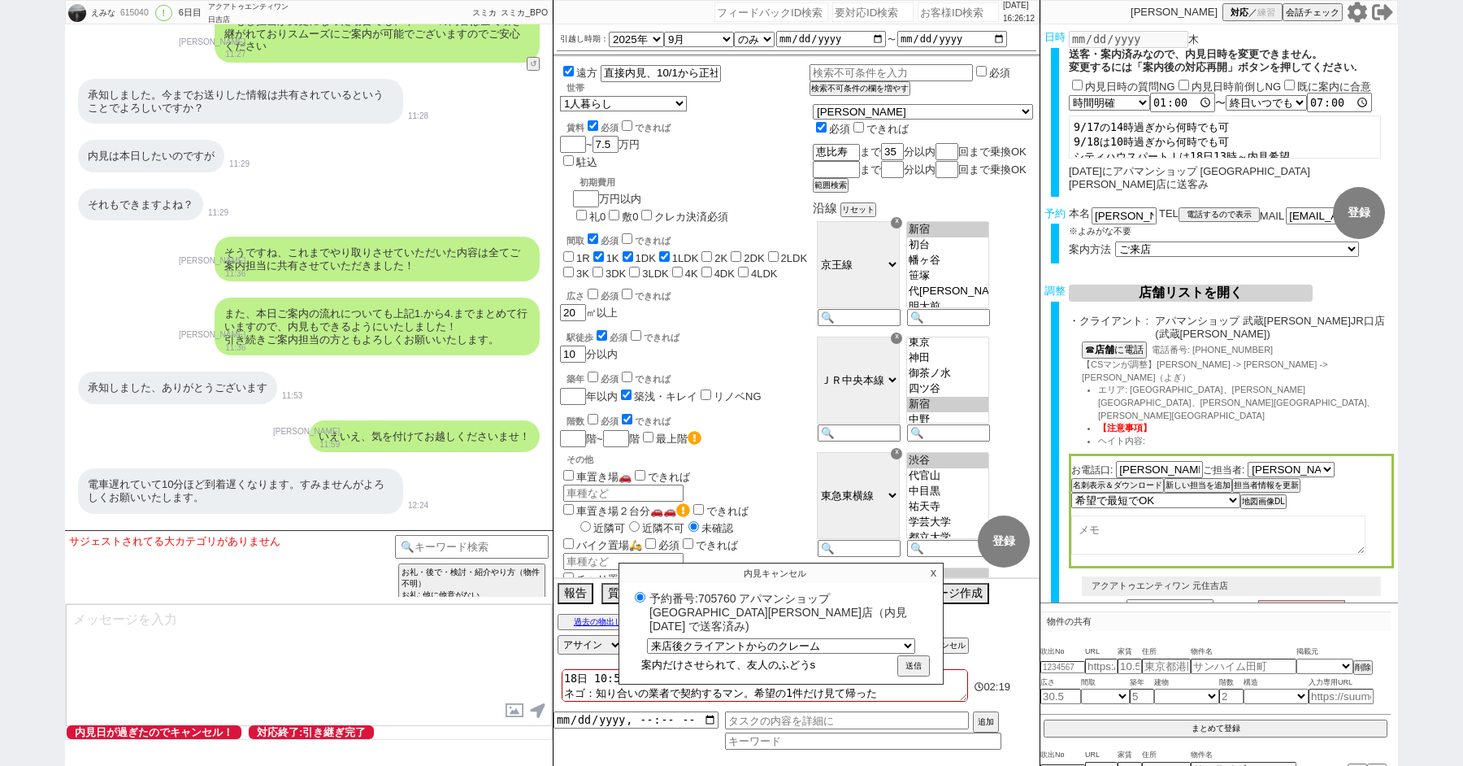
type input "案内だけさせられて、友人のふどうさ"
radio input "true"
type input "案内だけさせられて、友人のふどうさn"
radio input "true"
type input "案内だけさせられて、友人のふどうさん"
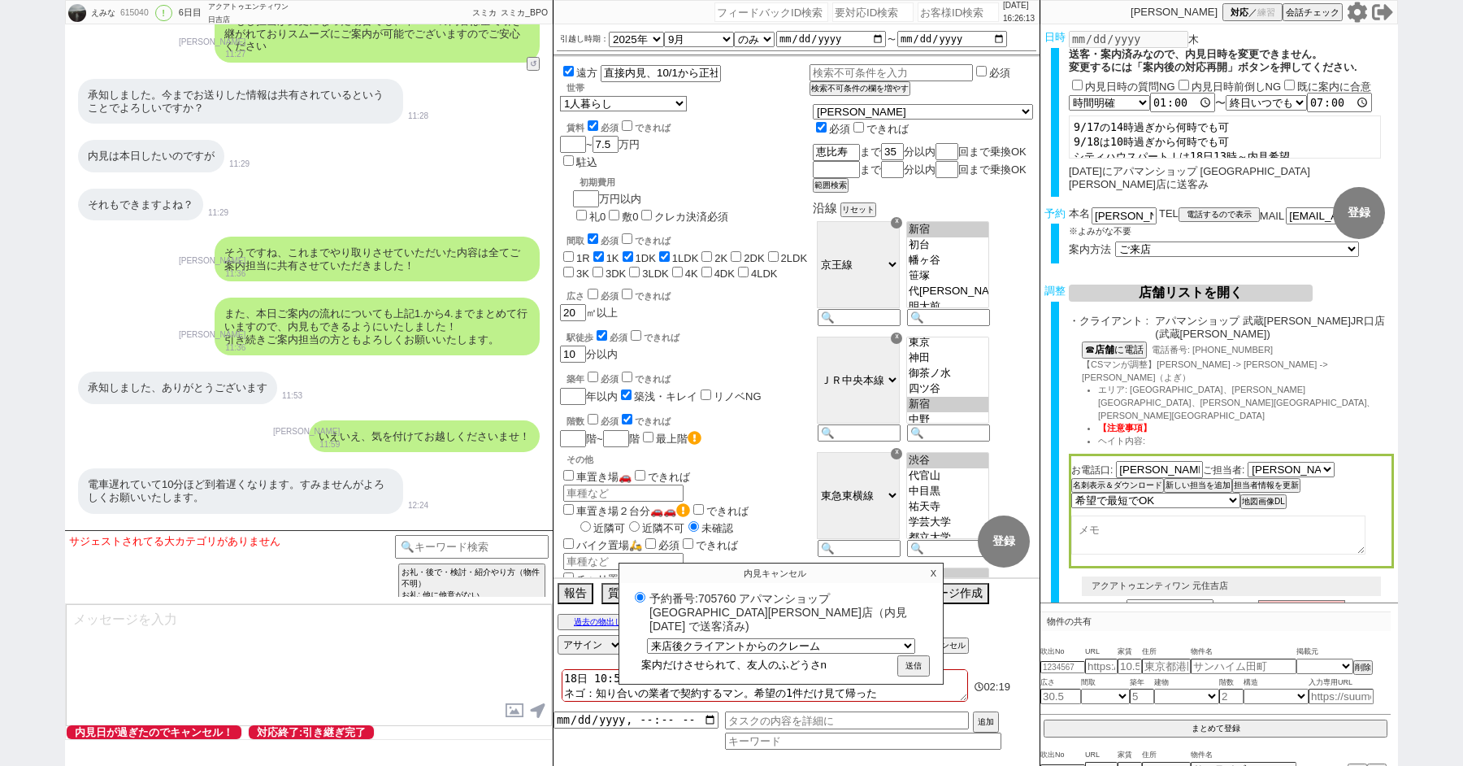
radio input "true"
type input "案内だけさせられて、友人のふどうさんd"
radio input "true"
type input "案内だけさせられて、友人のふどうさんで"
radio input "true"
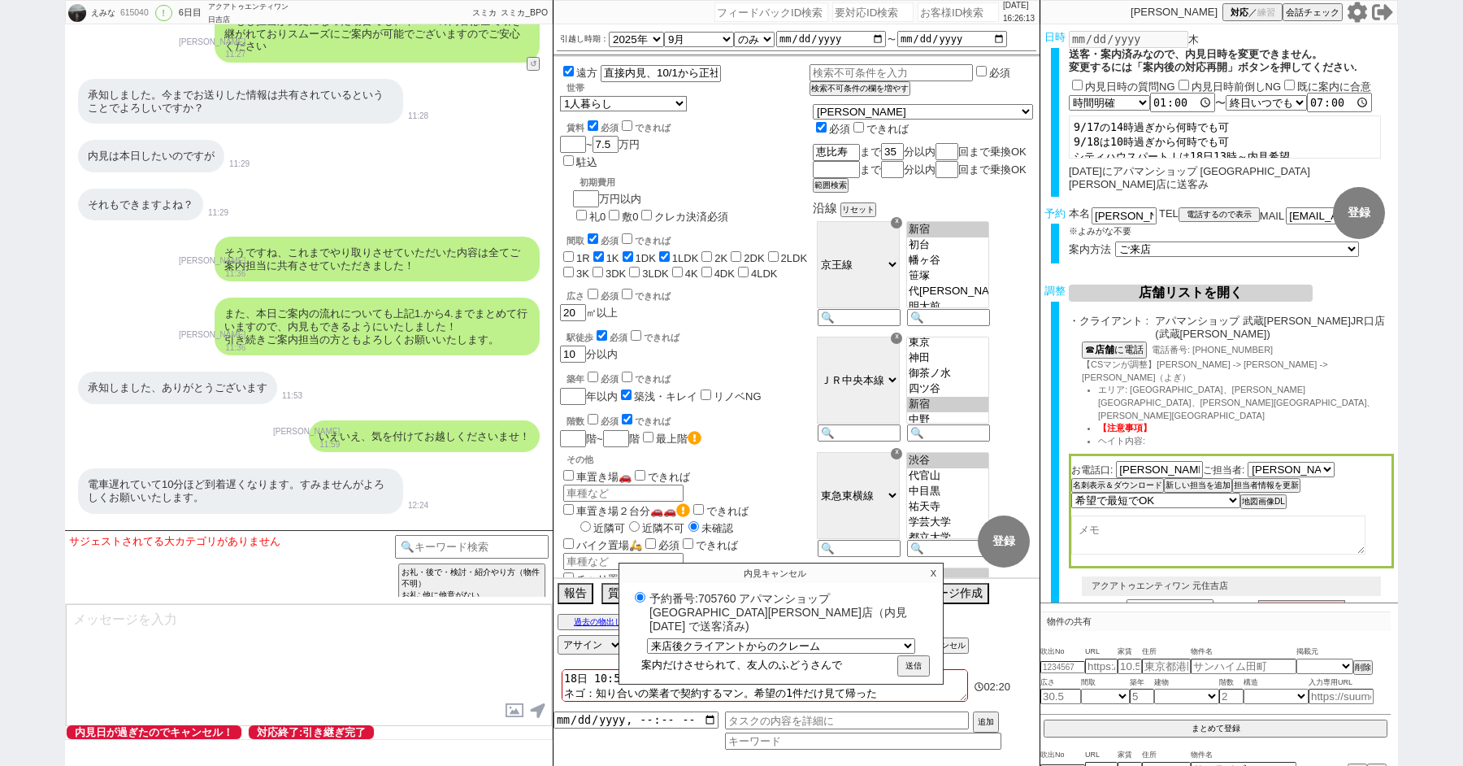
type input "案内だけさせられて、友人の不動産で"
radio input "true"
type input "案内だけさせられて、友人の不動産でt"
radio input "true"
type input "案内だけさせられて、友人の不動産でた"
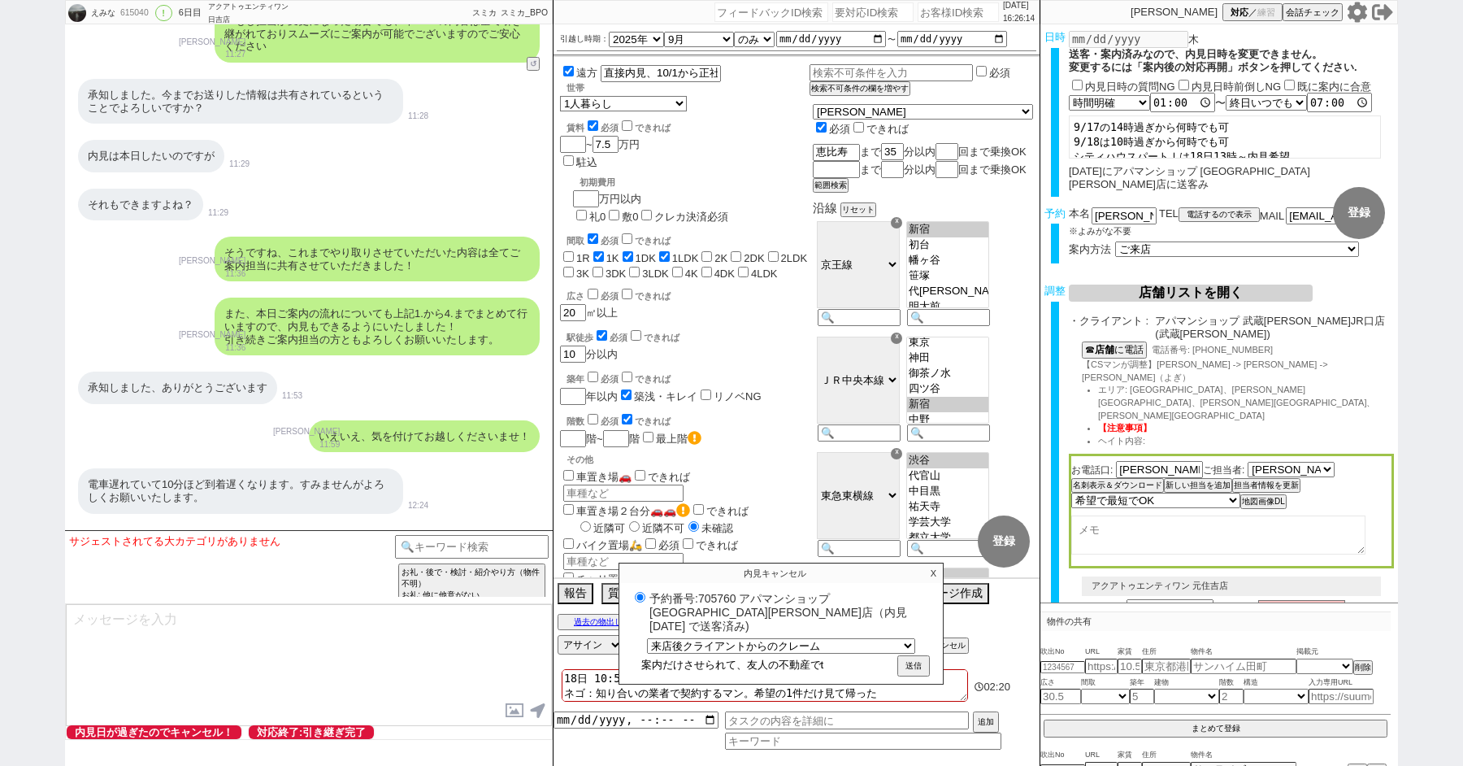
radio input "true"
type input "案内だけさせられて、友人の不動産でたk"
radio input "true"
type input "案内だけさせられて、友人の不動産でたけ"
radio input "true"
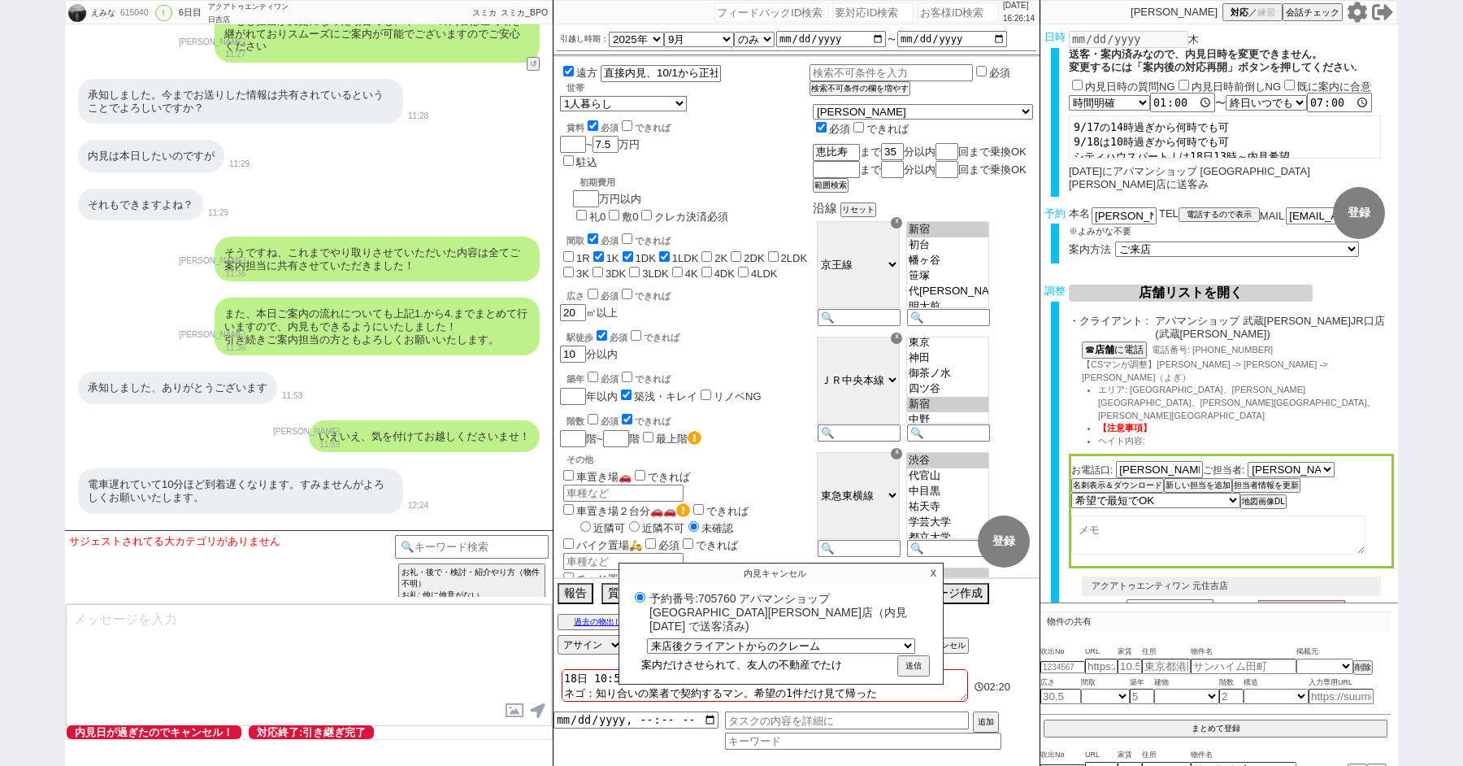
type input "案内だけさせられて、友人の不動産でたけt"
radio input "true"
type input "案内だけさせられて、友人の不動産でたけつ"
radio input "true"
type input "案内だけさせられて、友人の不動産で他決"
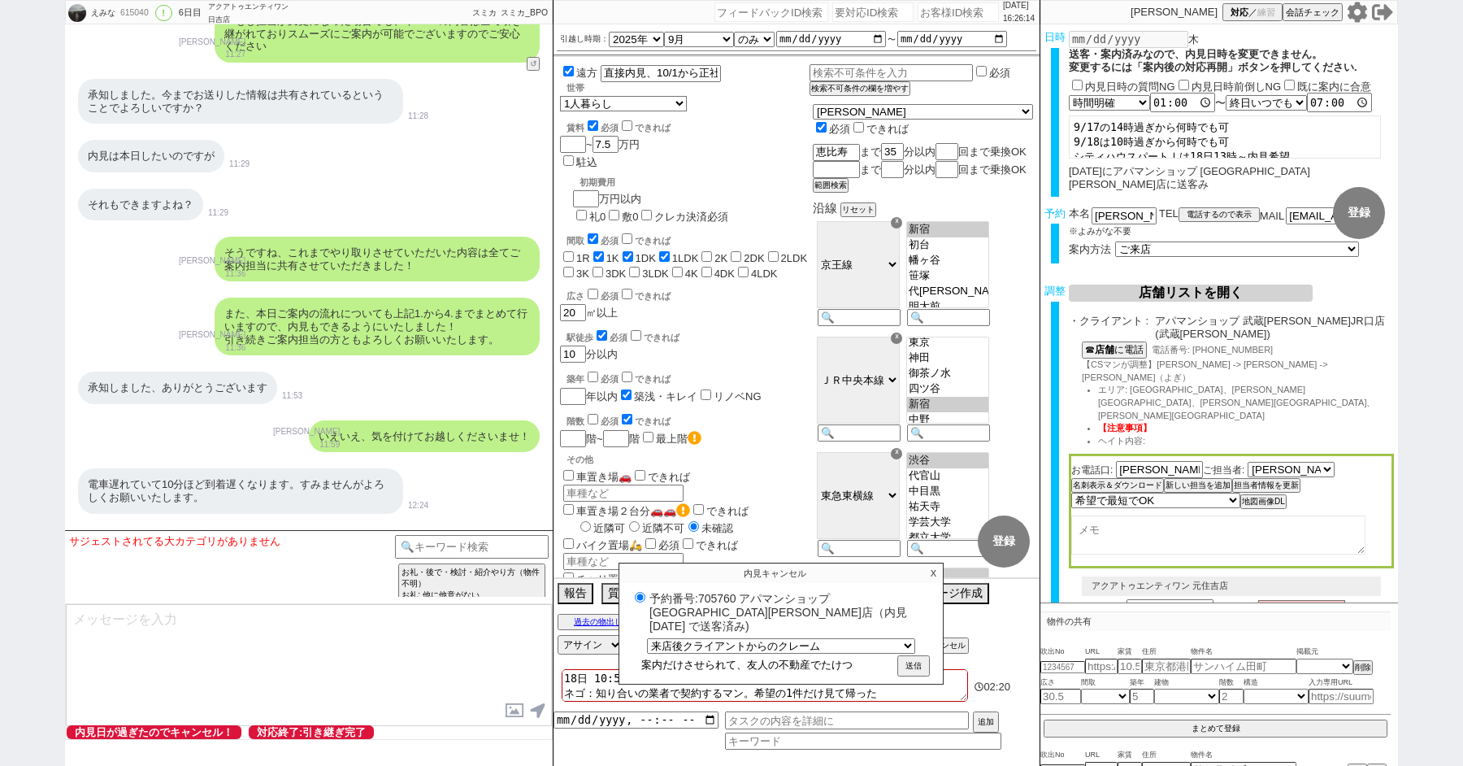
radio input "true"
type input "案内だけさせられて、友人の不動産で他決"
click at [906, 658] on button "送信" at bounding box center [913, 667] width 29 height 18
radio input "true"
type textarea "18日 10:58 出ない ネゴ：知り合いの業者で契約するマン。希望の1件だけ見て帰った 再対応はどのアカウントでも禁止 調整後キャンセルあり"
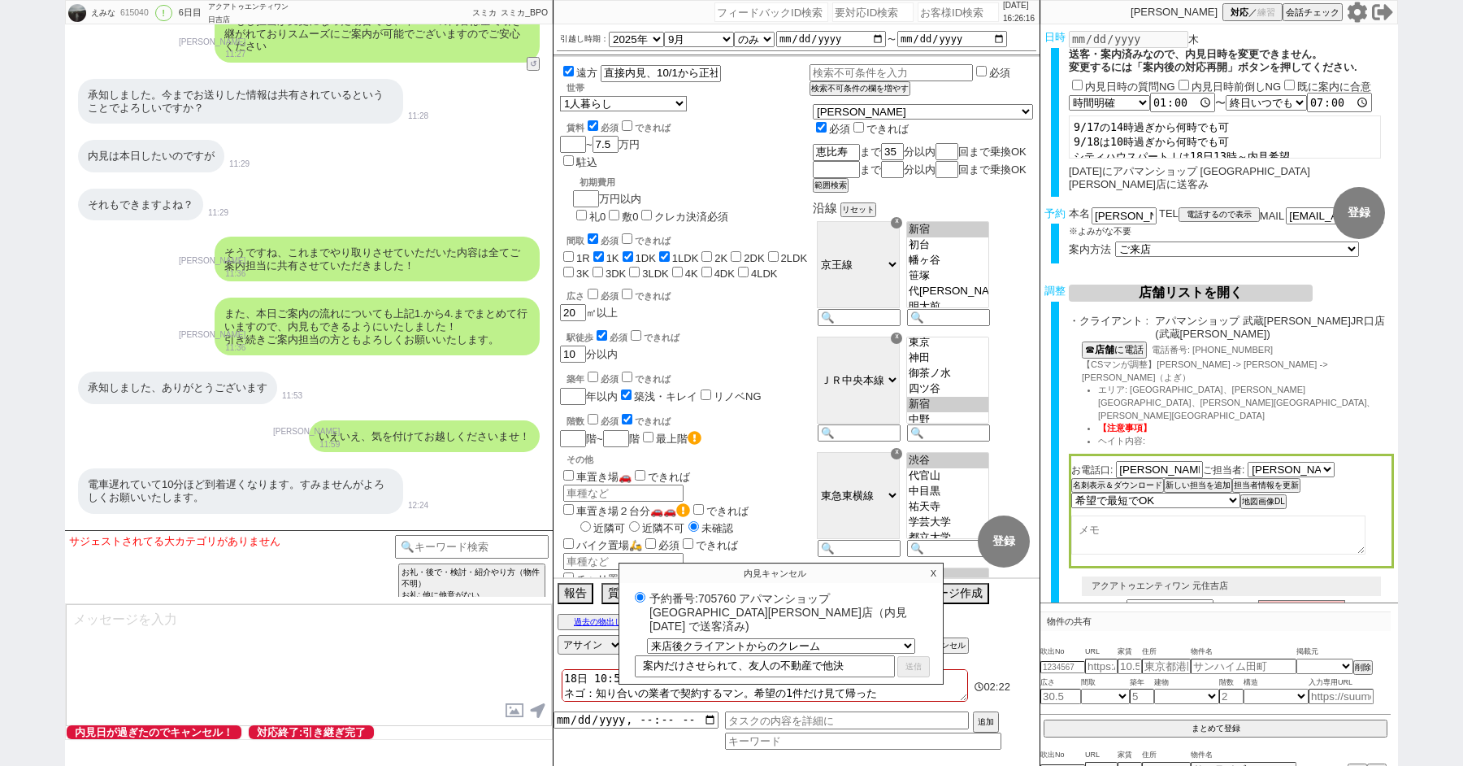
checkbox input "false"
checkbox input "true"
checkbox input "false"
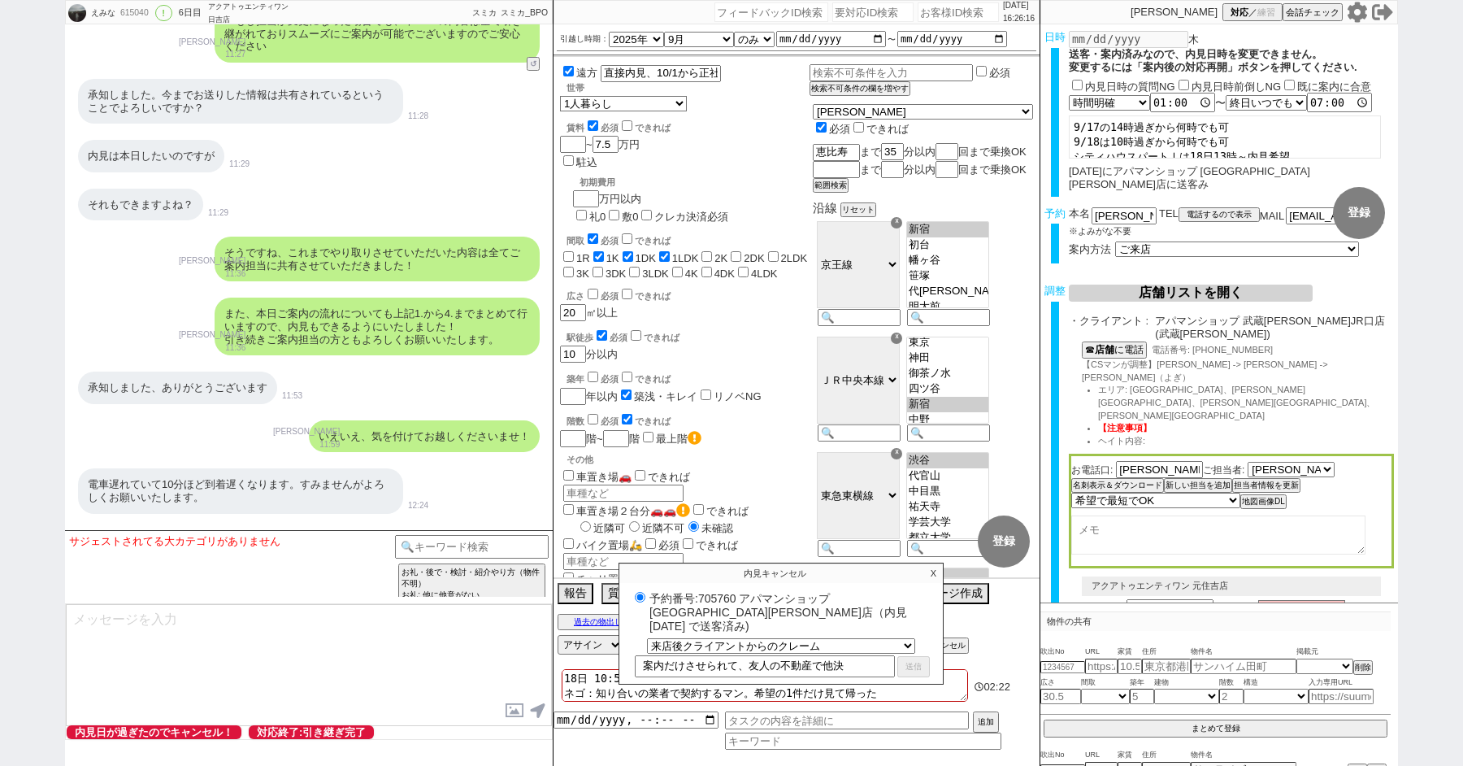
checkbox input "false"
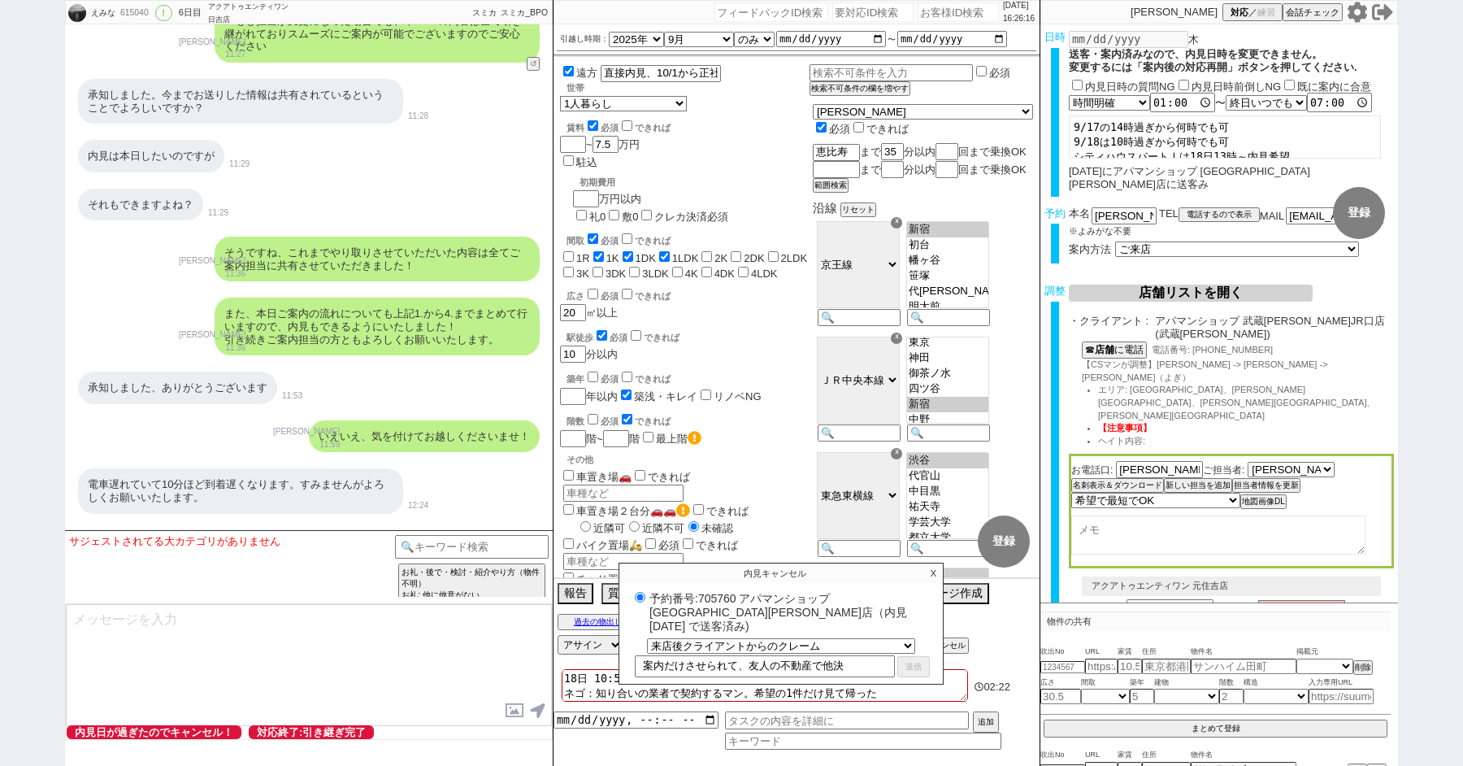
checkbox input "false"
select select "0"
select select
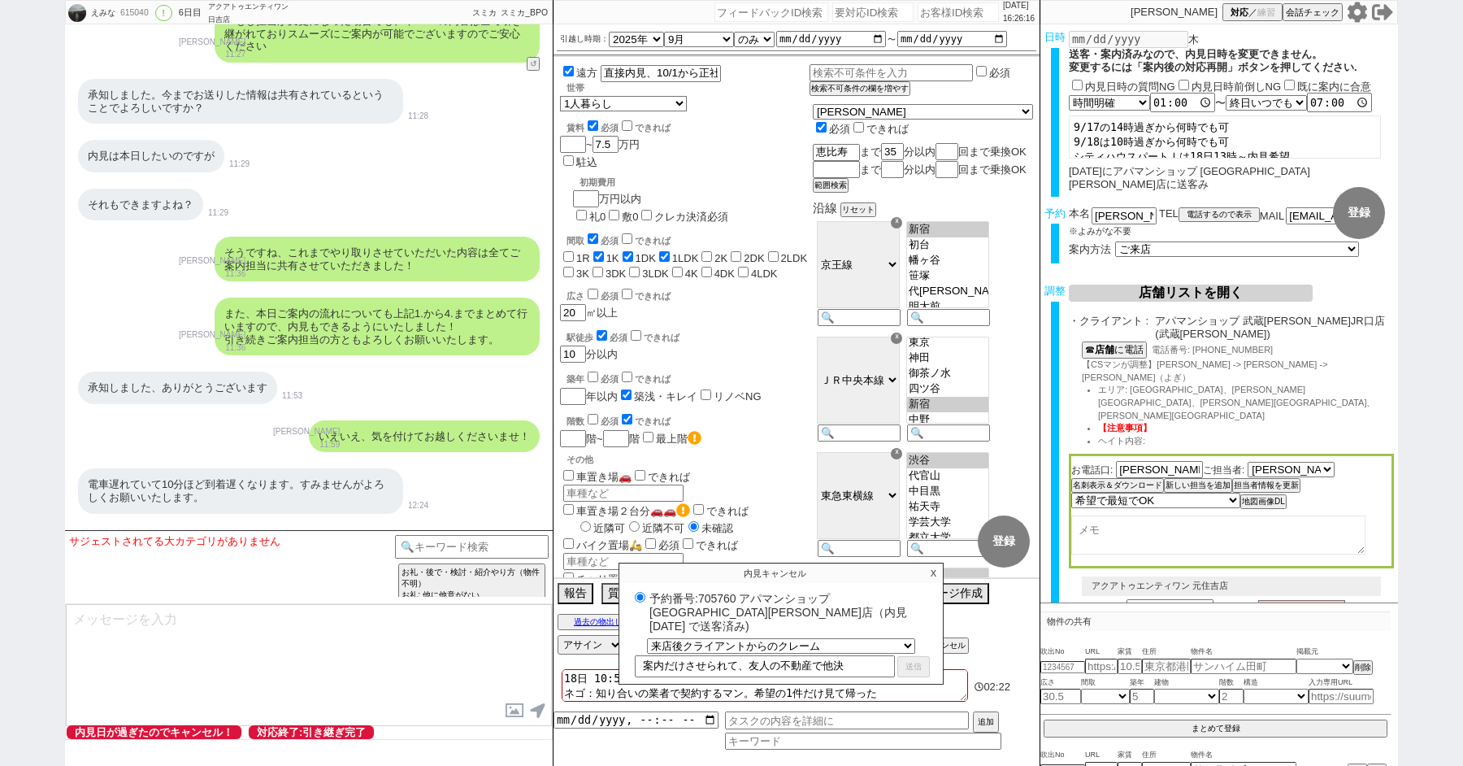
select select "0"
radio input "true"
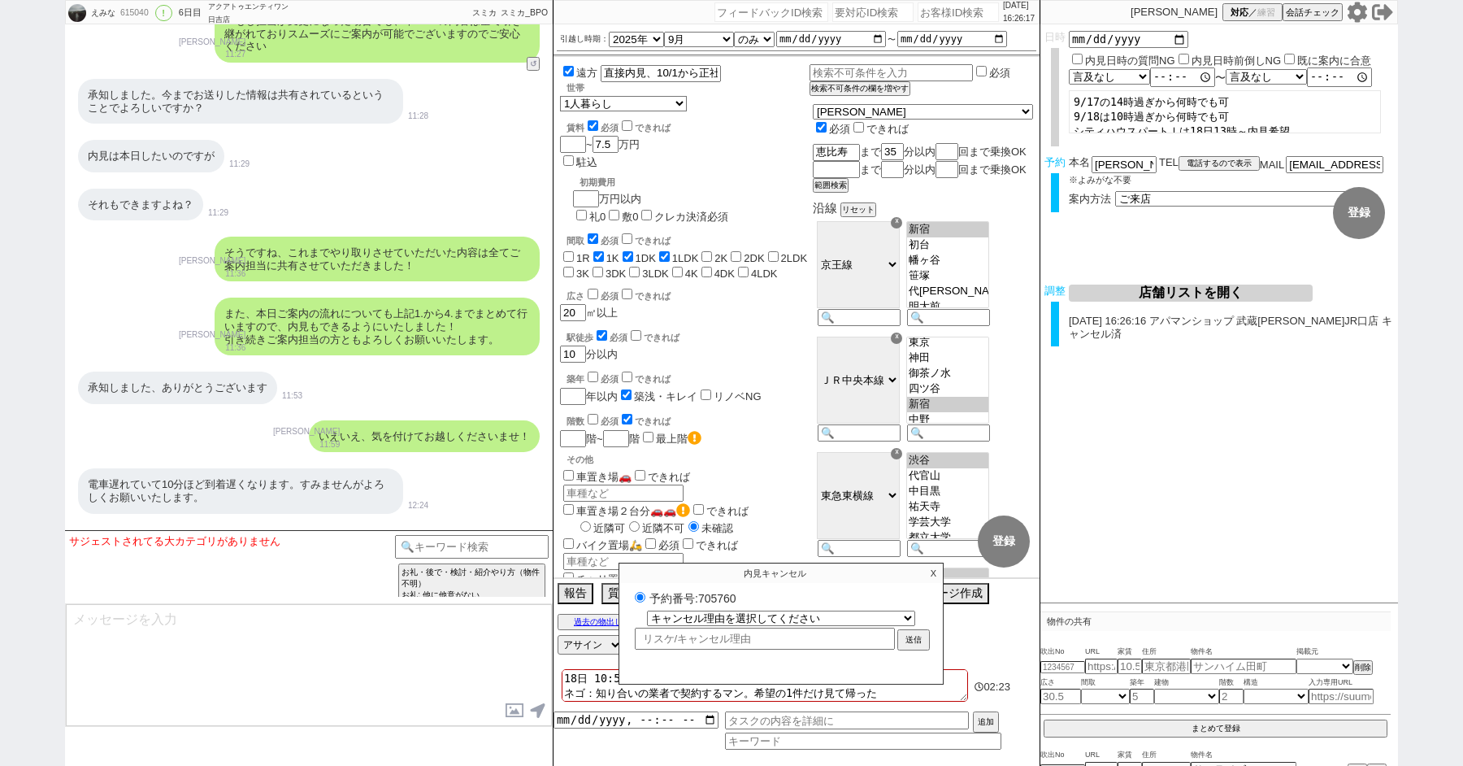
click at [714, 593] on label "予約番号:705760" at bounding box center [781, 597] width 301 height 16
click at [645, 593] on input "予約番号:705760" at bounding box center [640, 597] width 11 height 11
click at [714, 593] on label "予約番号:705760" at bounding box center [781, 597] width 301 height 16
click at [645, 593] on input "予約番号:705760" at bounding box center [640, 597] width 11 height 11
copy label "705760"
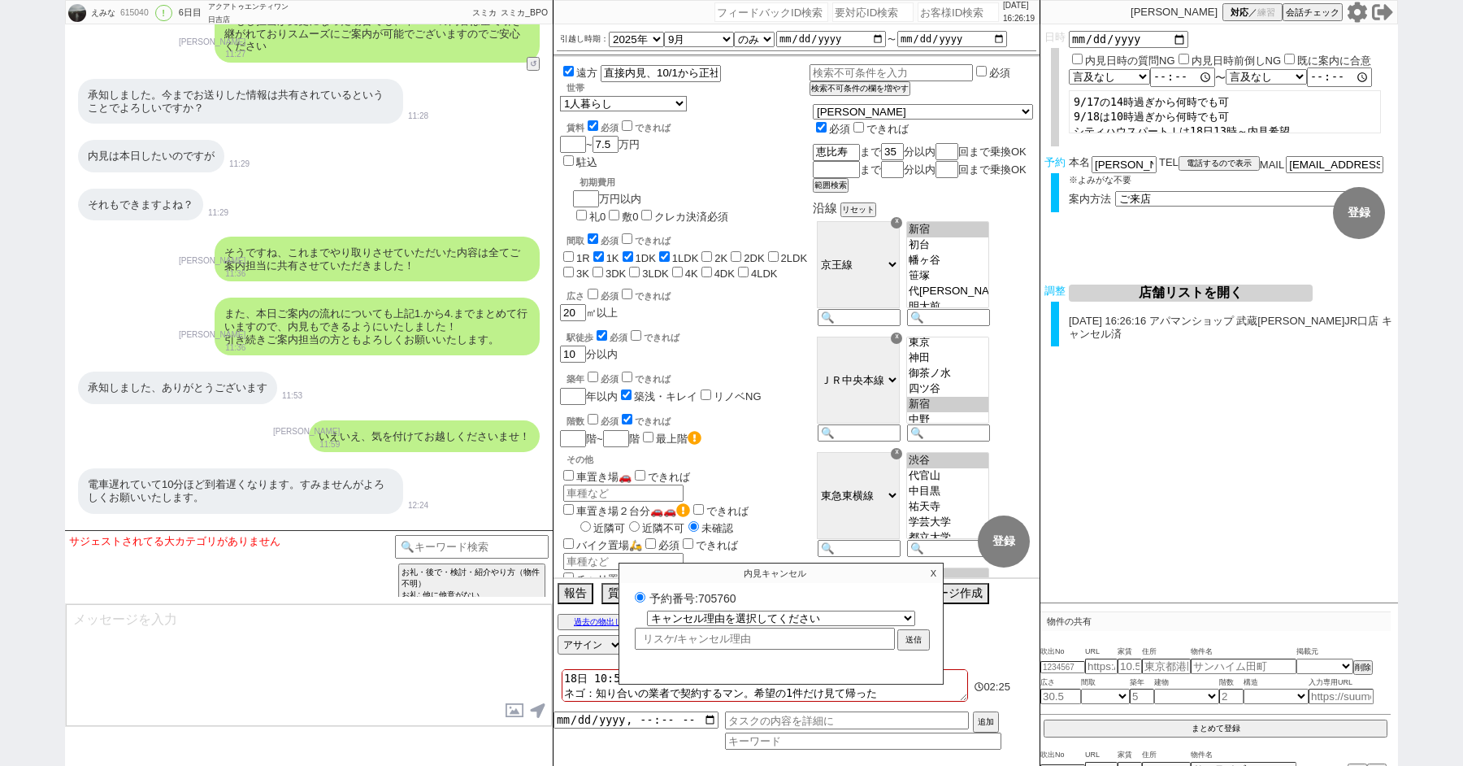
click at [936, 573] on p "X" at bounding box center [933, 573] width 19 height 20
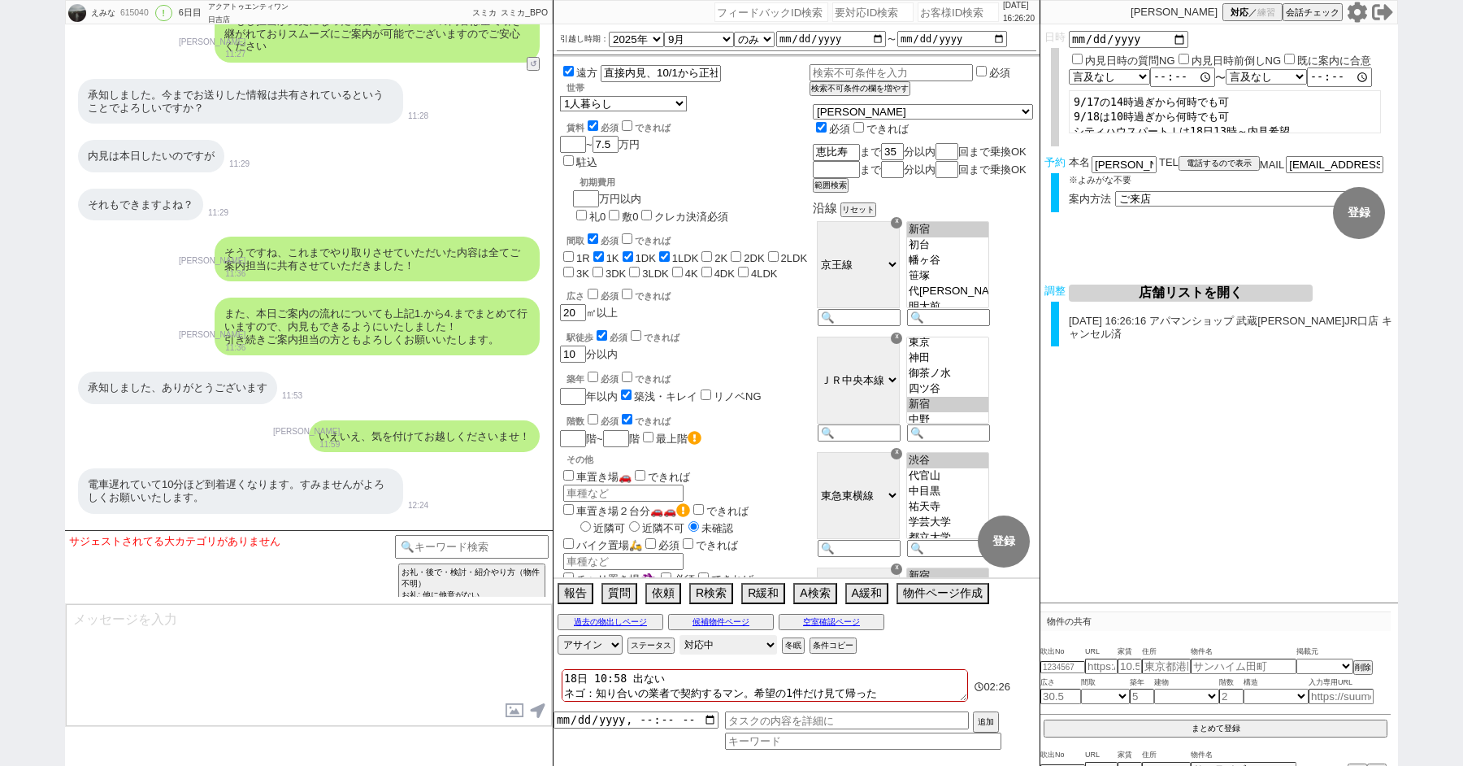
click at [724, 643] on select "対応中 引き継ぎ完了 ブロック 長期間返信なし 紹介不可 別の所で決まった 客の都合で引越しが無くなった 接客開始後に冬眠" at bounding box center [729, 645] width 98 height 20
select select "400"
click at [680, 635] on select "対応中 引き継ぎ完了 ブロック 長期間返信なし 紹介不可 別の所で決まった 客の都合で引越しが無くなった 接客開始後に冬眠" at bounding box center [729, 645] width 98 height 20
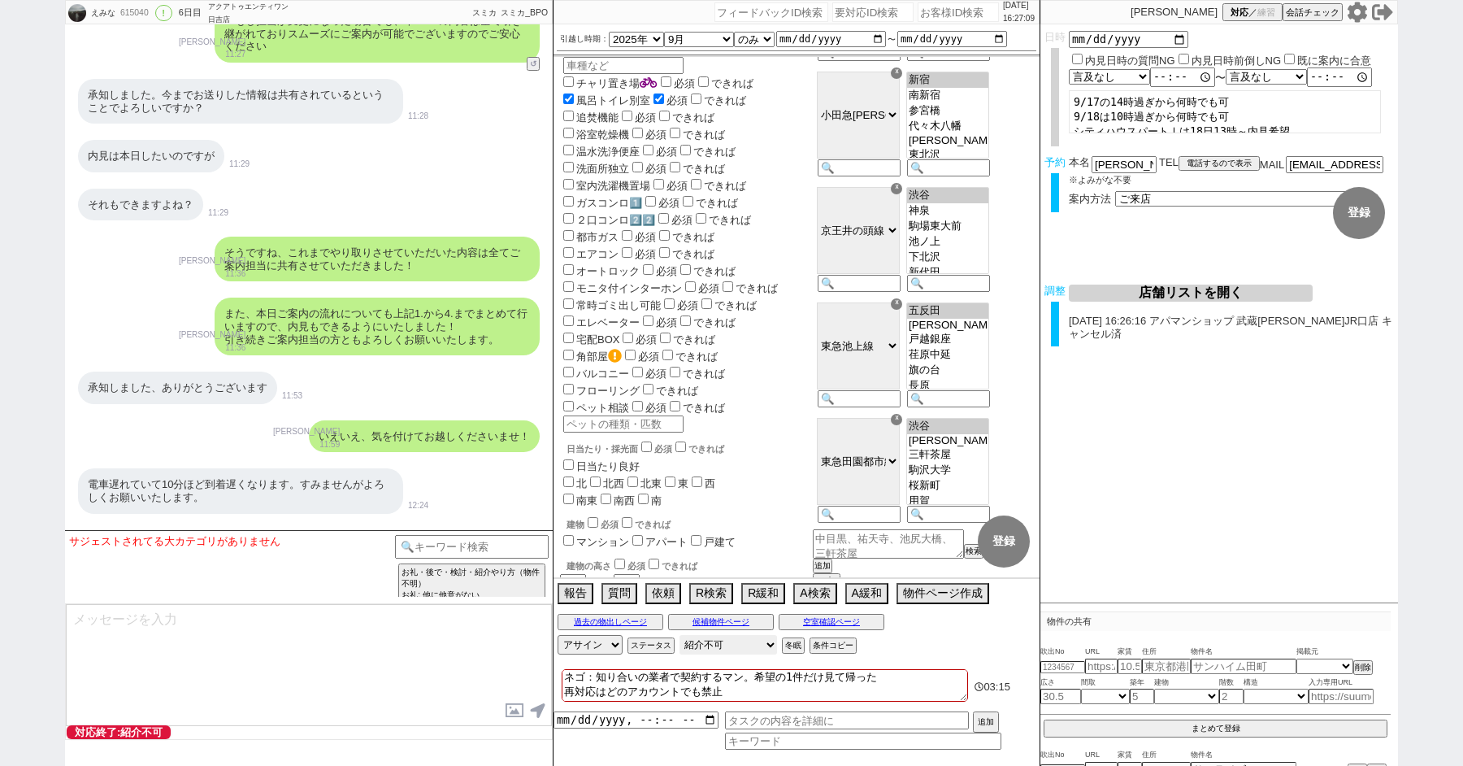
scroll to position [945, 0]
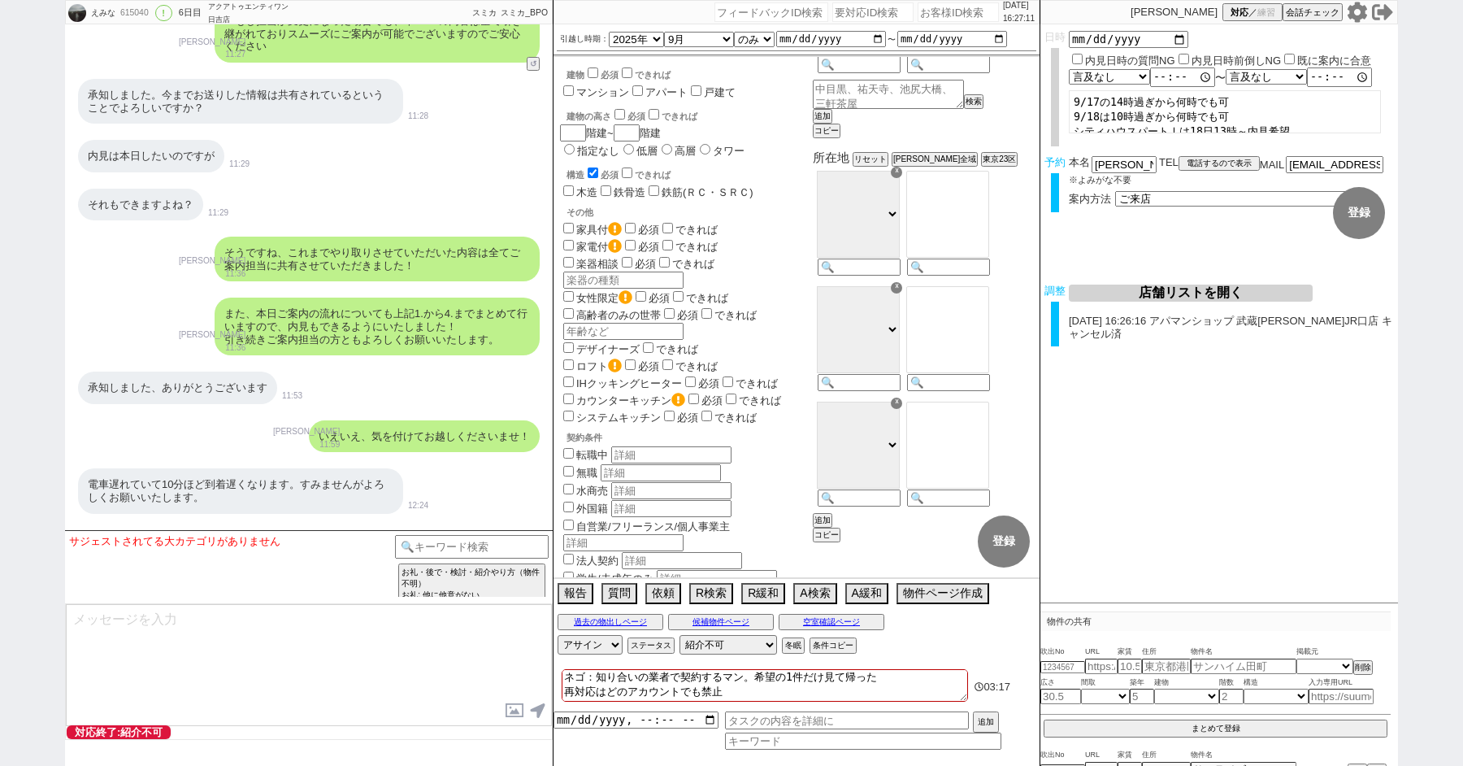
click at [141, 13] on div "615040" at bounding box center [133, 13] width 37 height 13
copy div "615040"
click at [128, 15] on div "615040" at bounding box center [133, 13] width 37 height 13
